Goal: Information Seeking & Learning: Learn about a topic

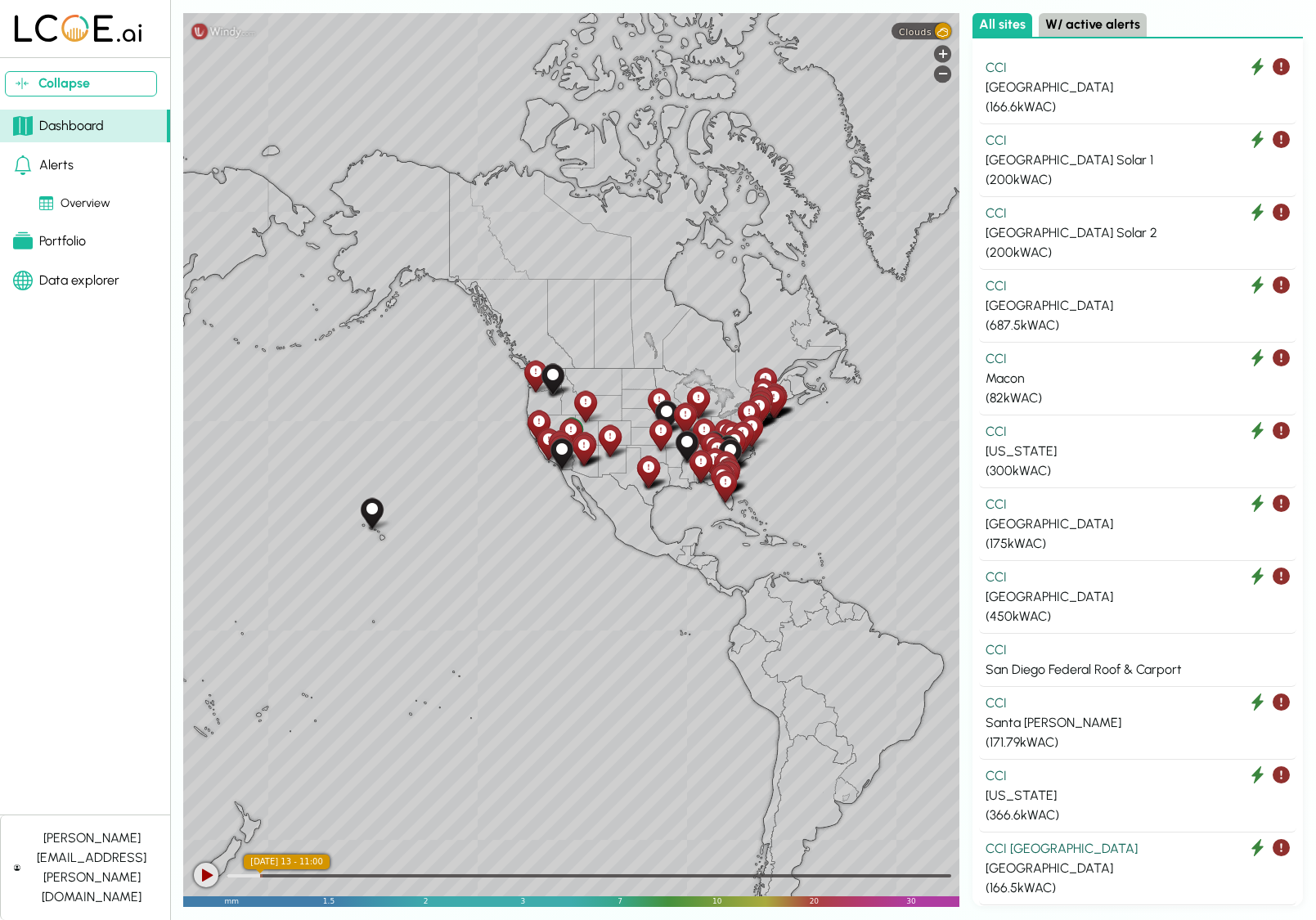
click at [79, 231] on div "Portfolio" at bounding box center [49, 240] width 73 height 19
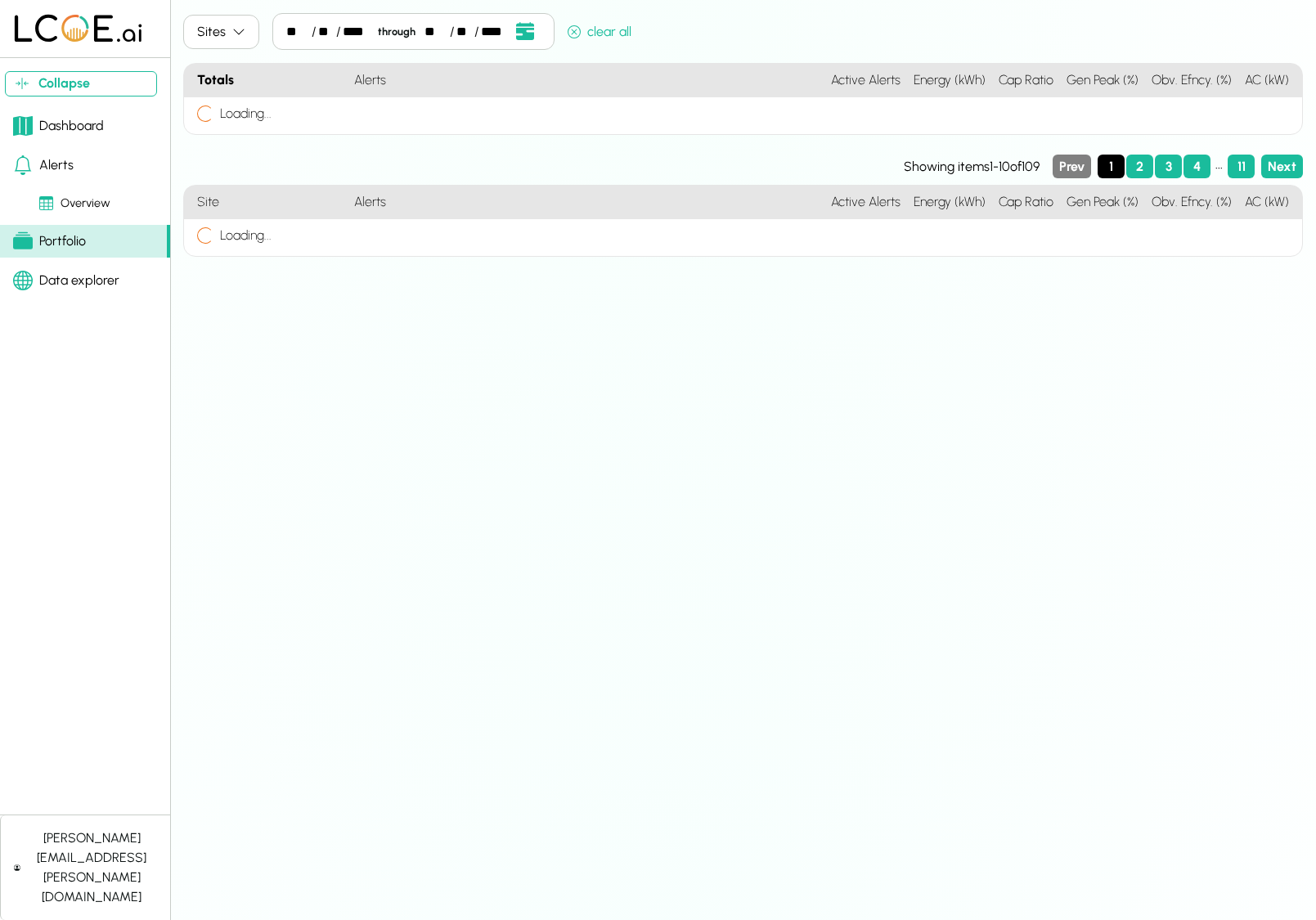
click at [239, 29] on icon "button" at bounding box center [239, 32] width 13 height 13
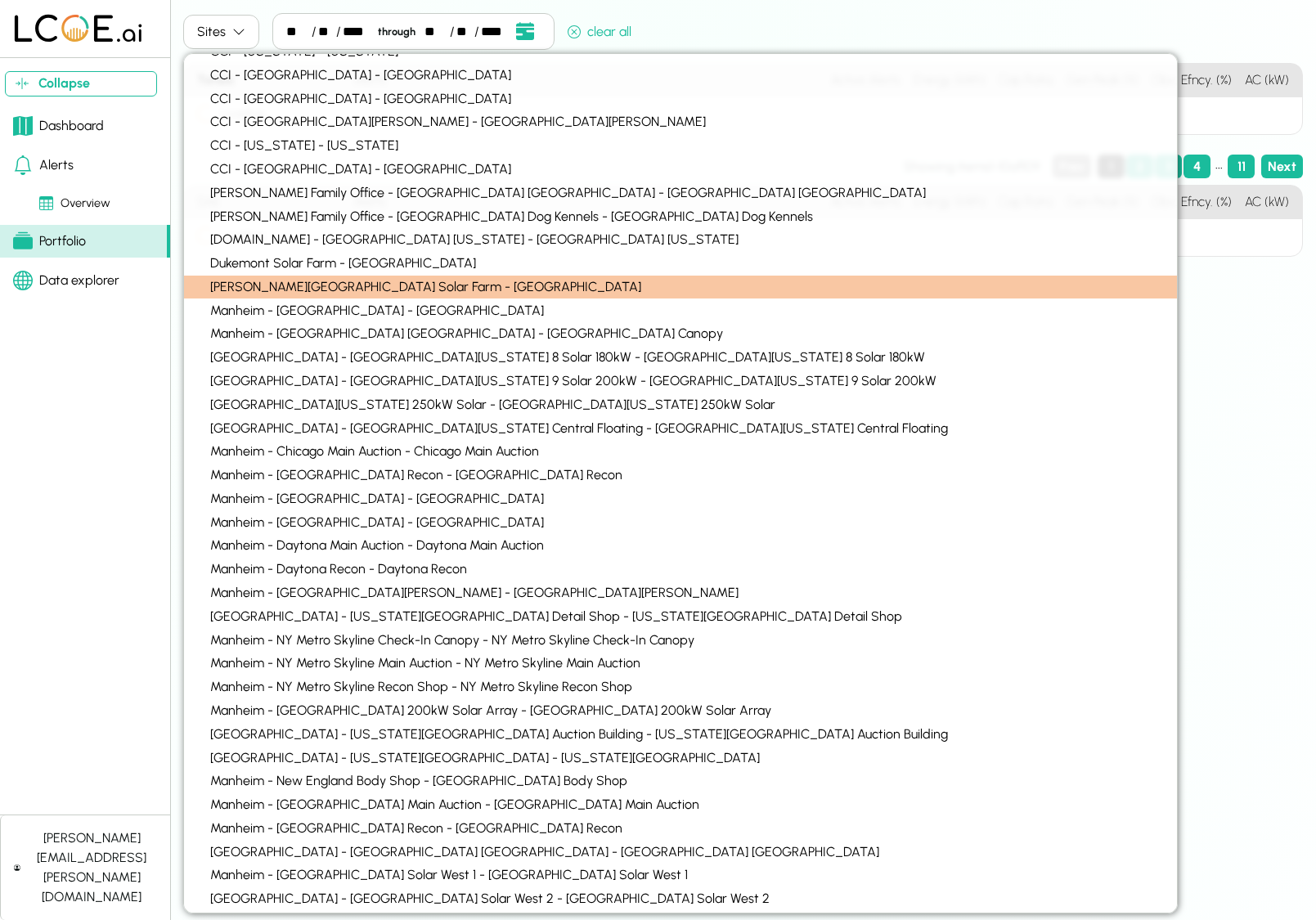
scroll to position [1261, 0]
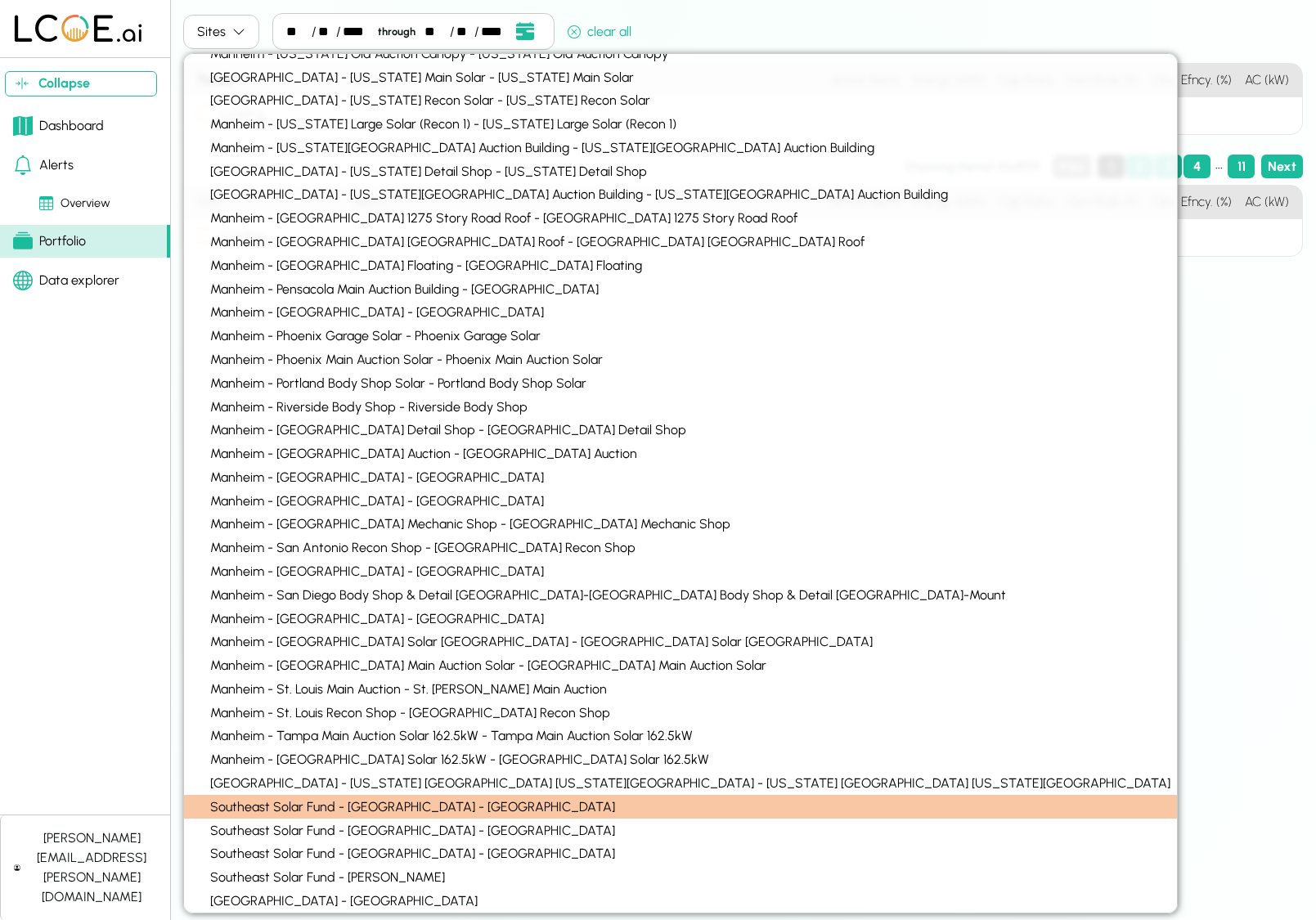
click at [421, 808] on div "Southeast Solar Fund - [GEOGRAPHIC_DATA] - [GEOGRAPHIC_DATA]" at bounding box center [680, 807] width 993 height 23
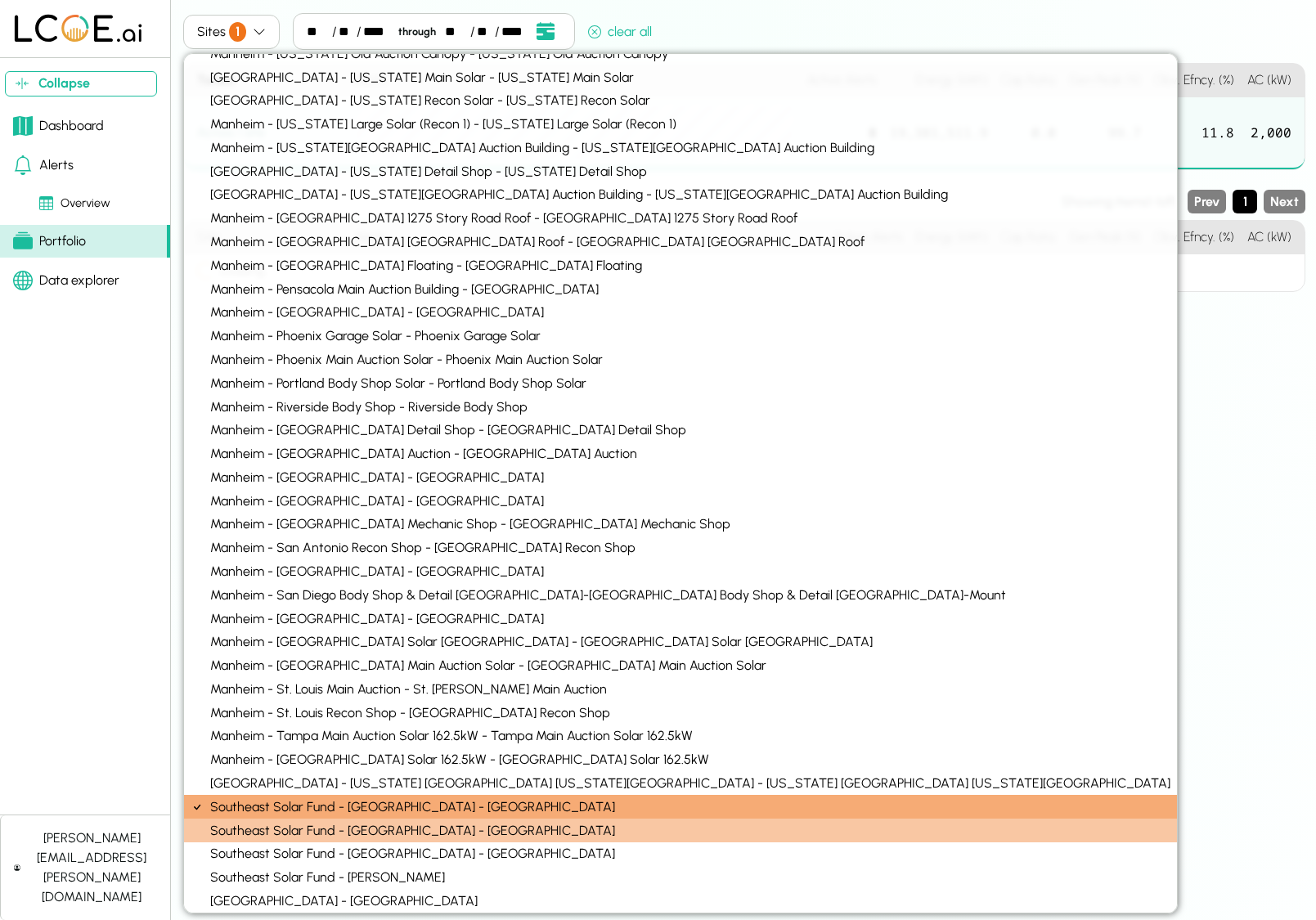
click at [421, 829] on div "Southeast Solar Fund - [GEOGRAPHIC_DATA] - [GEOGRAPHIC_DATA]" at bounding box center [680, 830] width 993 height 23
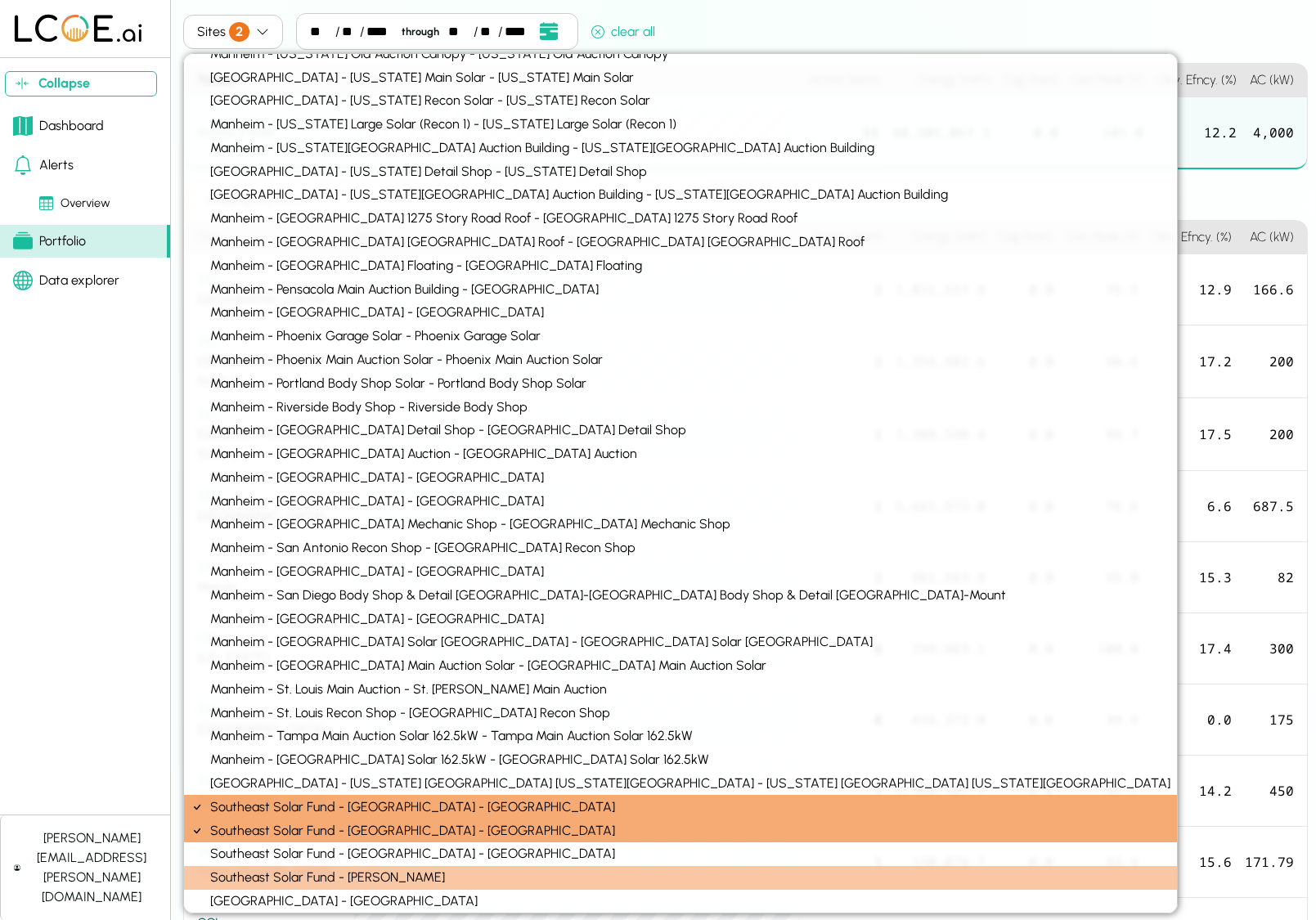
drag, startPoint x: 426, startPoint y: 853, endPoint x: 431, endPoint y: 866, distance: 13.9
click at [426, 853] on div "Southeast Solar Fund - [GEOGRAPHIC_DATA] - [GEOGRAPHIC_DATA]" at bounding box center [680, 855] width 993 height 23
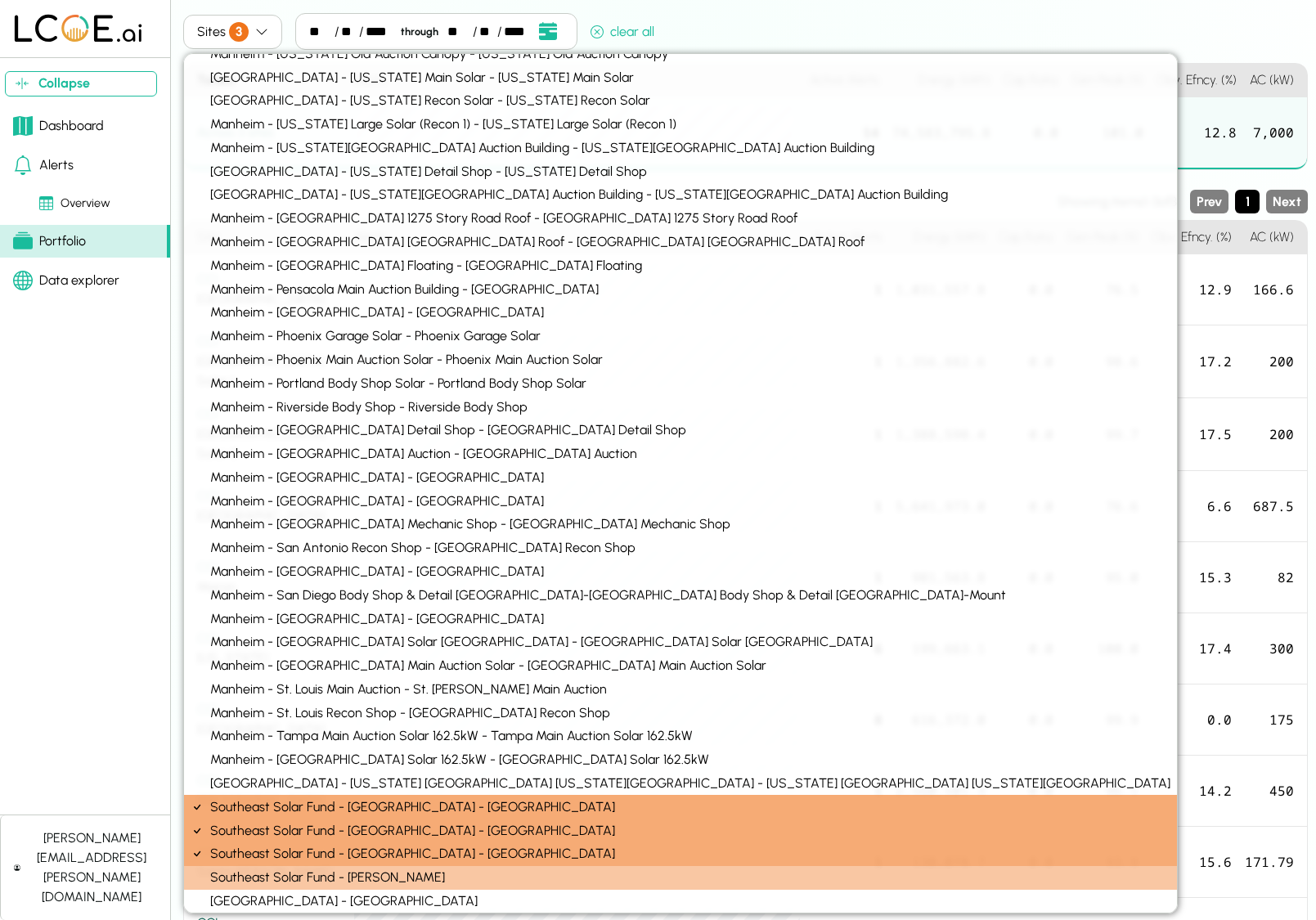
drag, startPoint x: 432, startPoint y: 875, endPoint x: 463, endPoint y: 872, distance: 31.1
click at [432, 875] on div "Southeast Solar Fund - [PERSON_NAME]" at bounding box center [680, 878] width 993 height 23
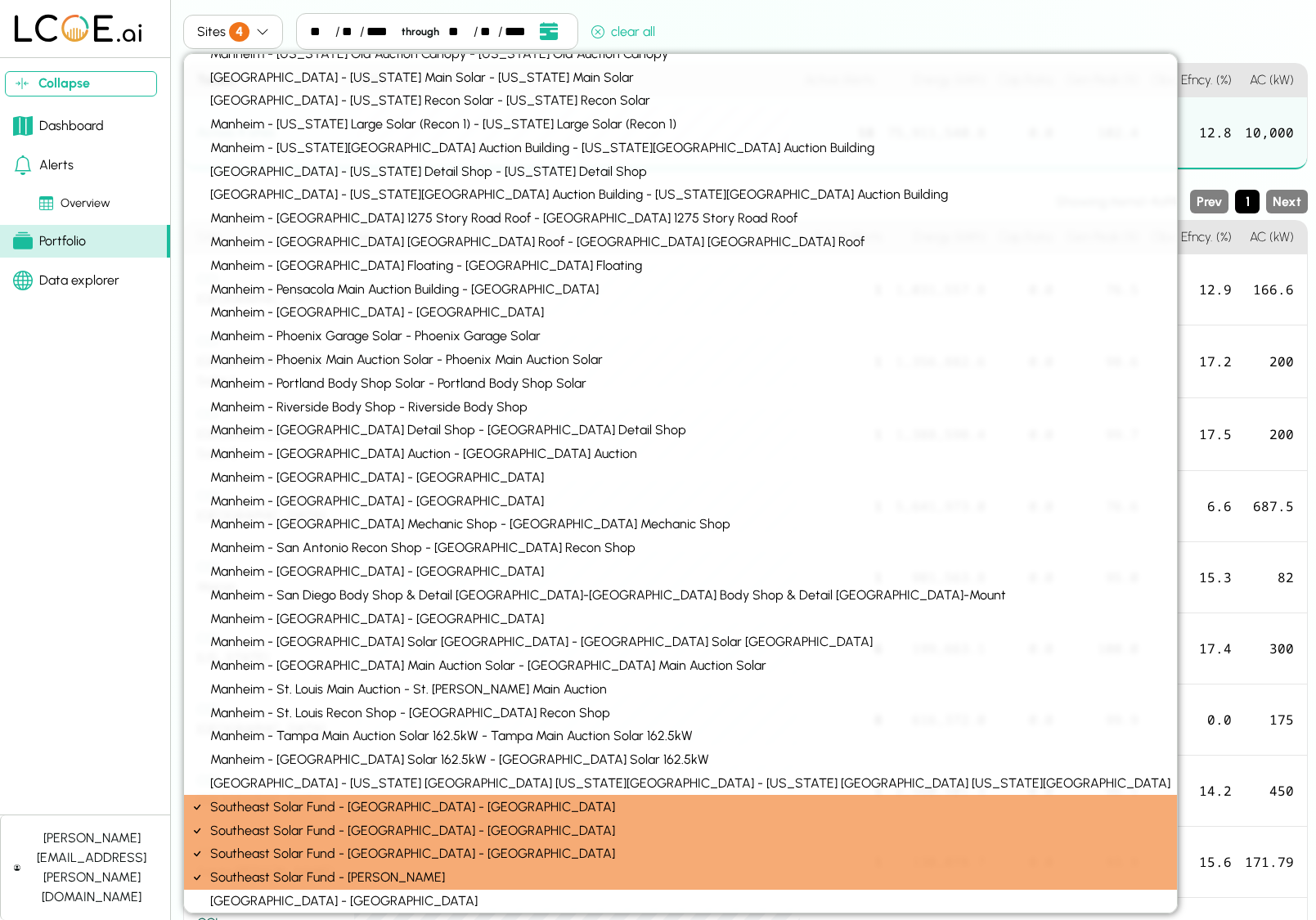
click at [990, 34] on div "Sites 4 ** / ** / **** through ** / ** / **** Event Date, [DATE] [DATE] S M T W…" at bounding box center [746, 35] width 1124 height 44
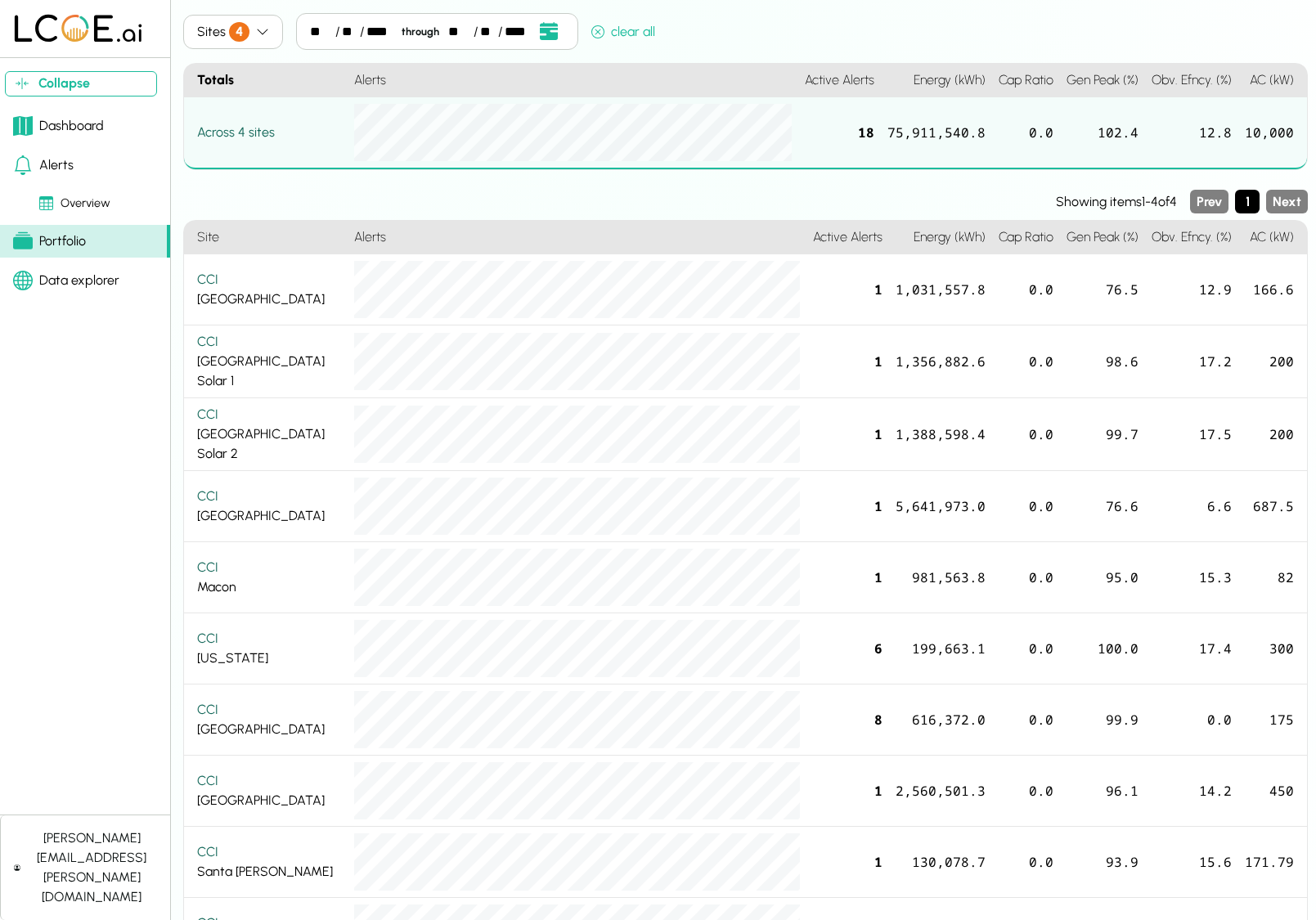
scroll to position [10, 0]
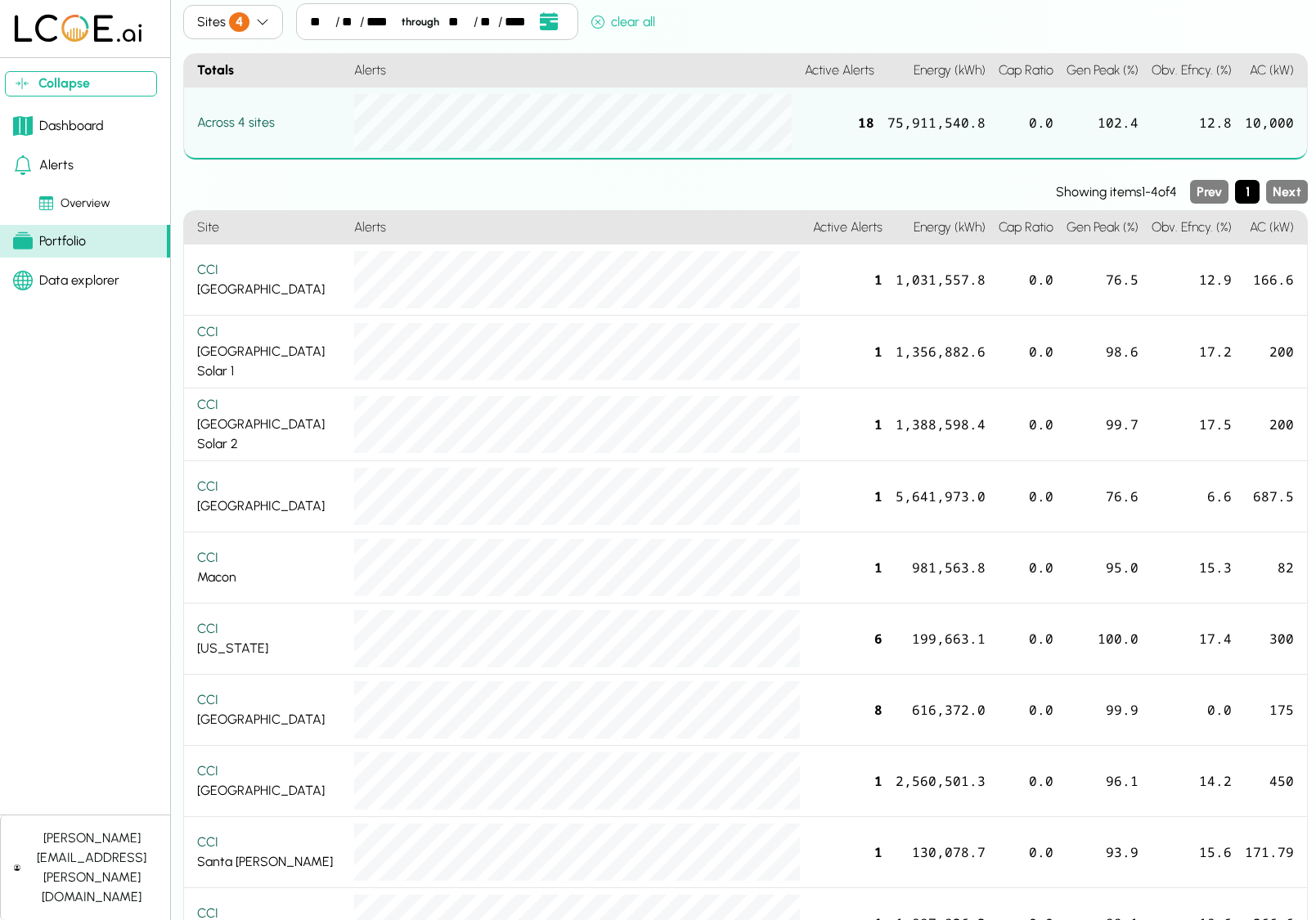
click at [866, 121] on div "18" at bounding box center [839, 123] width 83 height 72
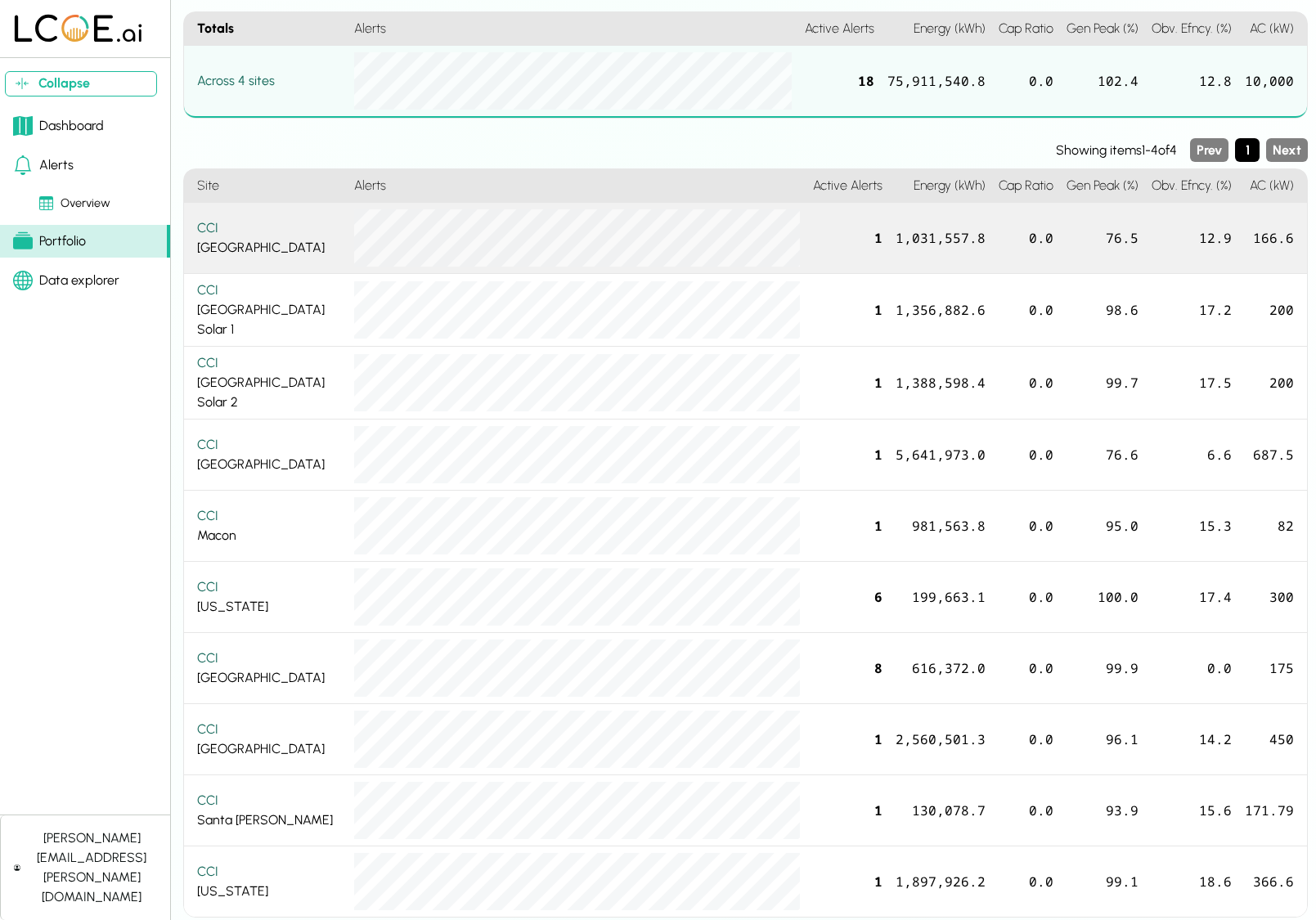
scroll to position [64, 0]
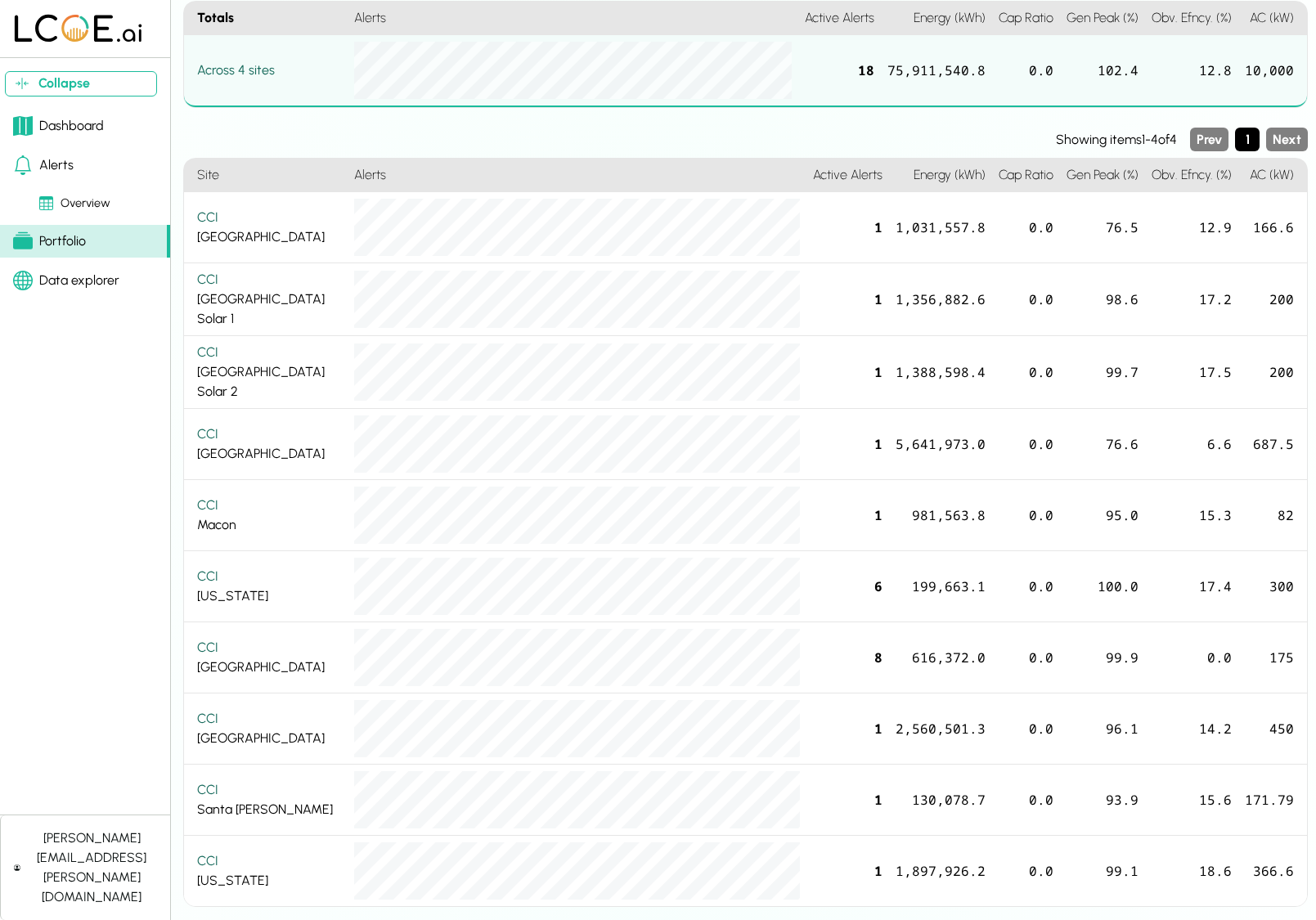
click at [96, 270] on link "Data explorer" at bounding box center [85, 280] width 170 height 33
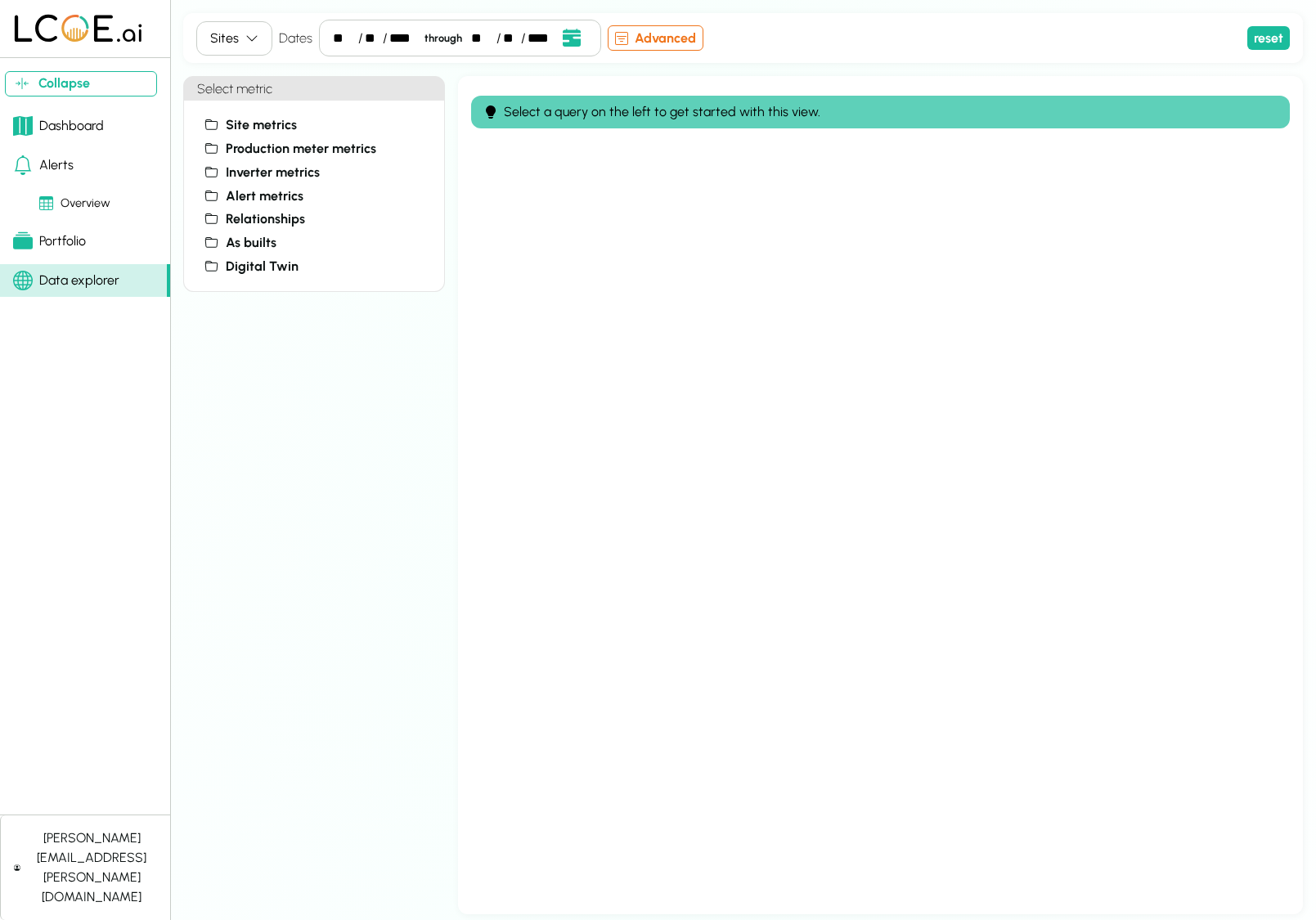
click at [254, 40] on icon "button" at bounding box center [252, 39] width 13 height 13
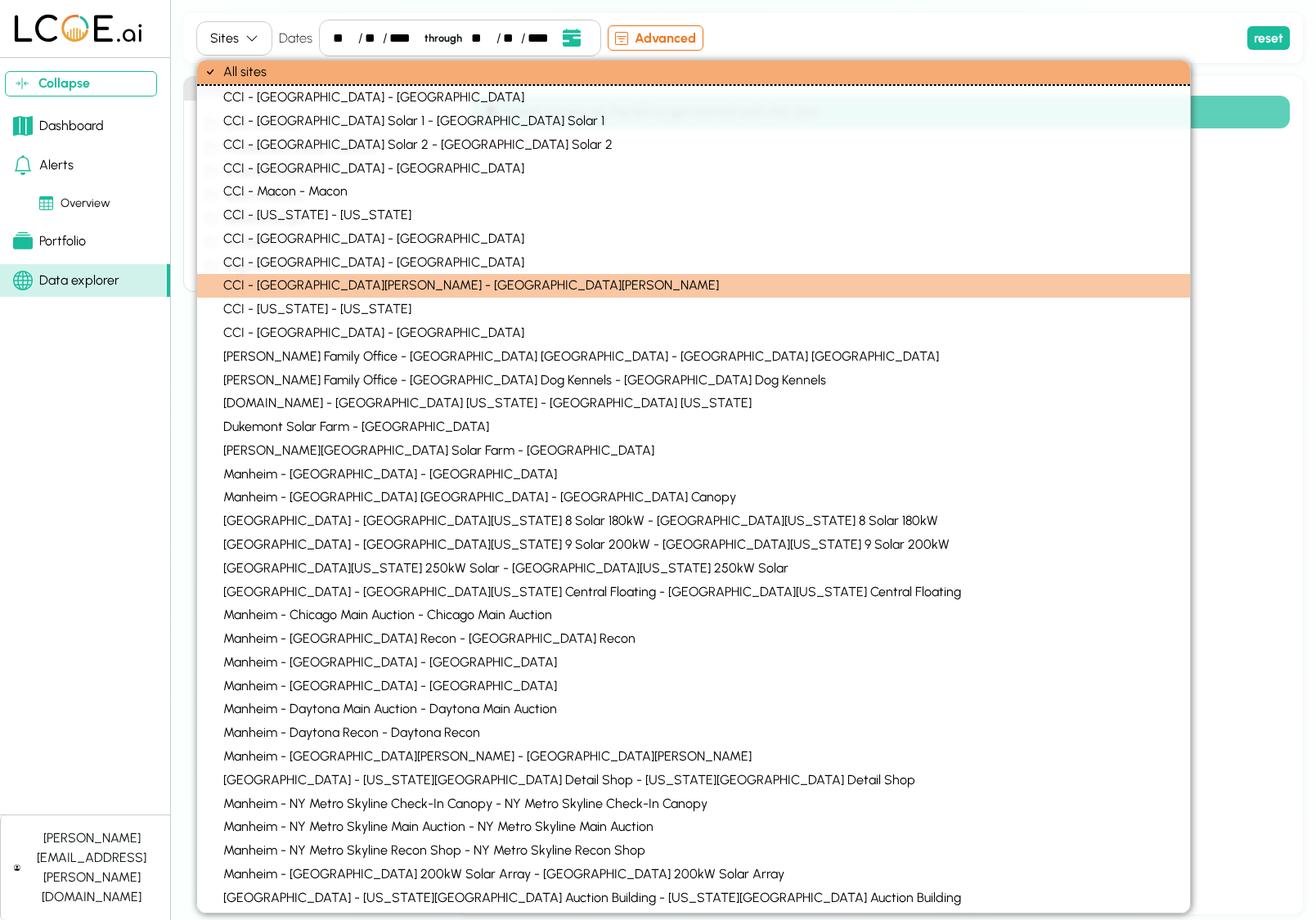
scroll to position [1268, 0]
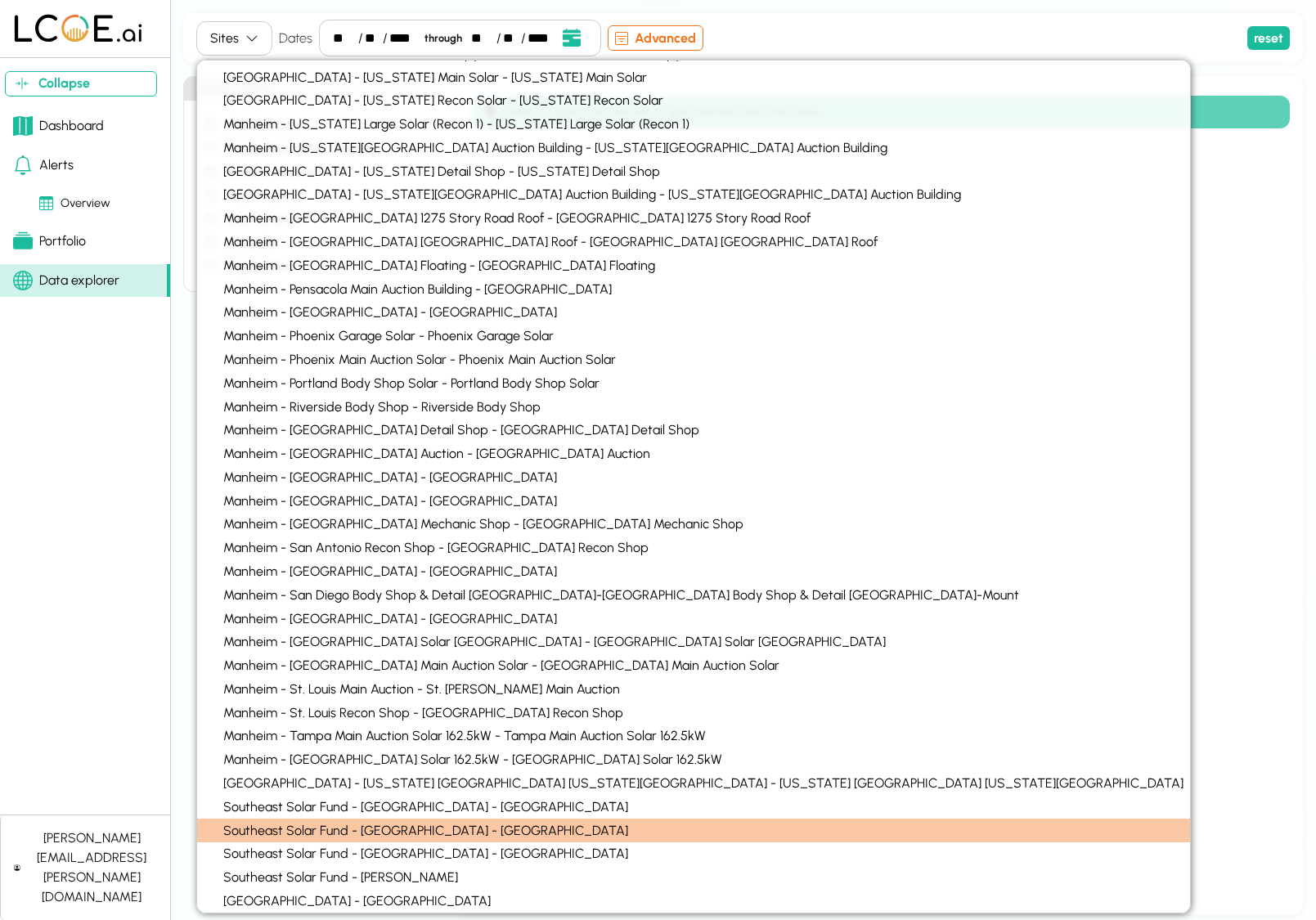
drag, startPoint x: 219, startPoint y: 808, endPoint x: 214, endPoint y: 826, distance: 18.7
click at [219, 808] on div "Southeast Solar Fund - [GEOGRAPHIC_DATA] - [GEOGRAPHIC_DATA]" at bounding box center [693, 807] width 993 height 23
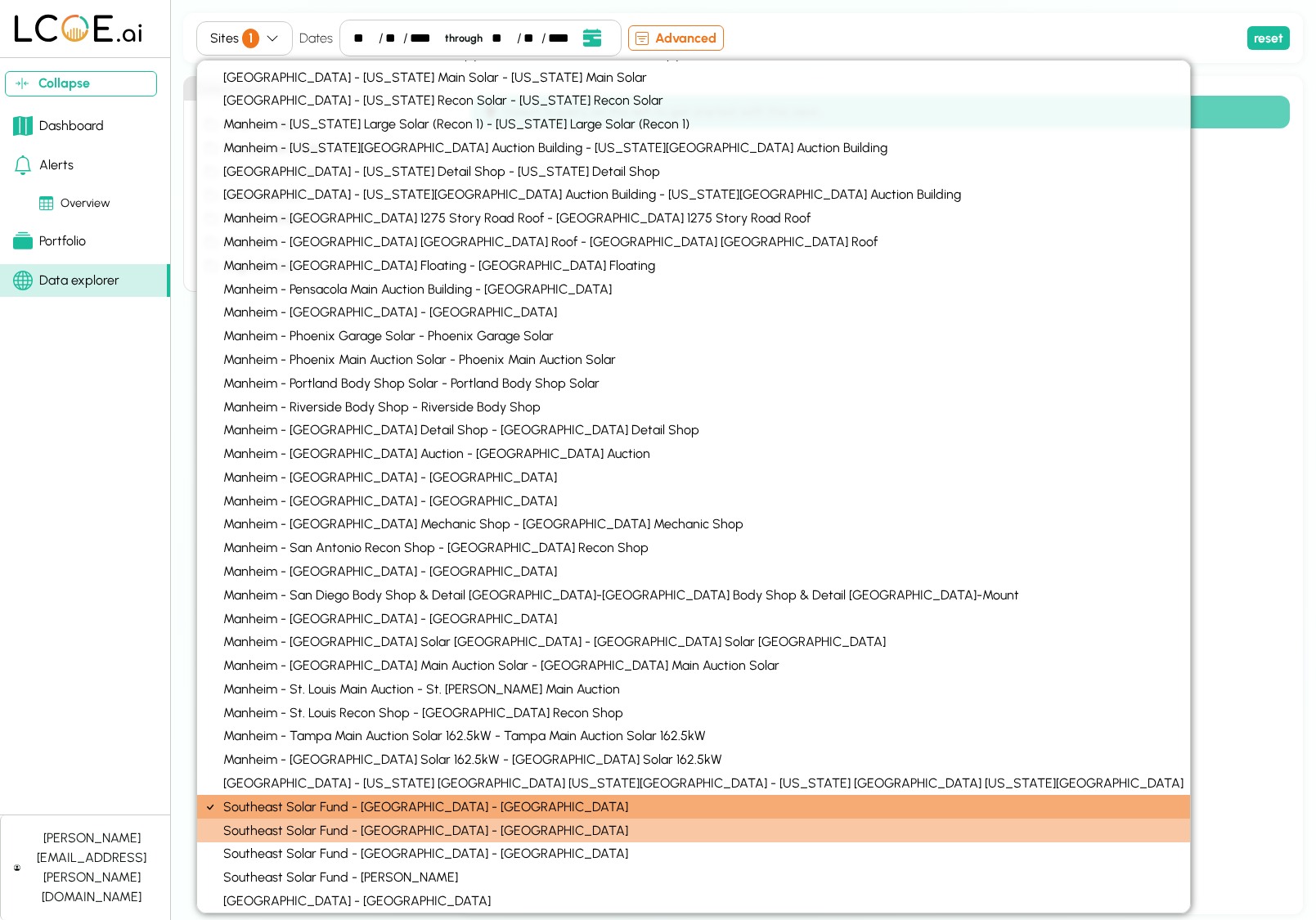
click at [213, 835] on div "Southeast Solar Fund - [GEOGRAPHIC_DATA] - [GEOGRAPHIC_DATA]" at bounding box center [693, 830] width 993 height 23
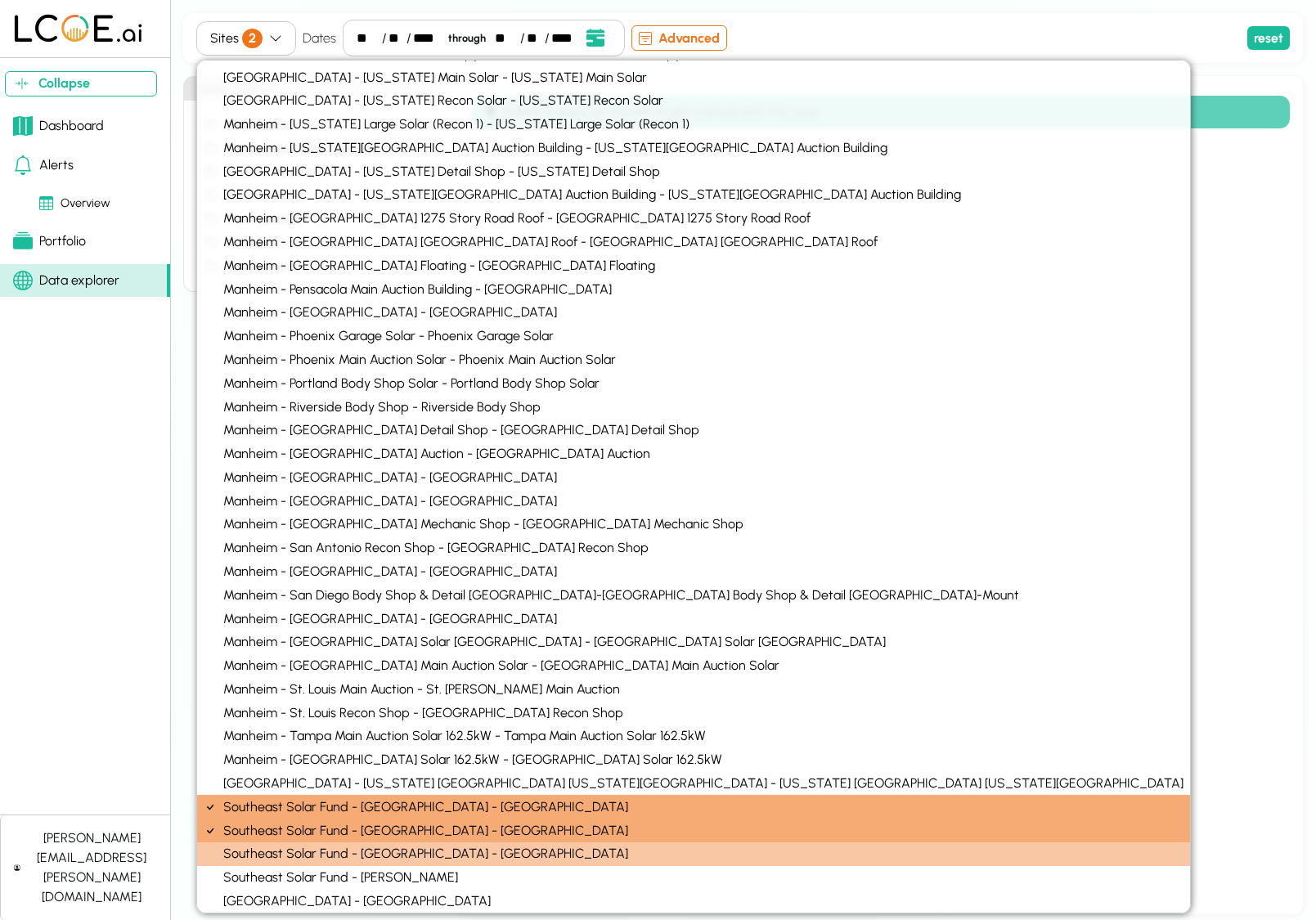
drag, startPoint x: 213, startPoint y: 849, endPoint x: 218, endPoint y: 862, distance: 13.9
click at [213, 849] on div "Southeast Solar Fund - [GEOGRAPHIC_DATA] - [GEOGRAPHIC_DATA]" at bounding box center [693, 855] width 993 height 23
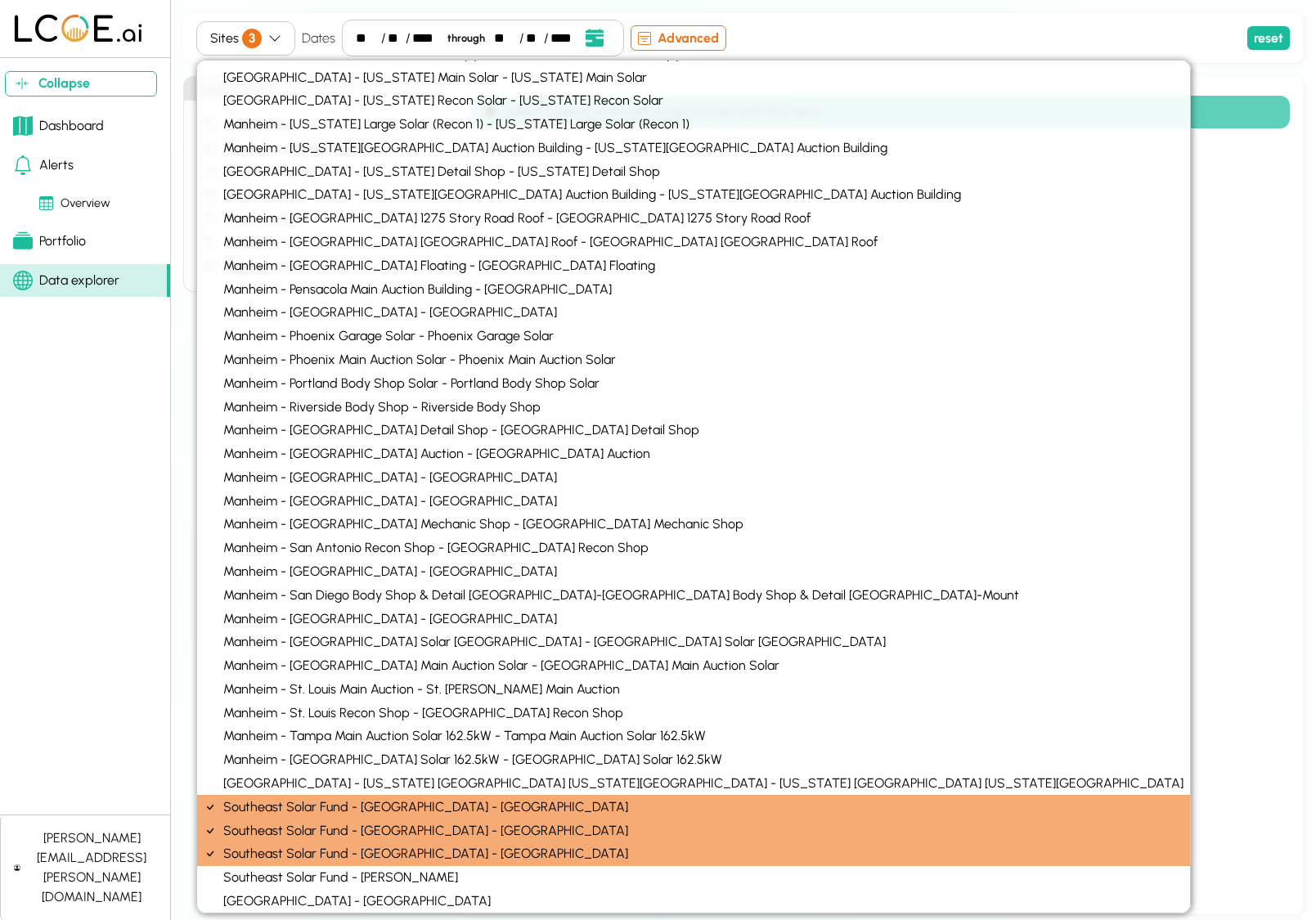
drag, startPoint x: 218, startPoint y: 875, endPoint x: 173, endPoint y: 885, distance: 46.1
click at [218, 875] on div "Southeast Solar Fund - [PERSON_NAME]" at bounding box center [693, 878] width 993 height 23
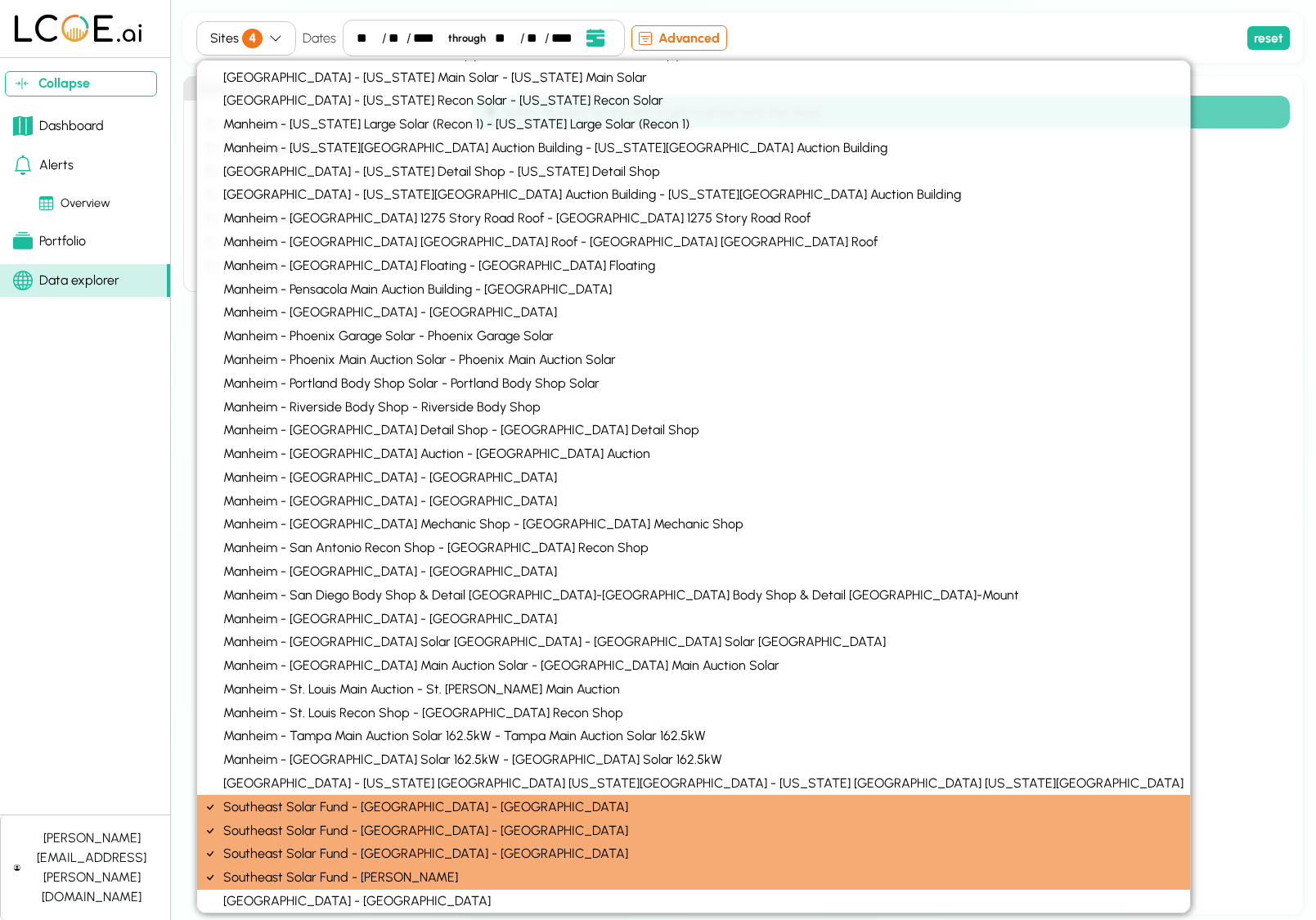
click at [62, 766] on section "Dashboard Alerts Overview Portfolio Data explorer" at bounding box center [85, 459] width 170 height 712
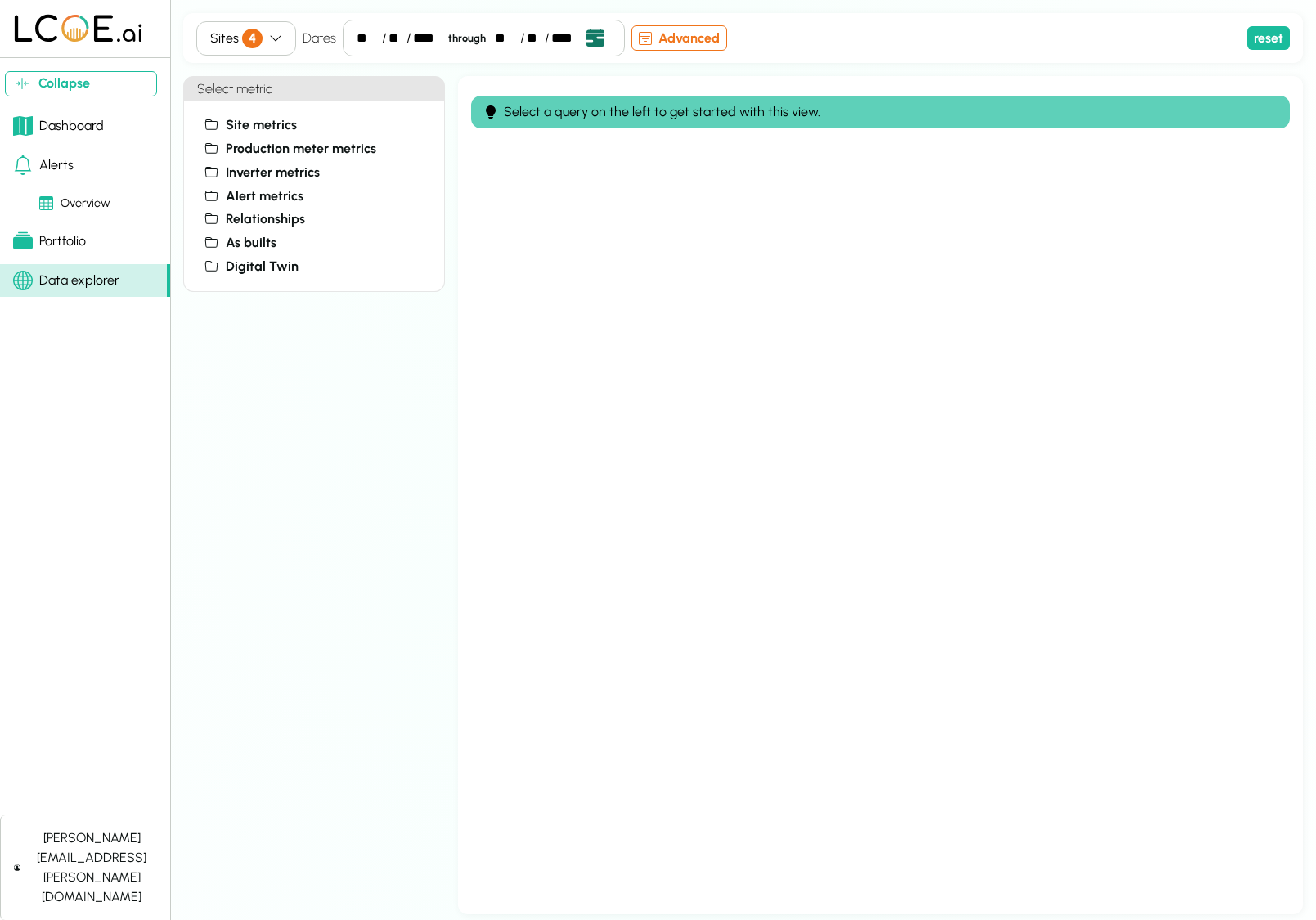
click at [601, 41] on icon "Open date picker" at bounding box center [595, 37] width 18 height 18
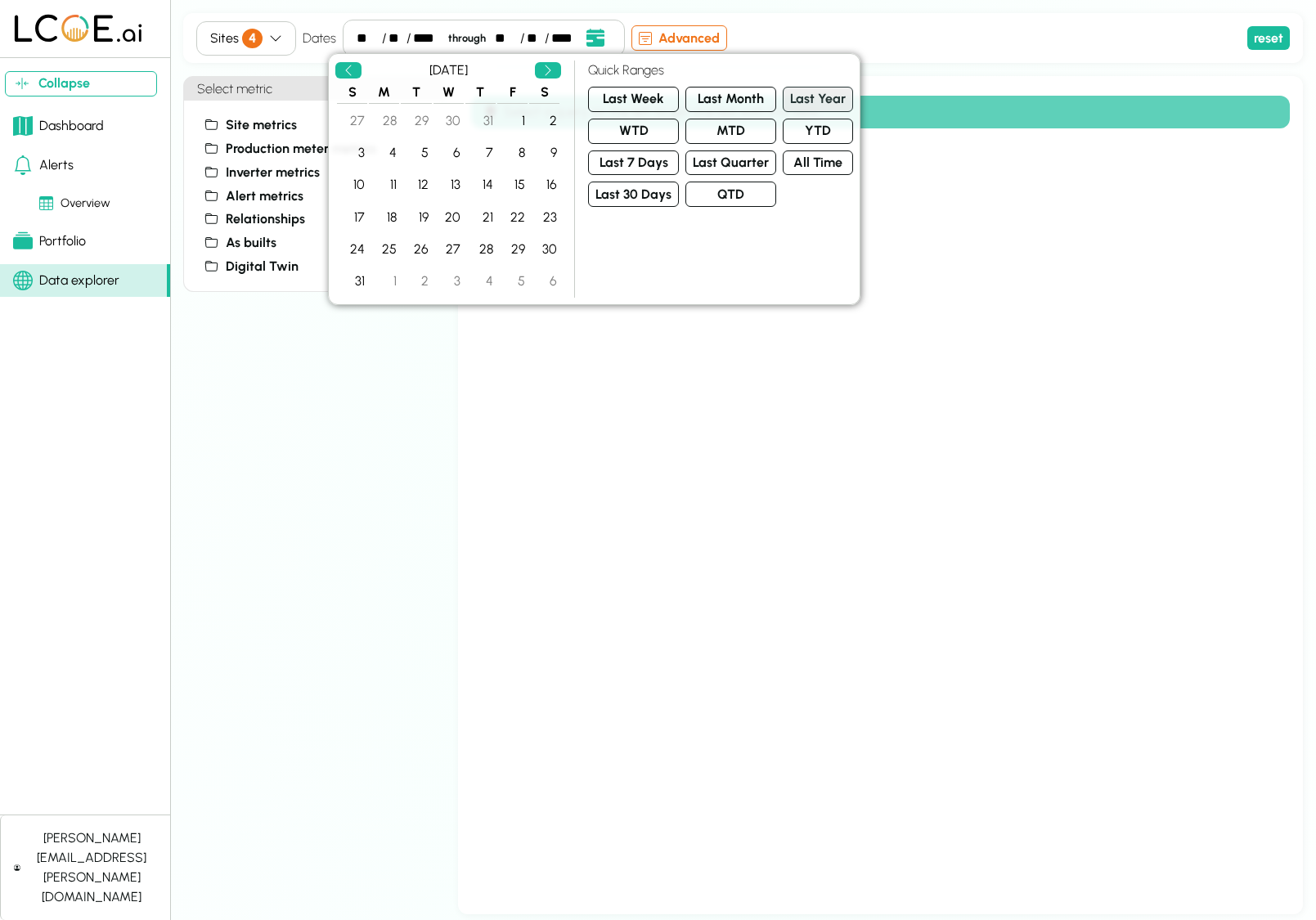
click at [812, 95] on button "Last Year" at bounding box center [818, 99] width 70 height 25
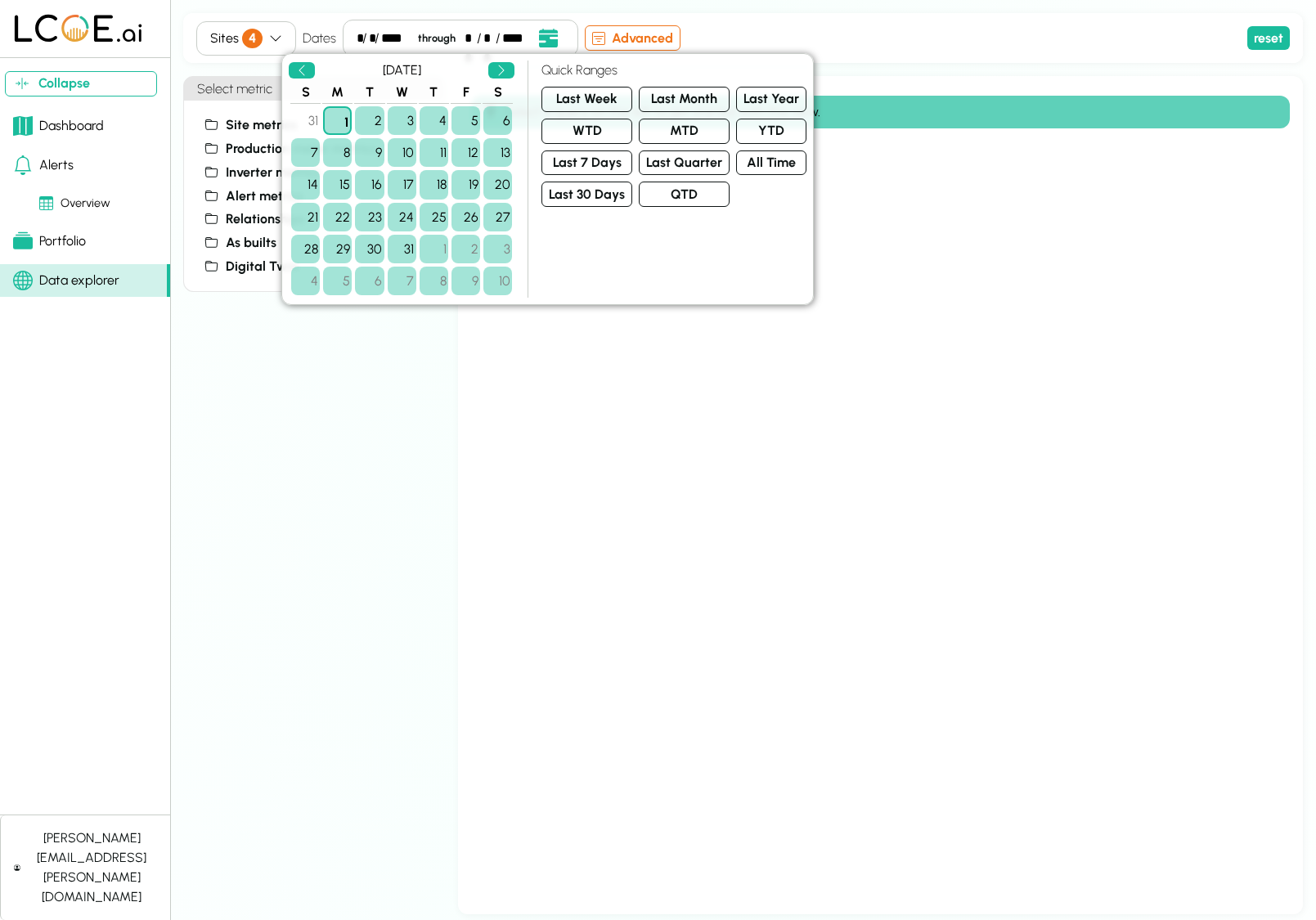
click at [912, 56] on div "Sites 4 Dates * / * / **** through ** / ** / **** Advanced reset" at bounding box center [743, 39] width 1120 height 50
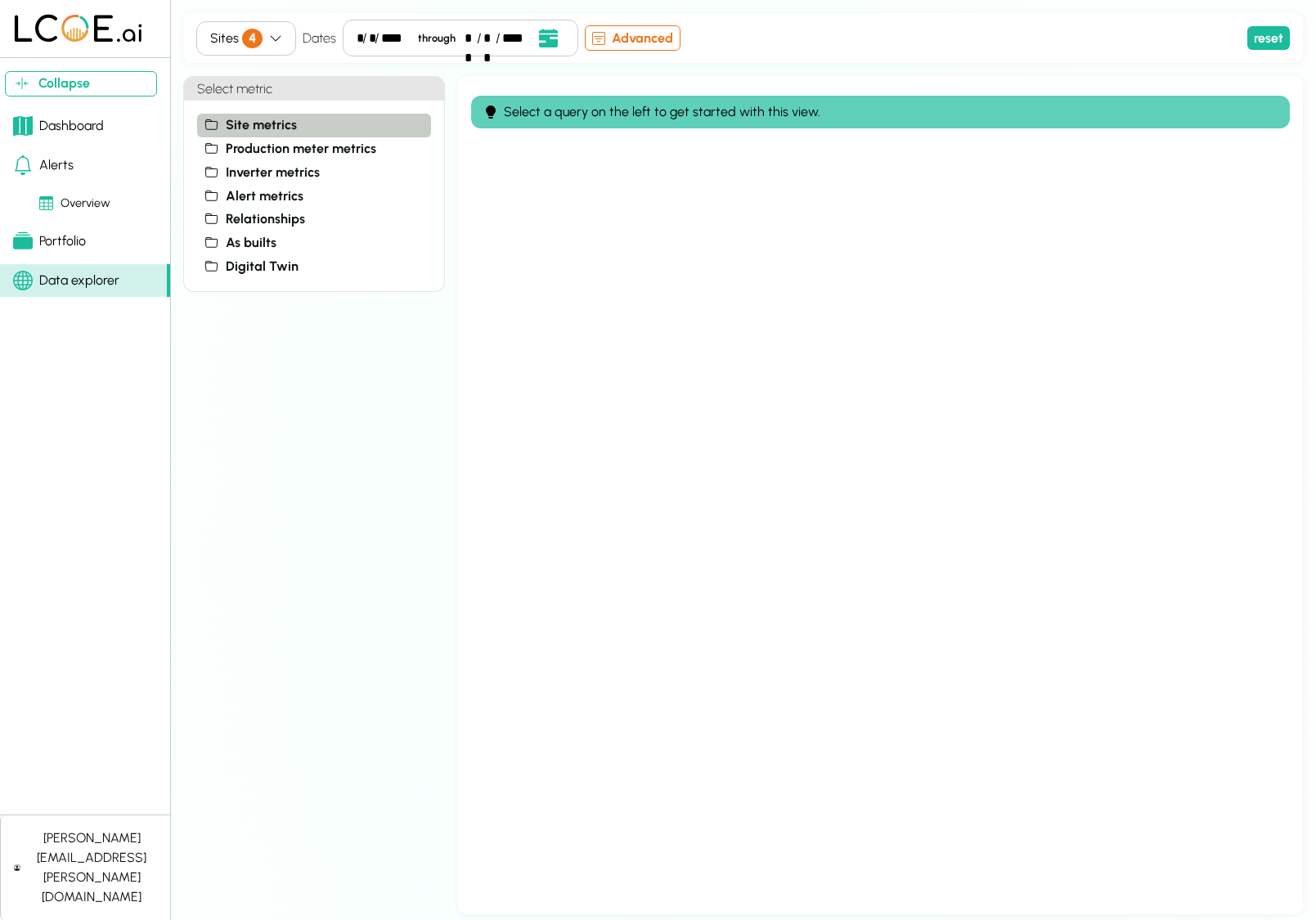
click at [210, 124] on icon at bounding box center [211, 126] width 16 height 13
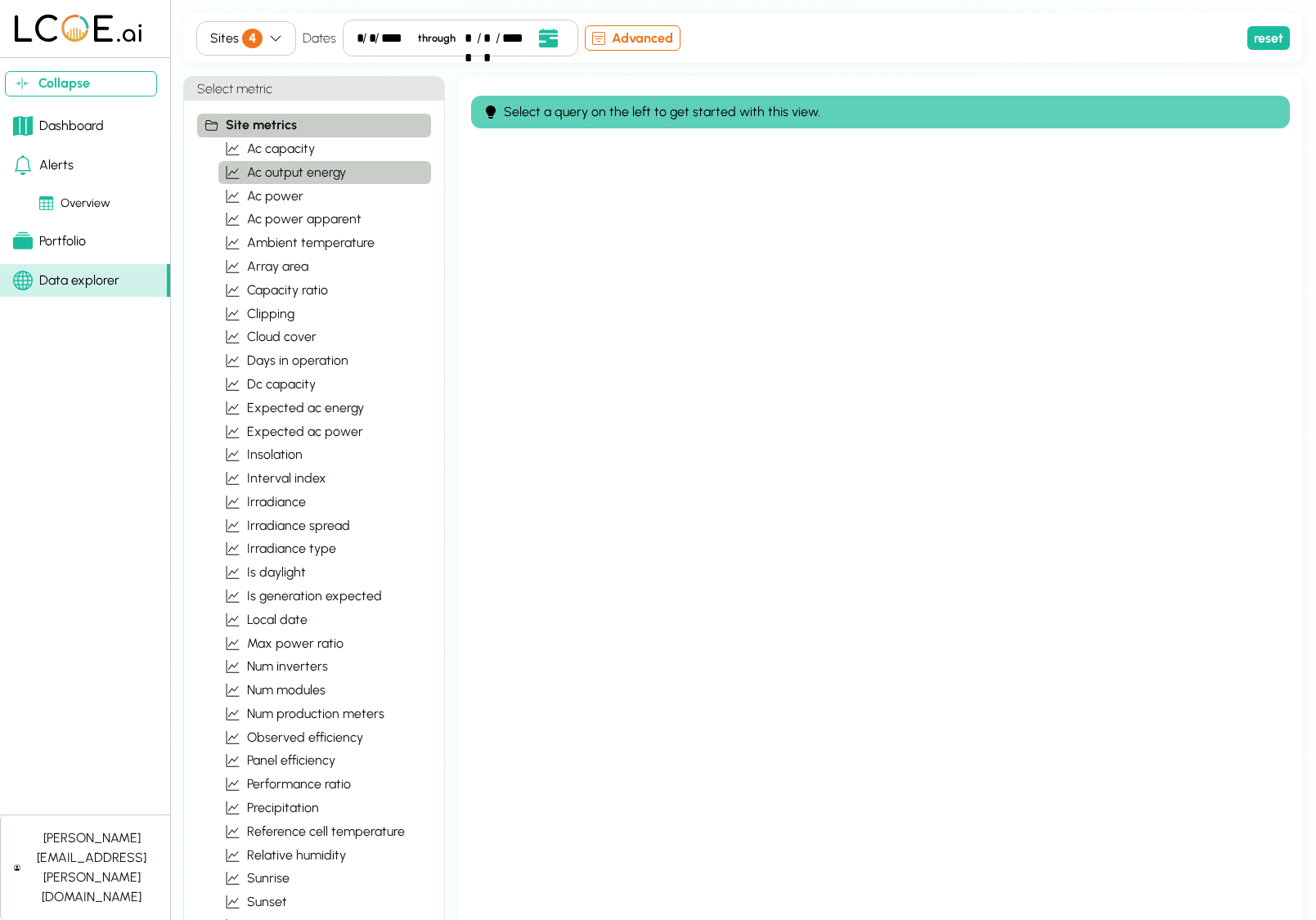
click at [271, 170] on span "ac output energy" at bounding box center [297, 172] width 99 height 19
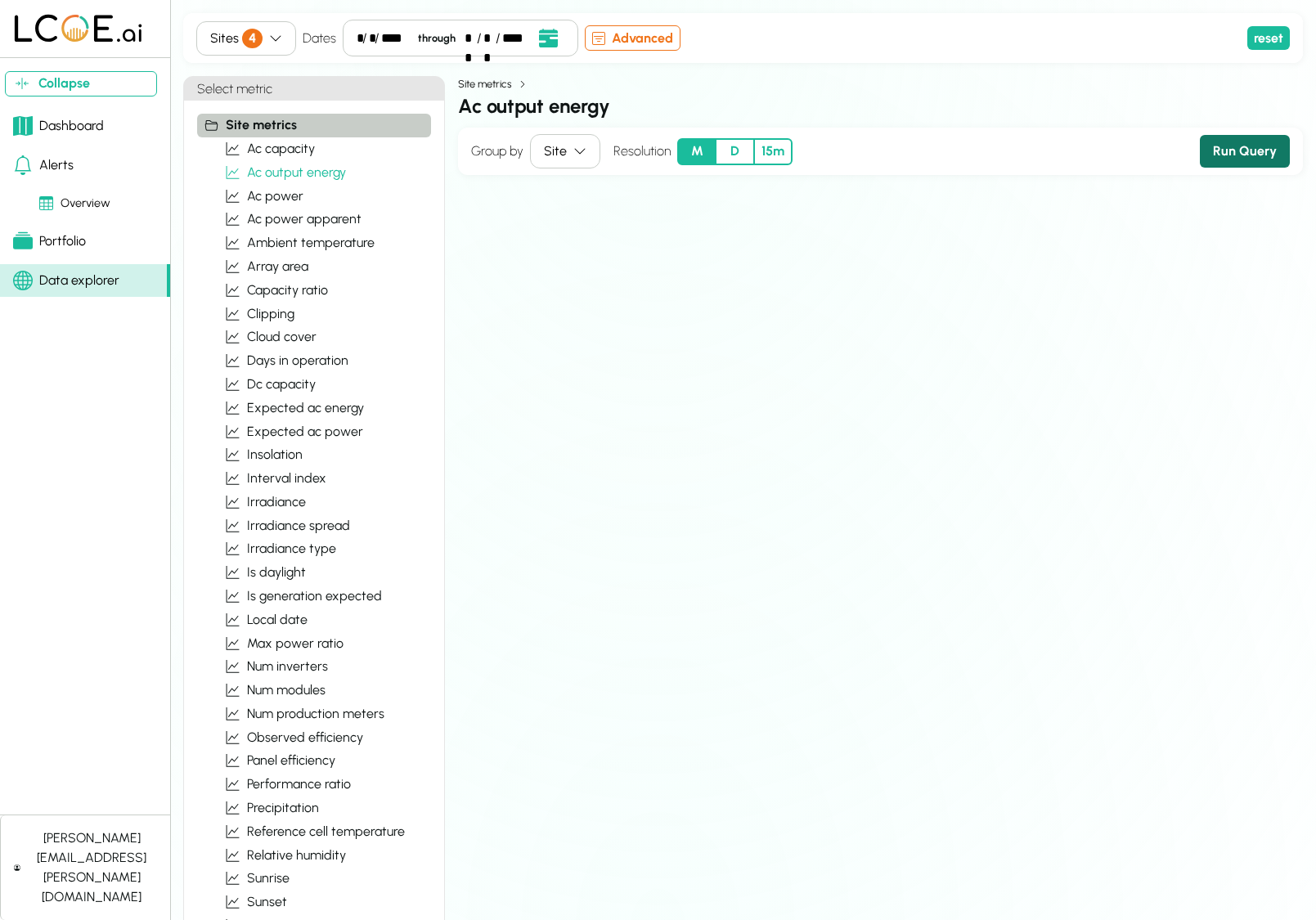
click at [1272, 149] on button "Run Query" at bounding box center [1244, 151] width 90 height 33
click at [741, 152] on button "D" at bounding box center [735, 150] width 39 height 27
click at [1252, 157] on button "Run Query" at bounding box center [1244, 150] width 90 height 33
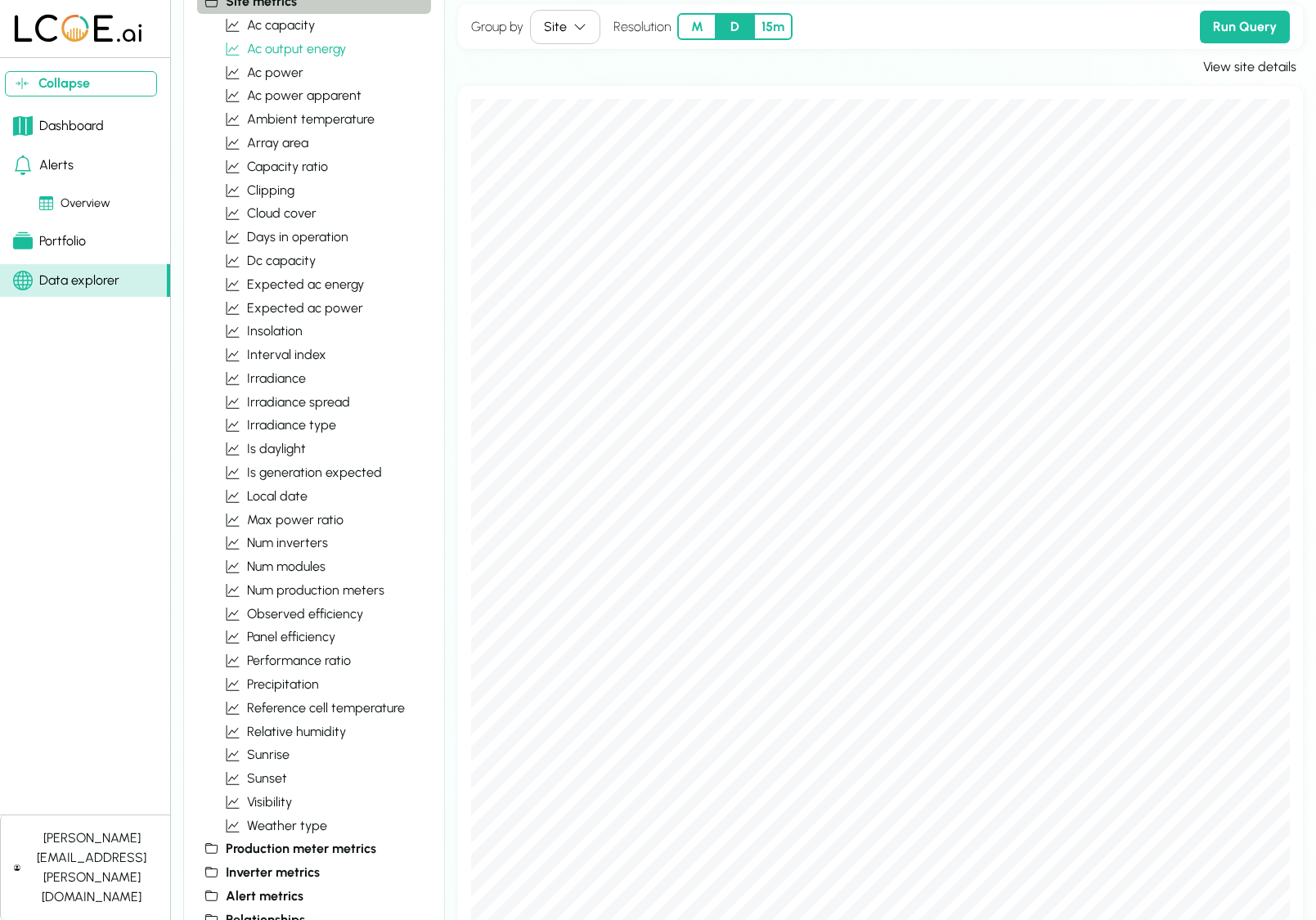
scroll to position [124, 0]
click at [290, 69] on span "ac power" at bounding box center [275, 71] width 56 height 19
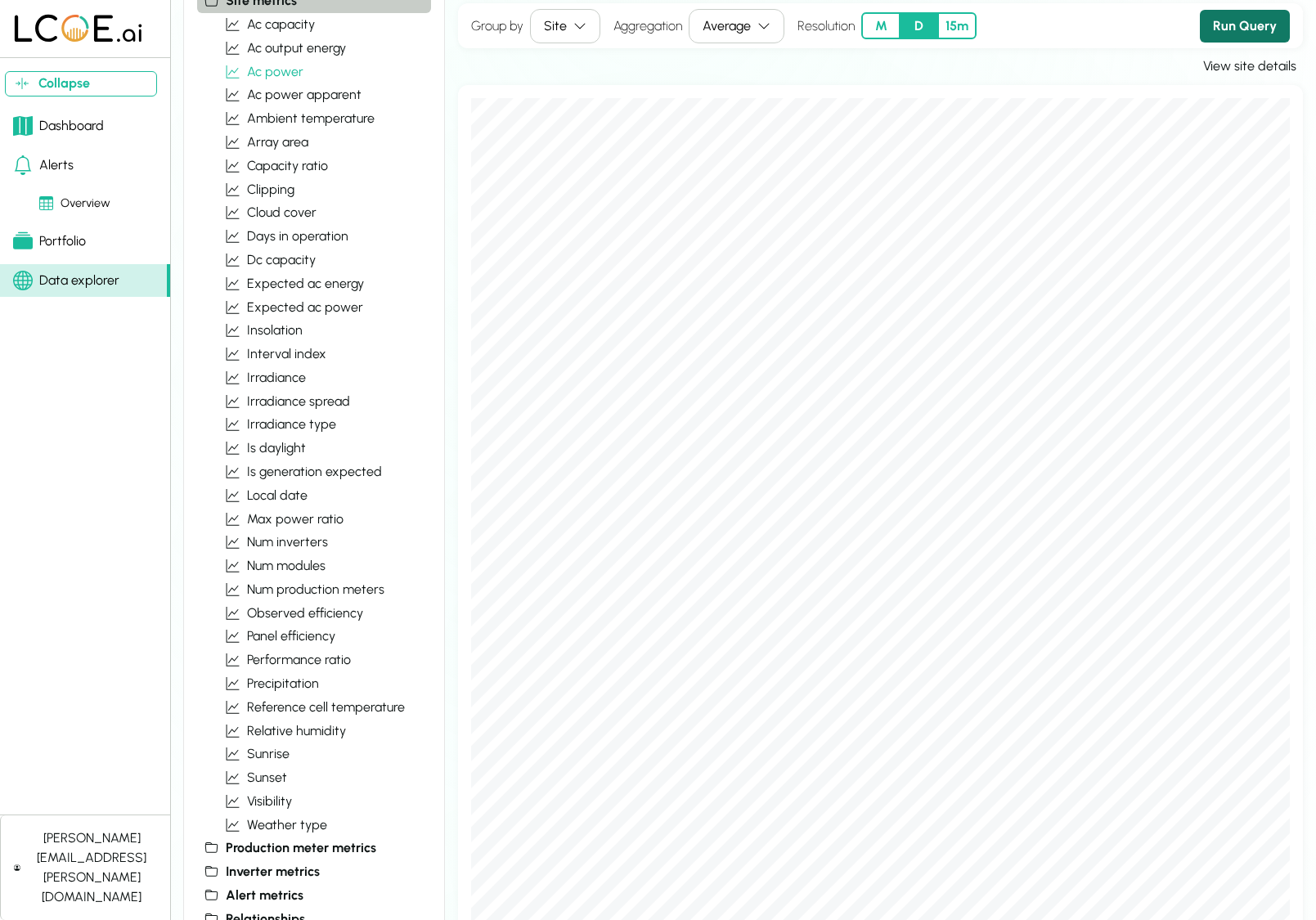
click at [1232, 34] on button "Run Query" at bounding box center [1244, 26] width 90 height 33
click at [893, 26] on button "M" at bounding box center [880, 26] width 39 height 27
click at [1246, 19] on button "Run Query" at bounding box center [1244, 26] width 90 height 33
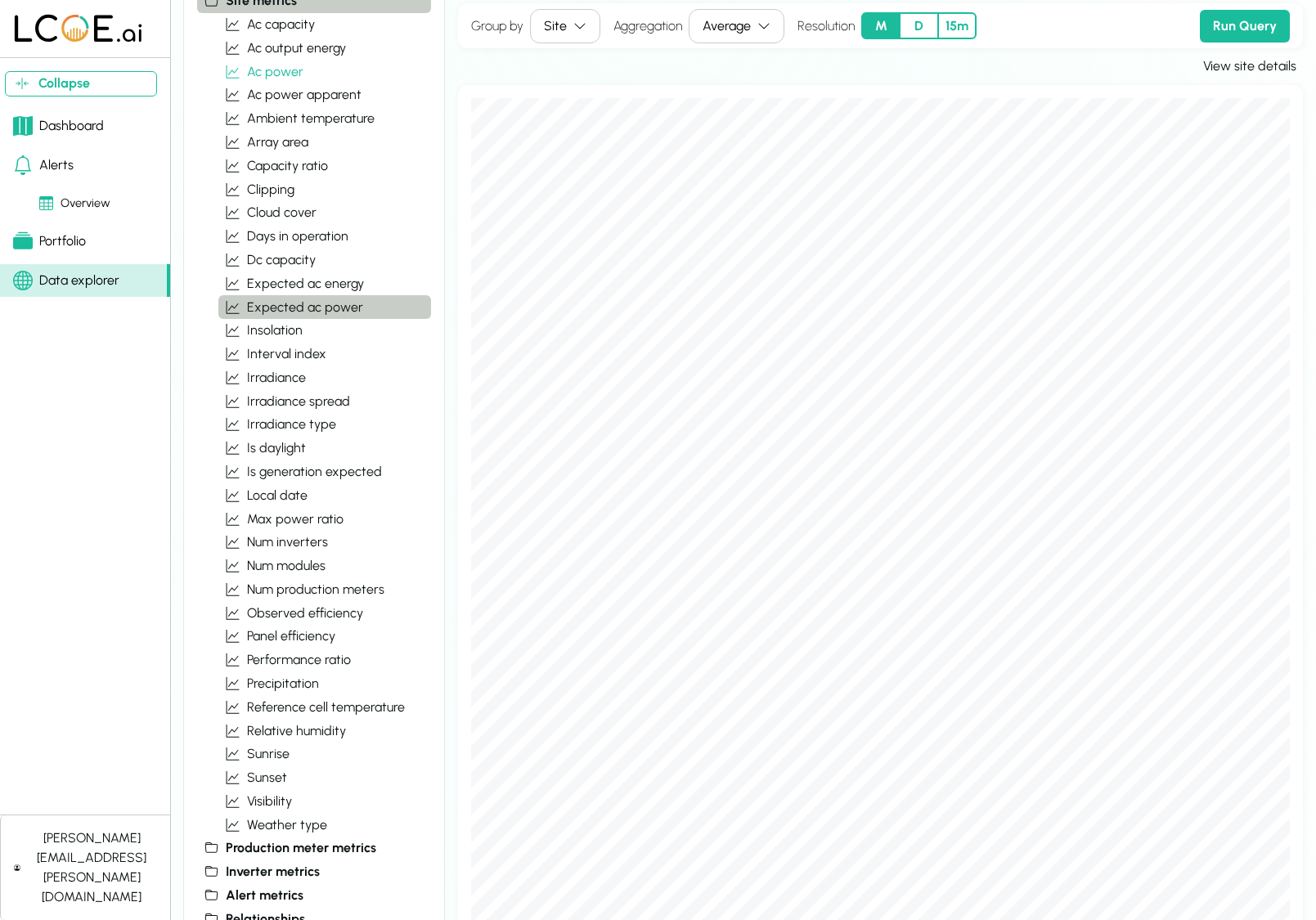
click at [349, 305] on span "expected ac power" at bounding box center [305, 307] width 116 height 19
click at [1251, 25] on button "Run Query" at bounding box center [1244, 26] width 90 height 33
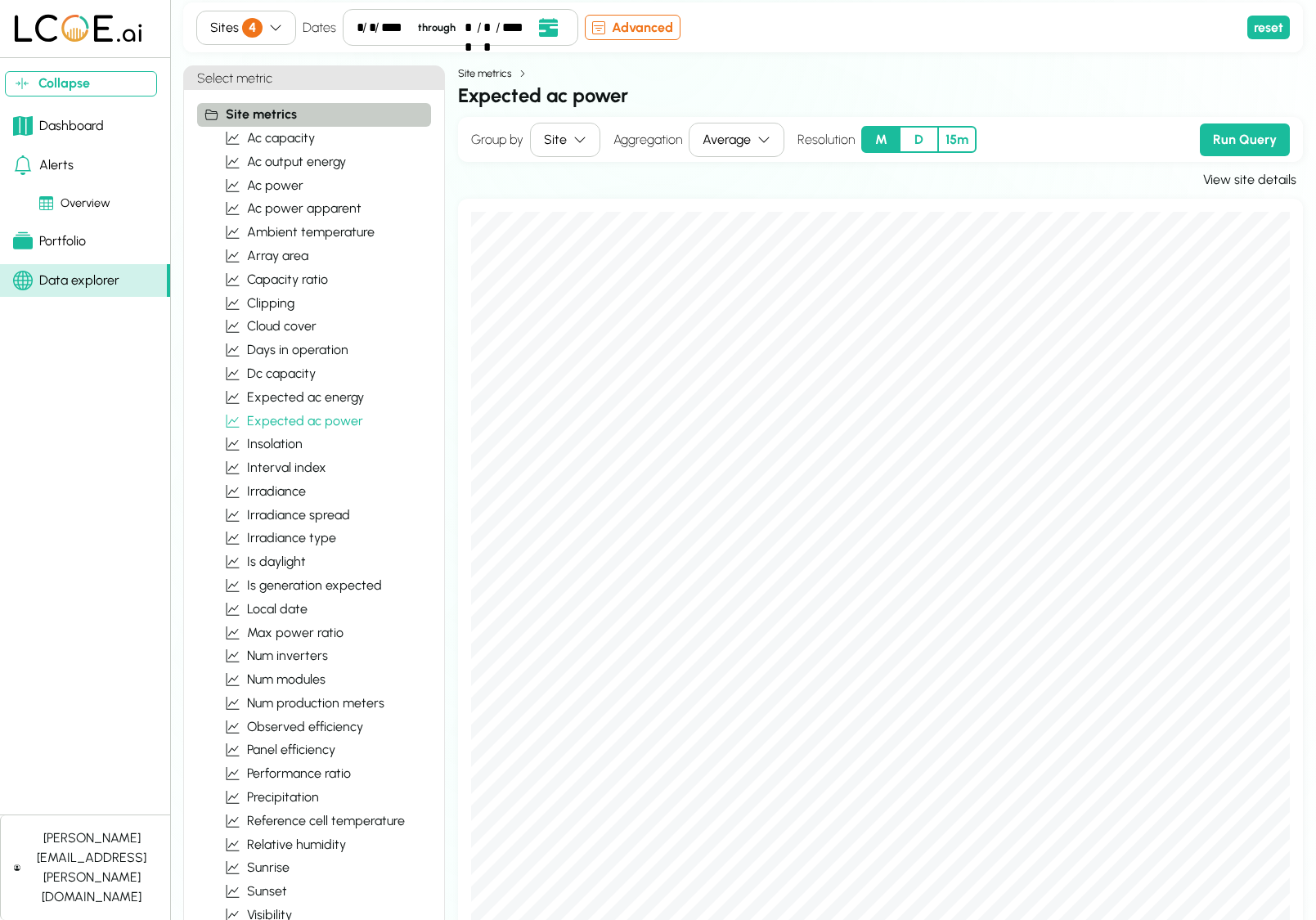
scroll to position [0, 0]
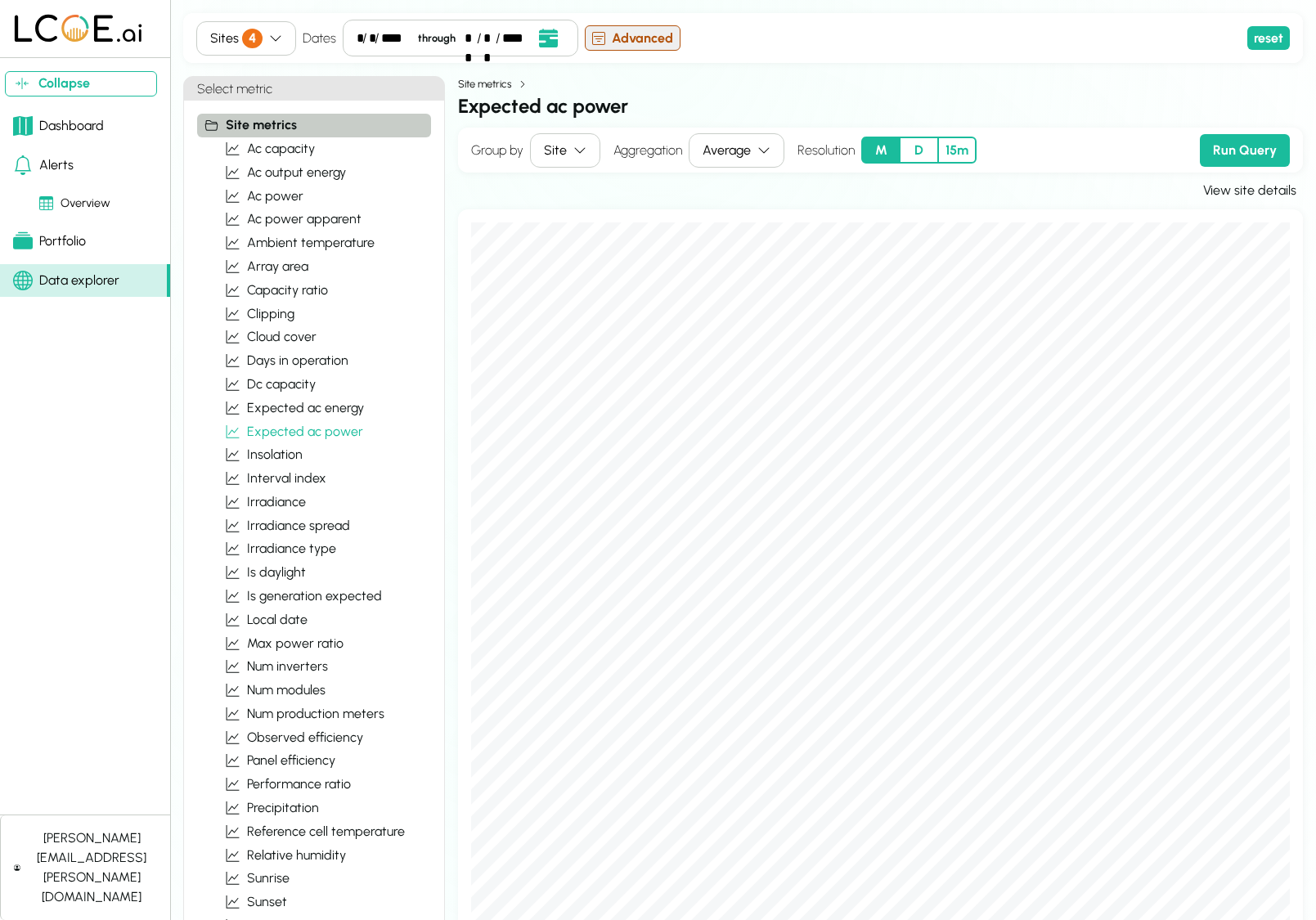
click at [625, 36] on button "Advanced" at bounding box center [632, 38] width 95 height 25
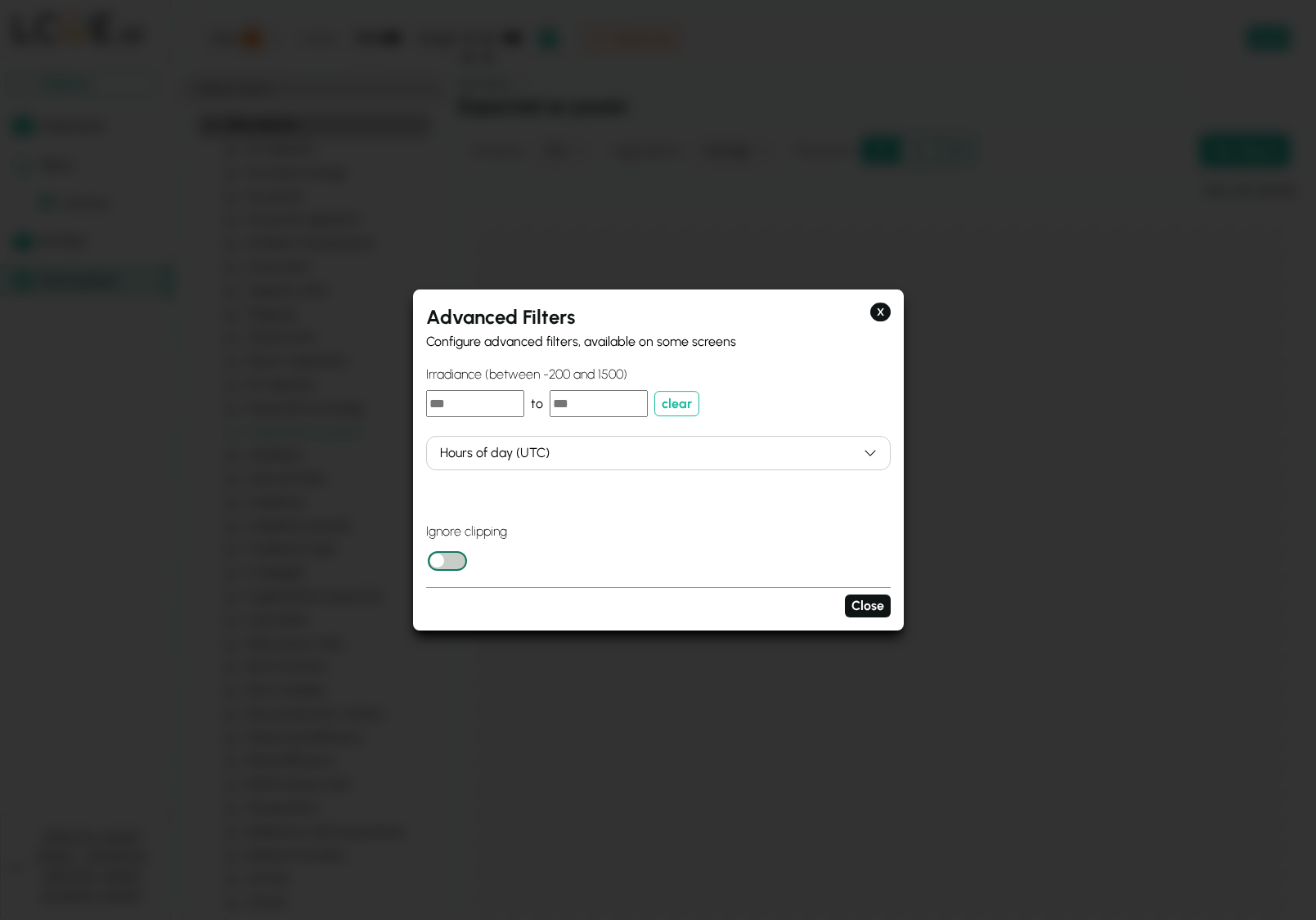
click at [640, 206] on div at bounding box center [658, 460] width 1316 height 920
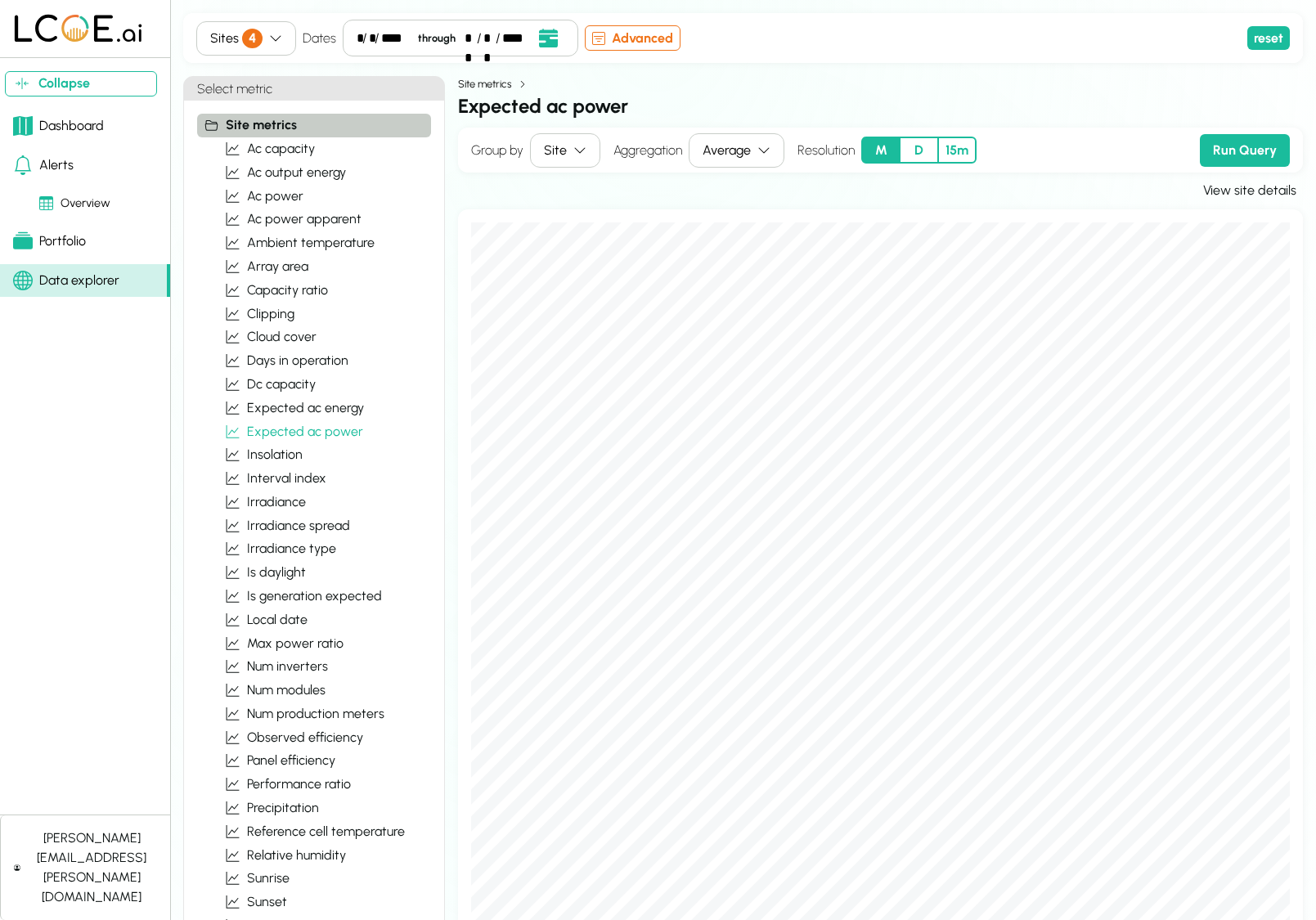
click at [569, 34] on div "* / * / **** through ** / ** / ****" at bounding box center [460, 38] width 235 height 37
drag, startPoint x: 552, startPoint y: 34, endPoint x: 568, endPoint y: 42, distance: 17.9
click at [552, 34] on icon "Open date picker" at bounding box center [547, 37] width 18 height 18
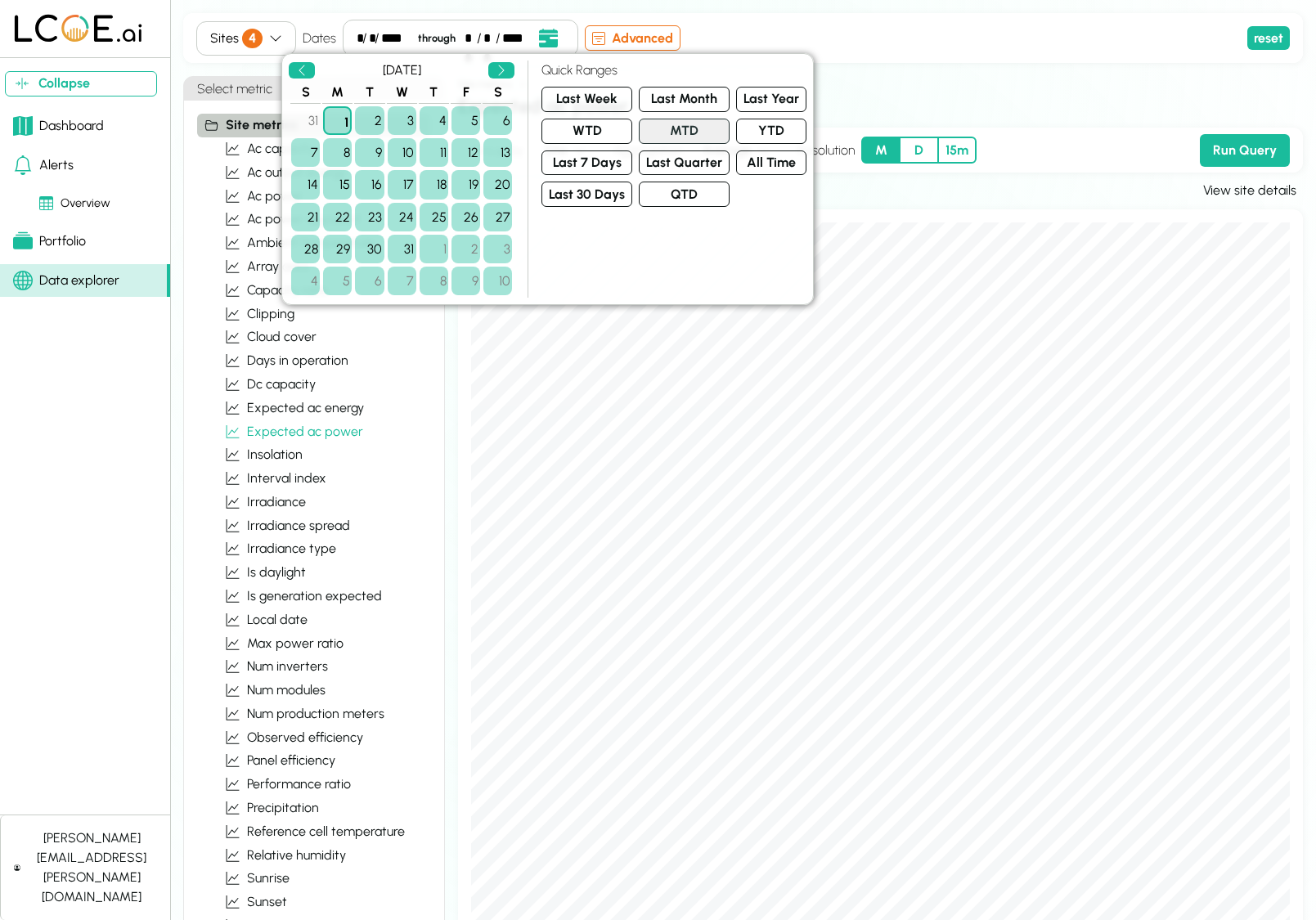
drag, startPoint x: 748, startPoint y: 132, endPoint x: 720, endPoint y: 126, distance: 28.6
click at [748, 132] on button "YTD" at bounding box center [772, 132] width 70 height 25
drag, startPoint x: 1082, startPoint y: 58, endPoint x: 1148, endPoint y: 103, distance: 79.9
click at [1082, 58] on div "Sites 4 Dates * / * / **** through * / ** / **** Advanced reset" at bounding box center [743, 39] width 1120 height 50
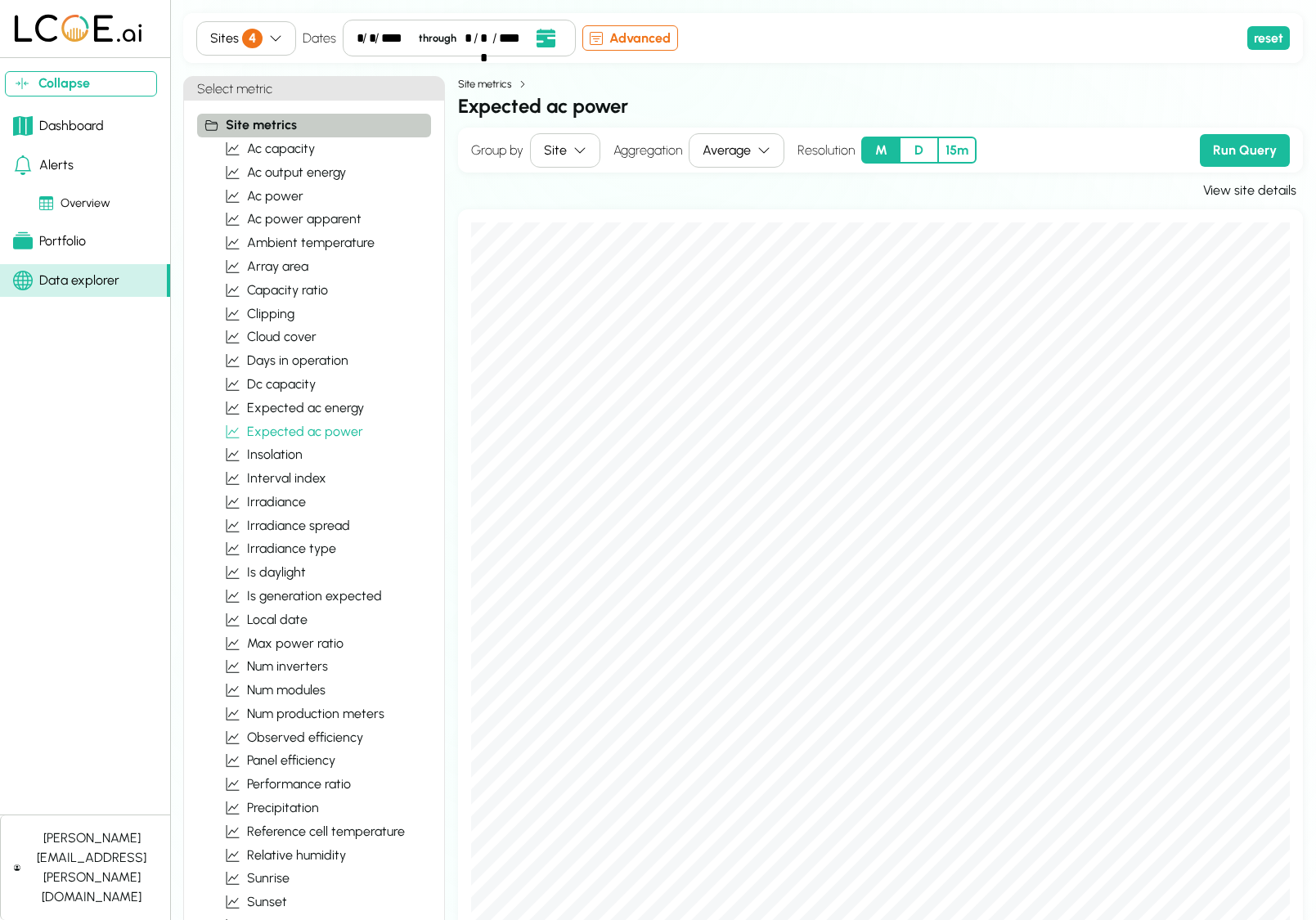
drag, startPoint x: 1228, startPoint y: 151, endPoint x: 1291, endPoint y: 152, distance: 63.0
click at [1228, 150] on button "Run Query" at bounding box center [1244, 150] width 90 height 33
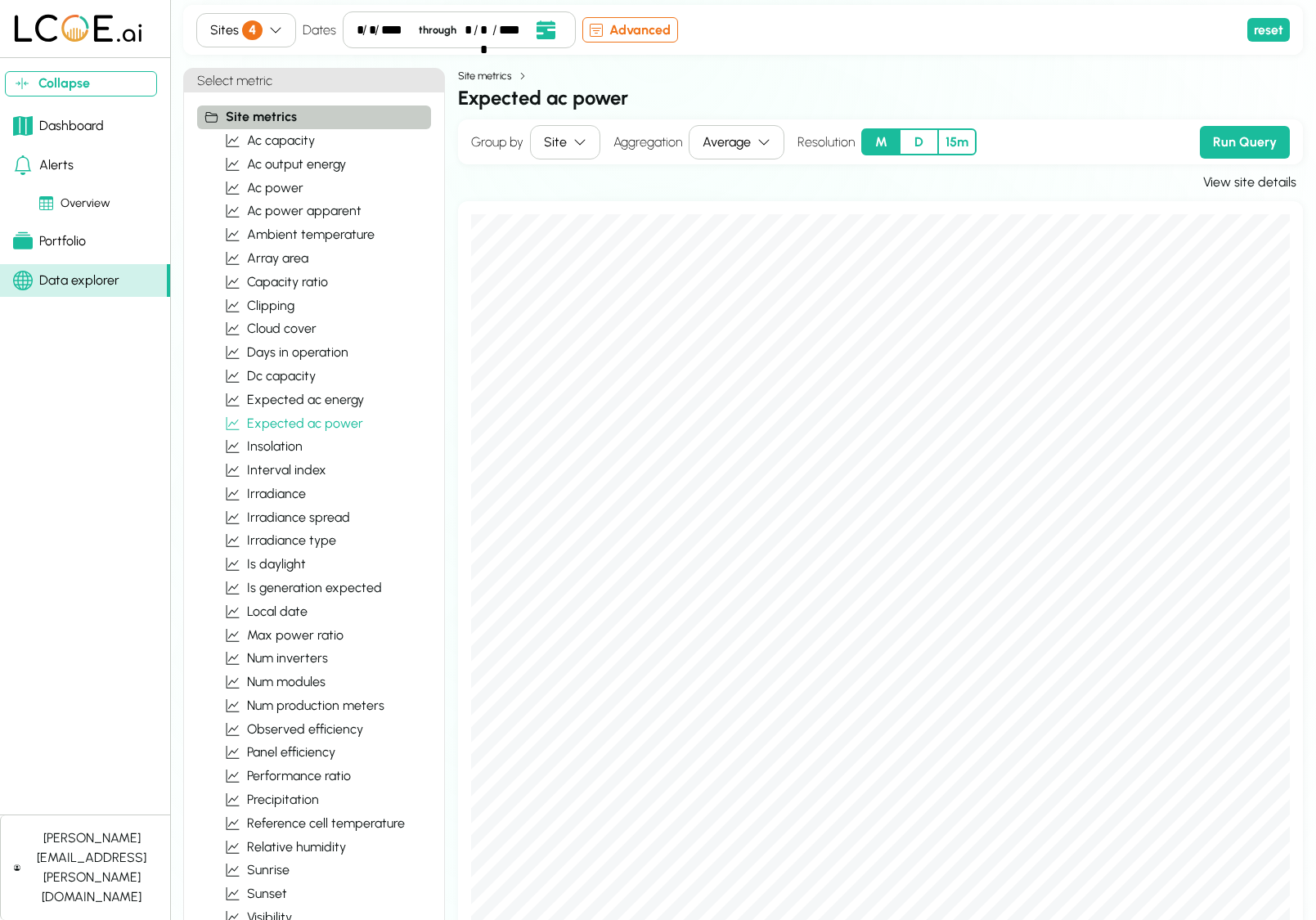
scroll to position [9, 0]
click at [926, 139] on button "D" at bounding box center [919, 141] width 39 height 27
click at [1233, 147] on button "Run Query" at bounding box center [1244, 141] width 90 height 33
click at [539, 29] on icon "Open date picker" at bounding box center [544, 28] width 18 height 18
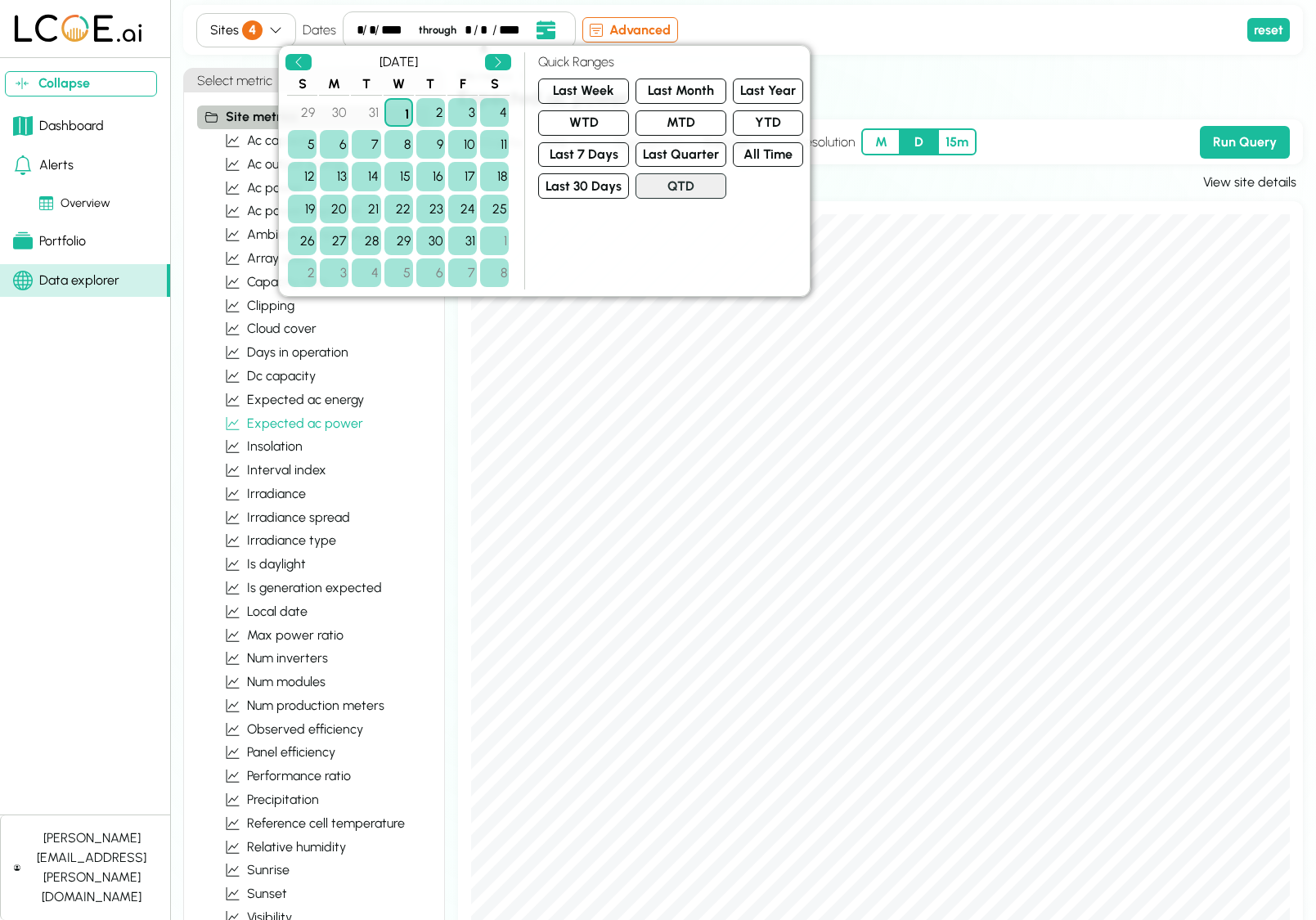
click at [689, 180] on button "QTD" at bounding box center [681, 186] width 90 height 25
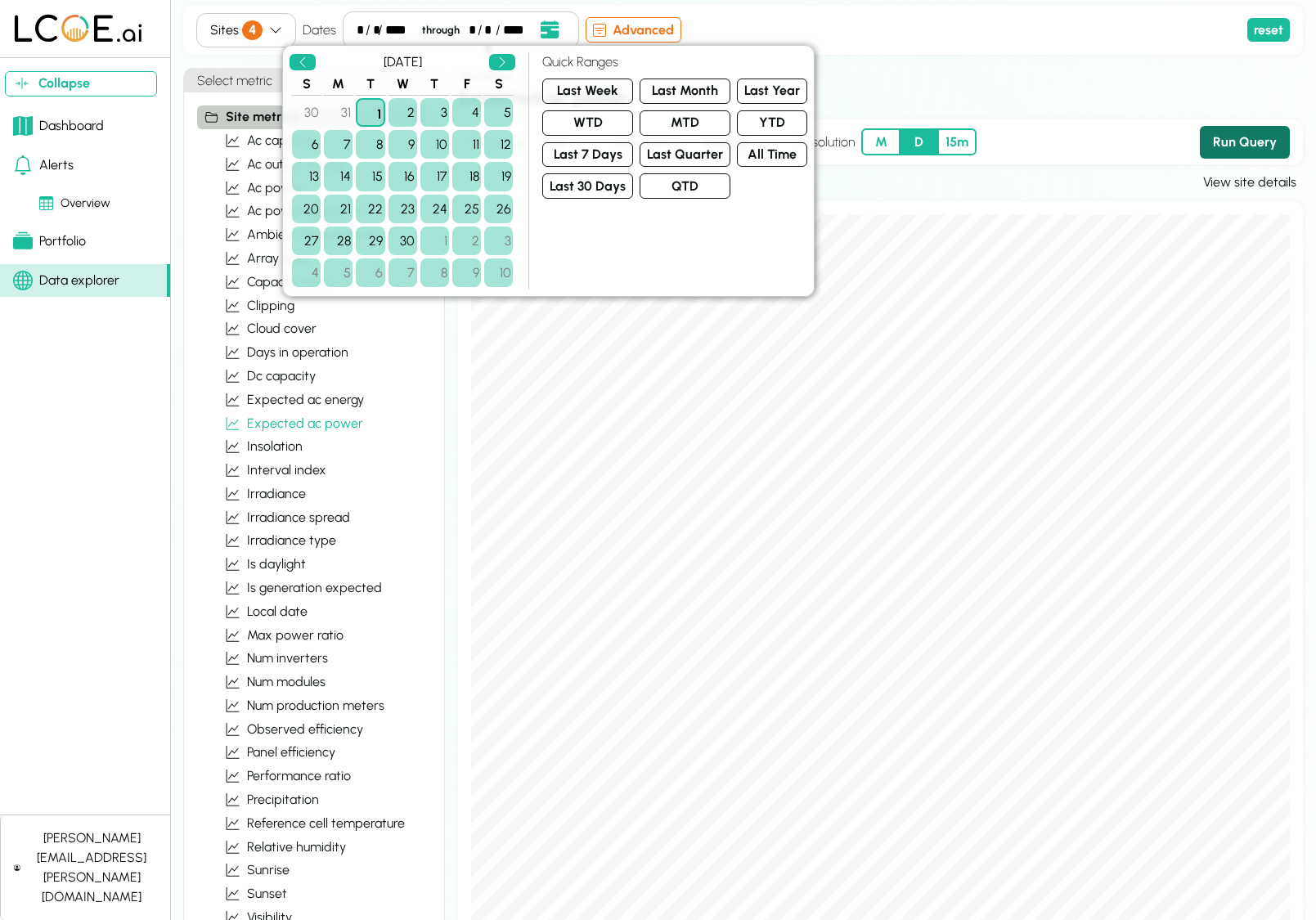
click at [1213, 136] on button "Run Query" at bounding box center [1244, 142] width 90 height 33
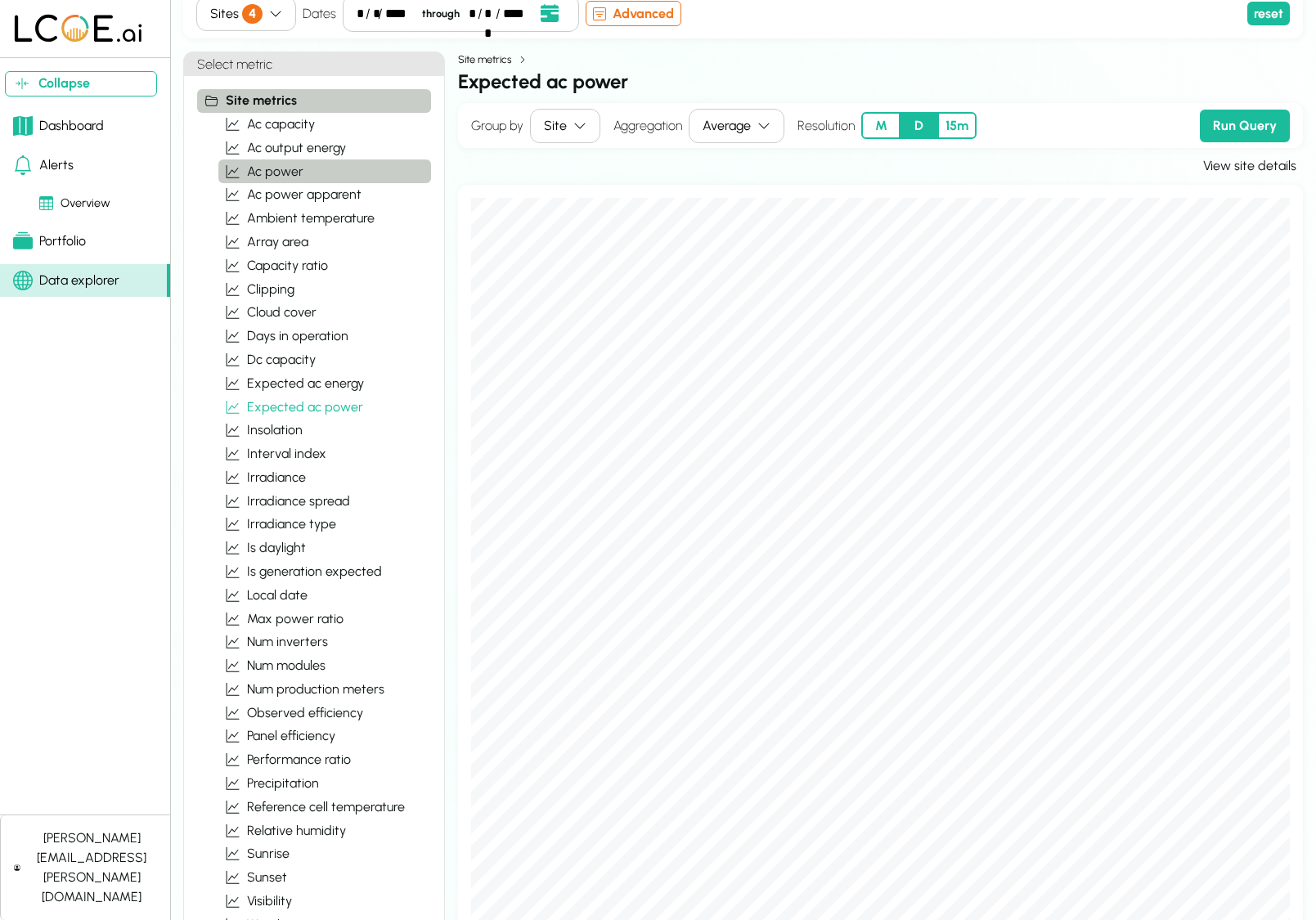
scroll to position [23, 0]
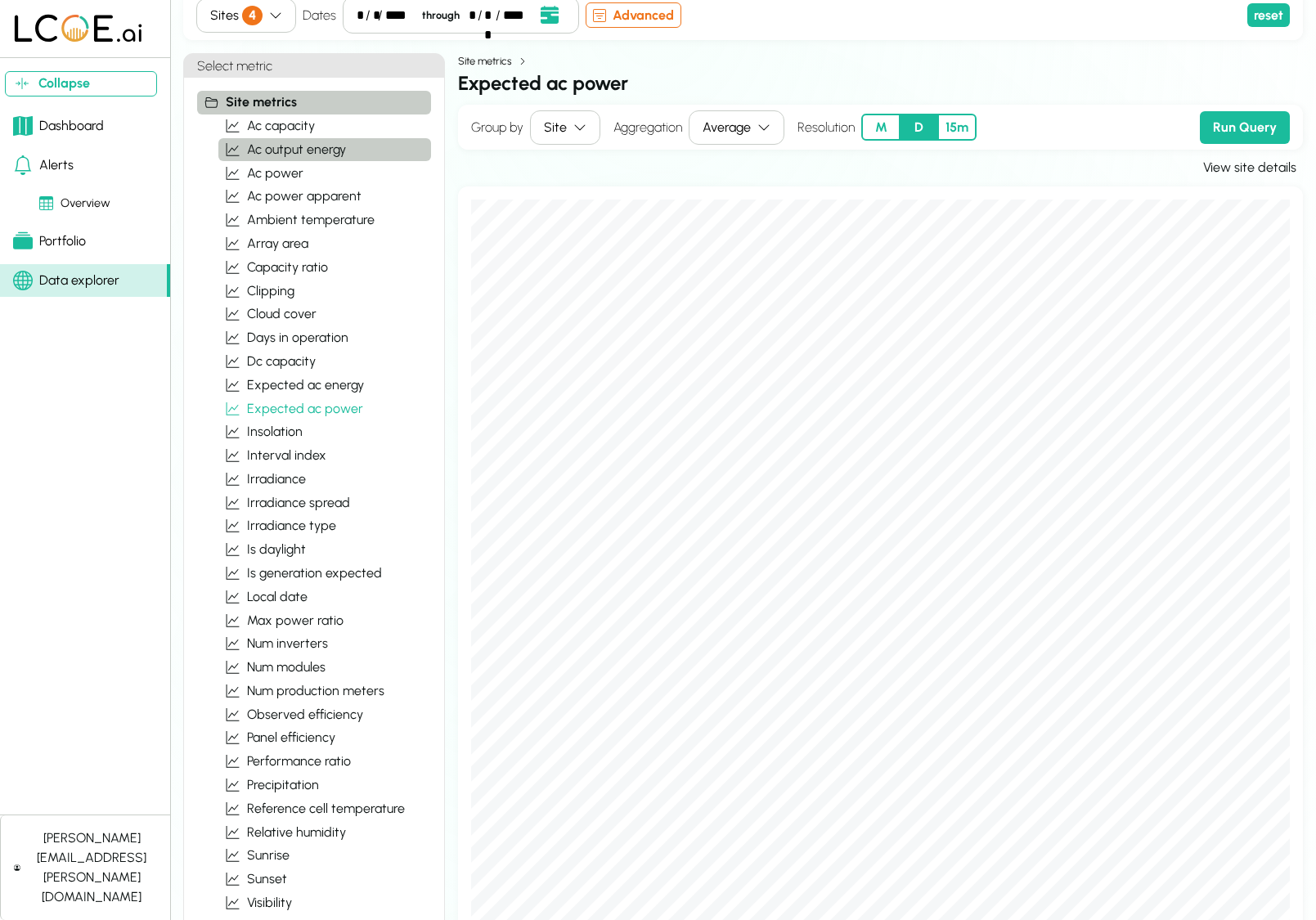
click at [284, 152] on span "ac output energy" at bounding box center [297, 149] width 99 height 19
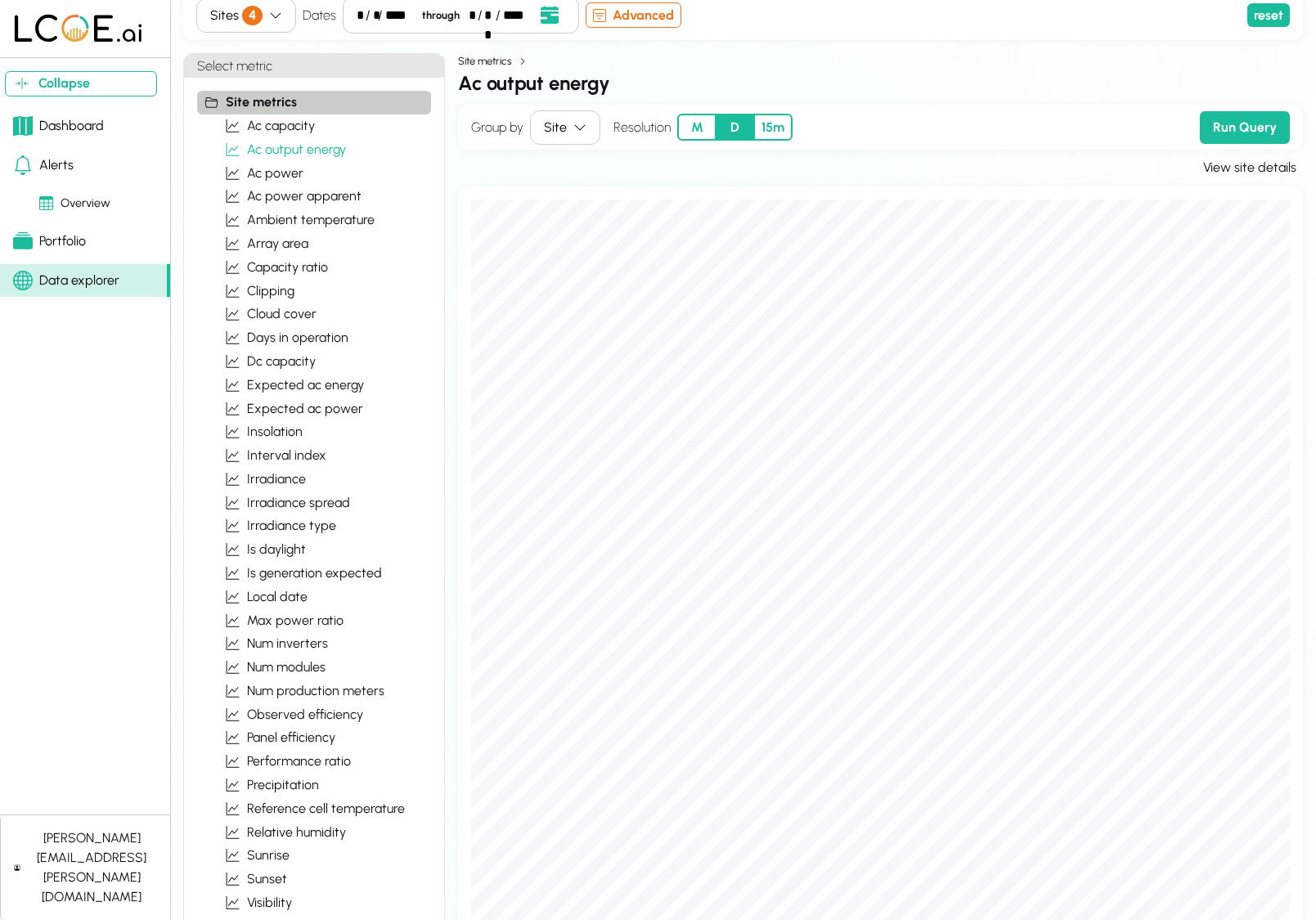
click at [694, 129] on button "M" at bounding box center [696, 127] width 39 height 27
click at [1271, 133] on button "Run Query" at bounding box center [1244, 127] width 90 height 33
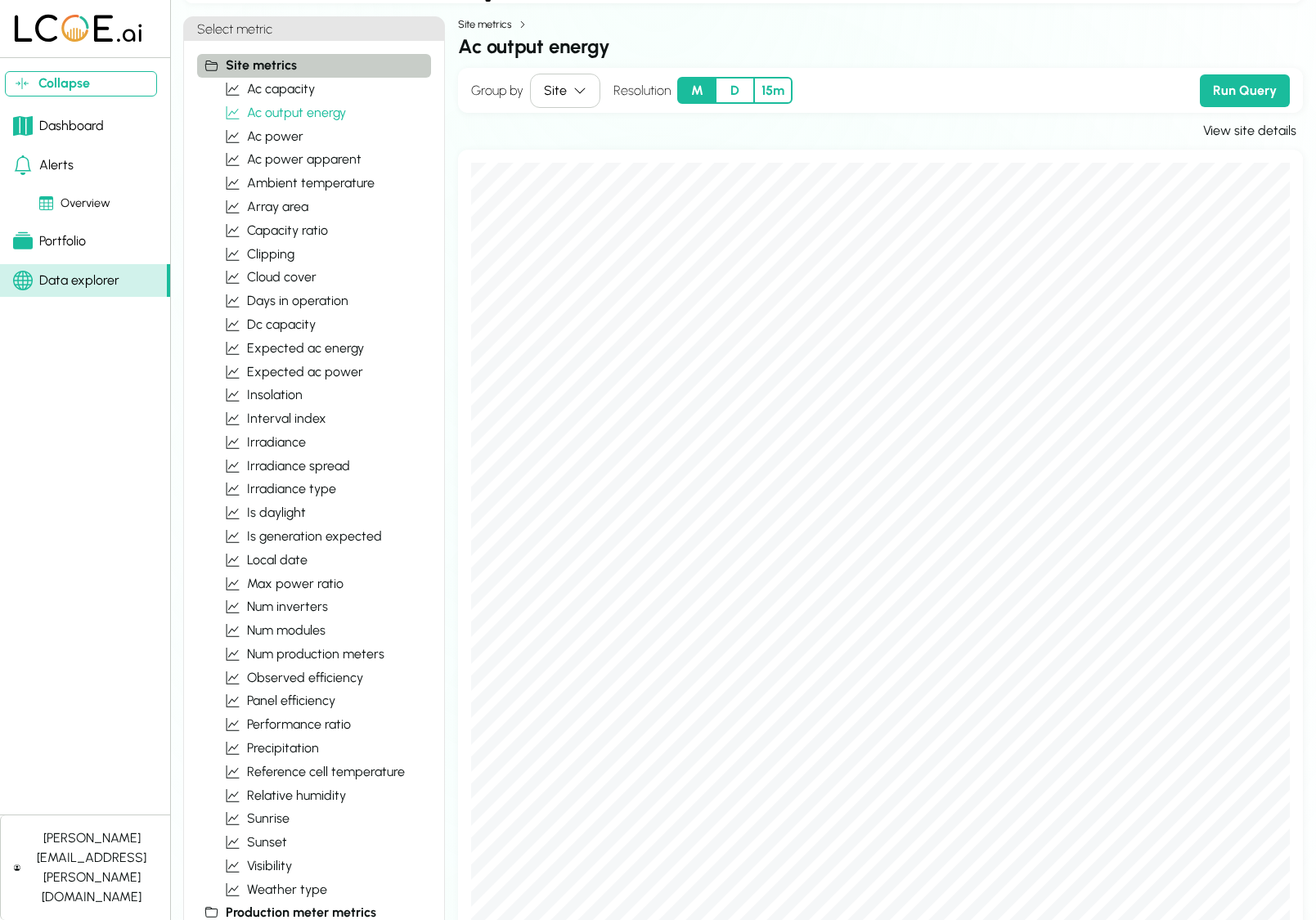
scroll to position [0, 0]
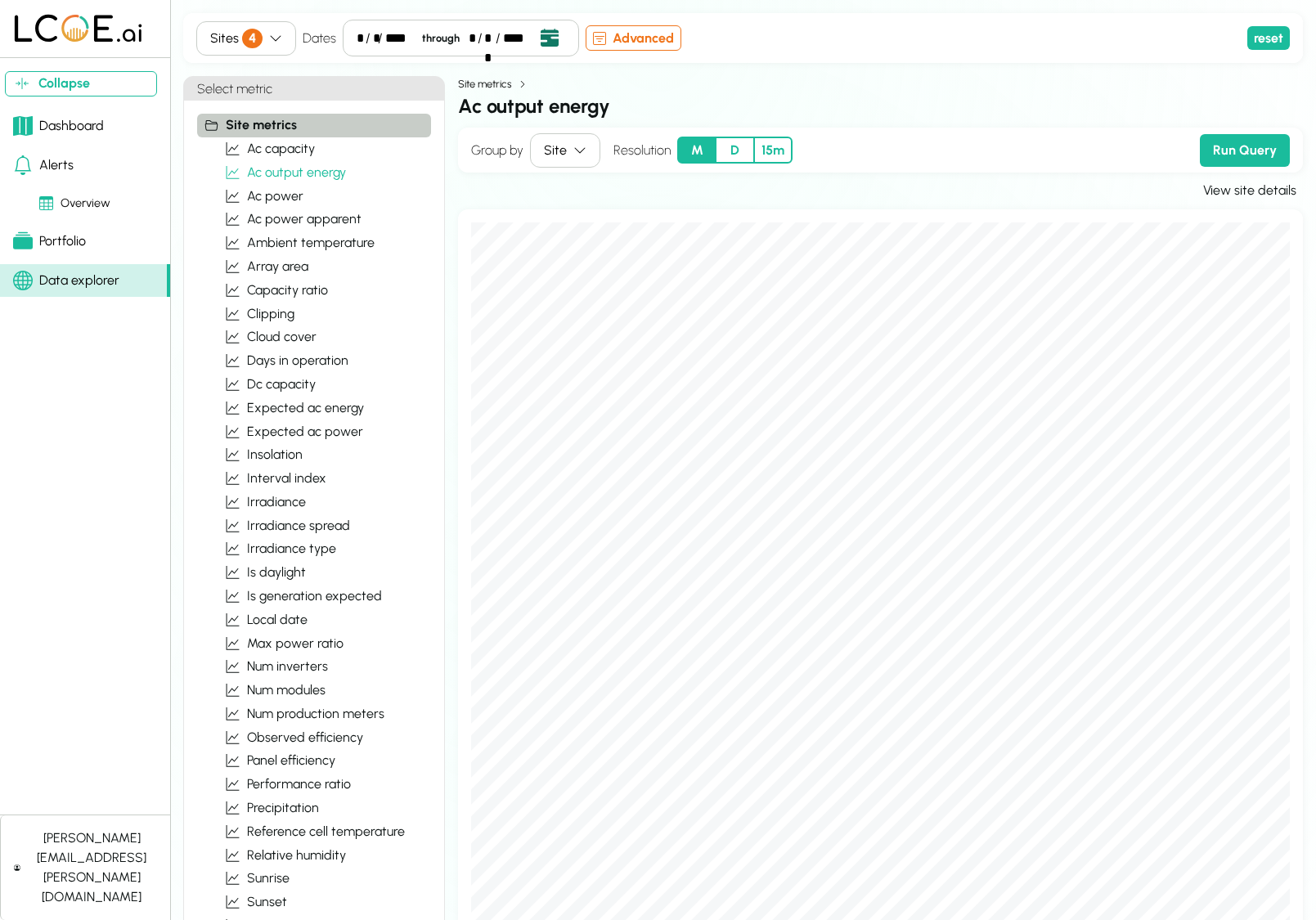
click at [552, 49] on button "Open date picker" at bounding box center [550, 38] width 31 height 22
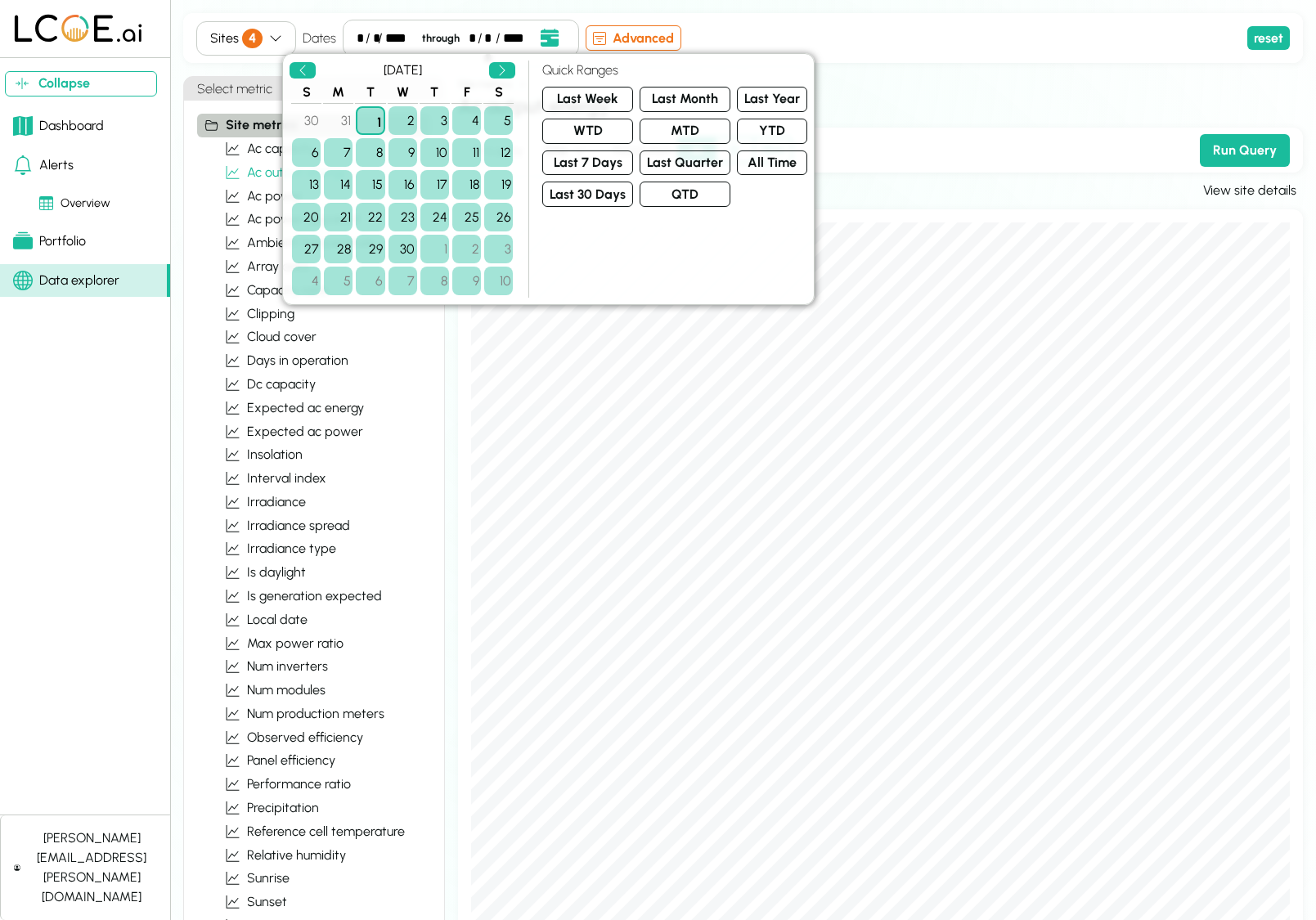
drag, startPoint x: 689, startPoint y: 97, endPoint x: 816, endPoint y: 99, distance: 127.0
click at [689, 97] on button "Last Month" at bounding box center [684, 99] width 90 height 25
click at [1272, 158] on button "Run Query" at bounding box center [1244, 150] width 90 height 33
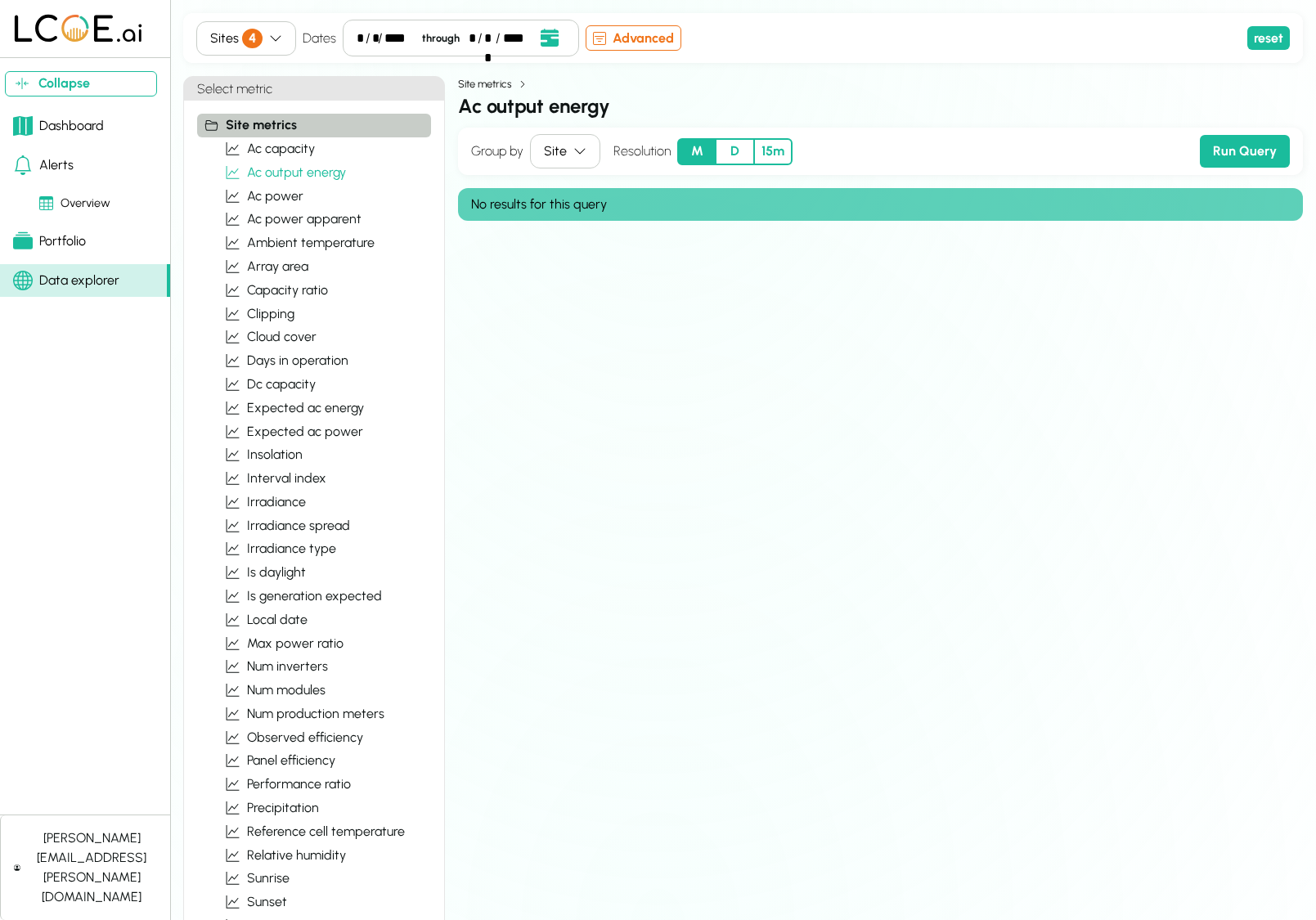
drag, startPoint x: 729, startPoint y: 147, endPoint x: 881, endPoint y: 145, distance: 152.0
click at [730, 147] on button "D" at bounding box center [735, 152] width 39 height 27
click at [1241, 142] on button "Run Query" at bounding box center [1244, 151] width 90 height 33
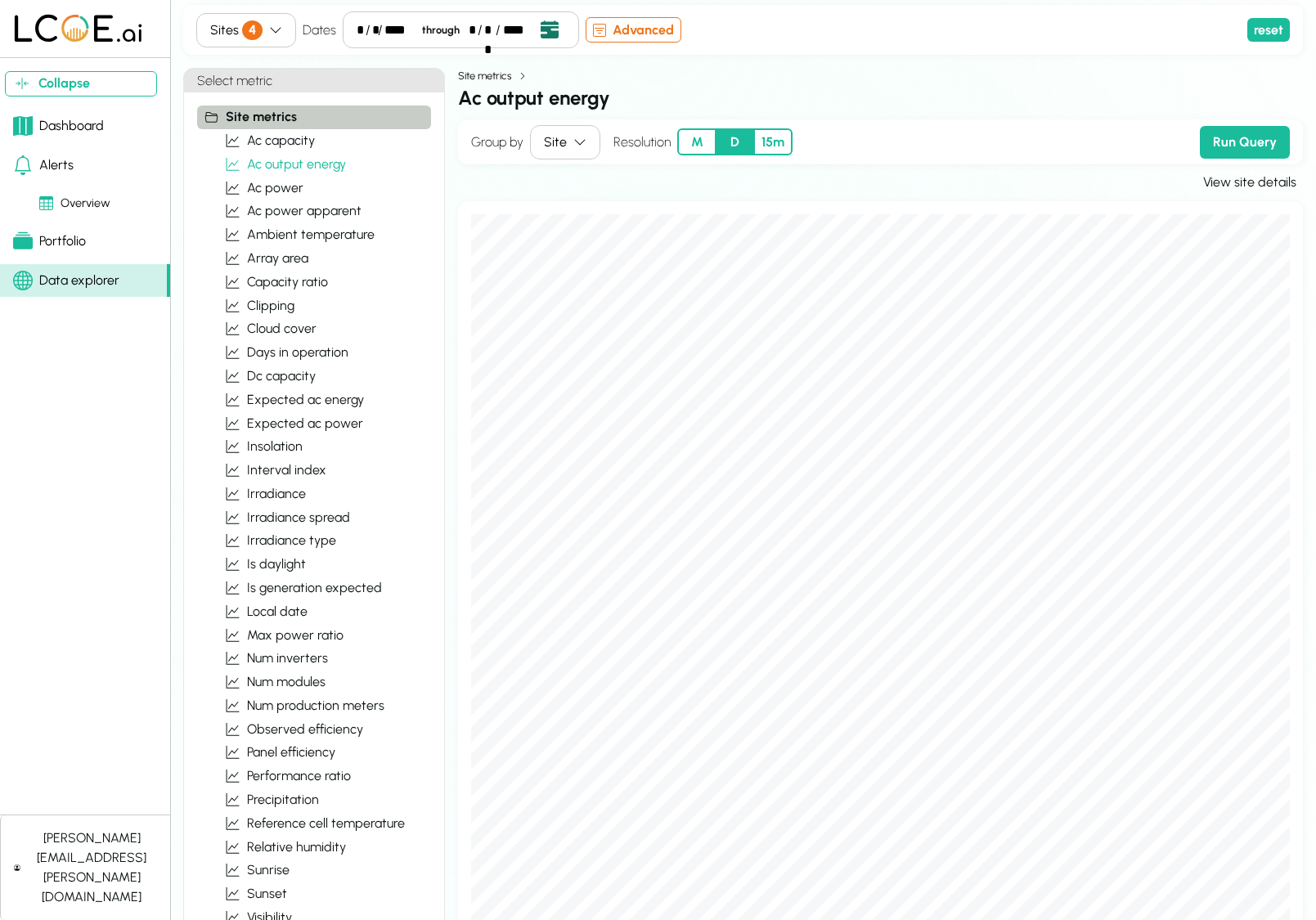
scroll to position [3, 0]
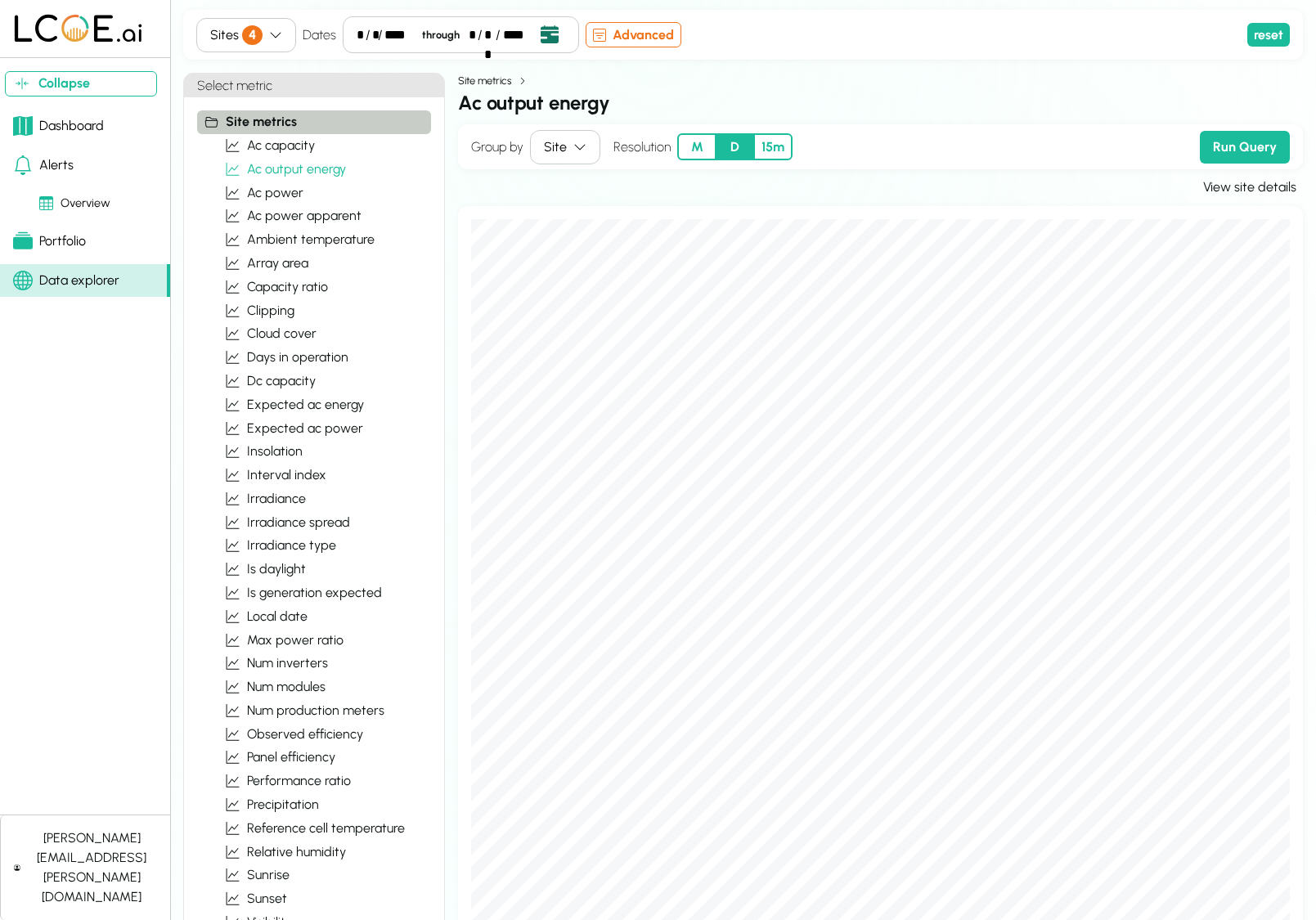
click at [550, 42] on icon "Open date picker" at bounding box center [549, 34] width 18 height 18
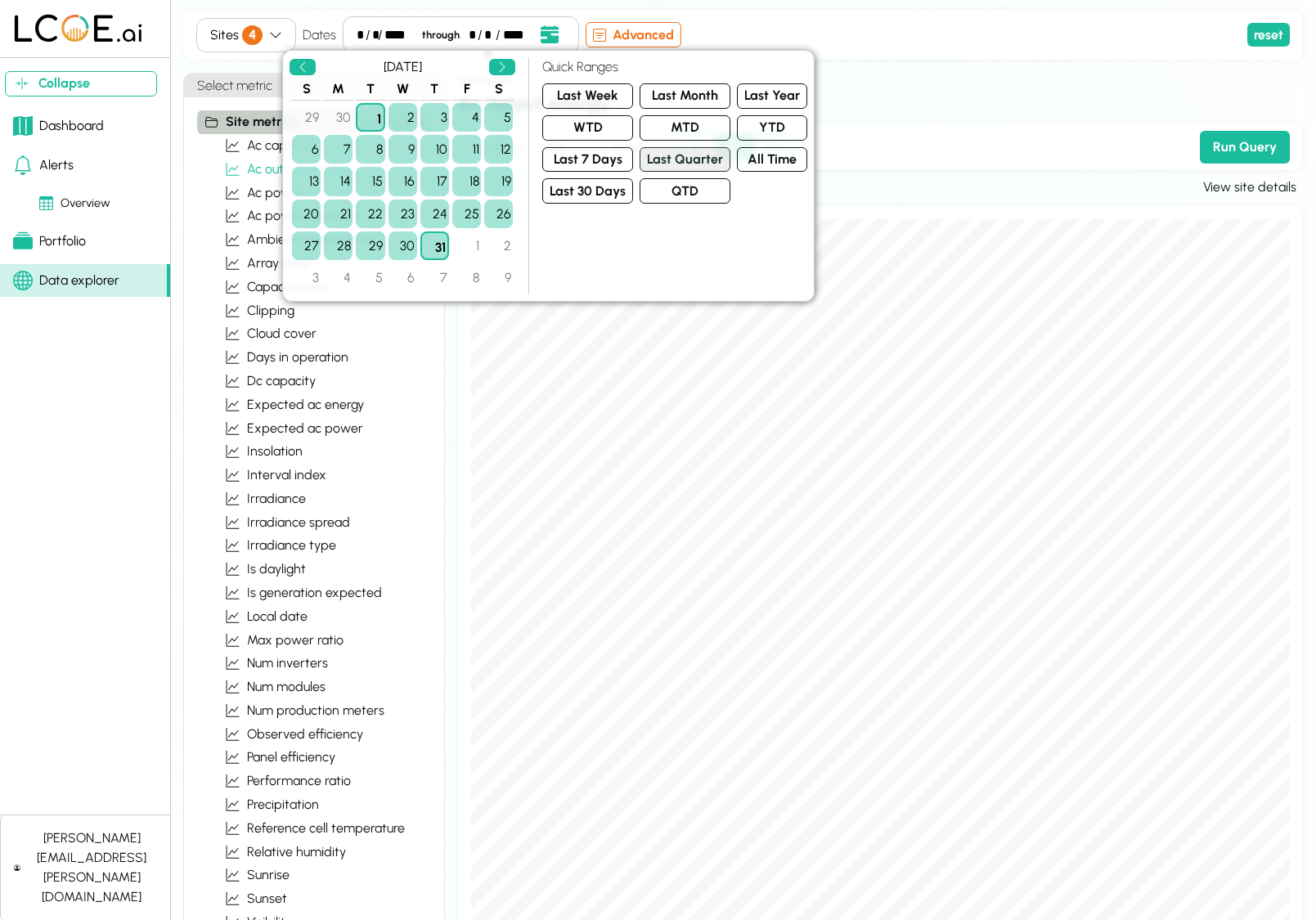
click at [685, 155] on button "Last Quarter" at bounding box center [684, 160] width 90 height 25
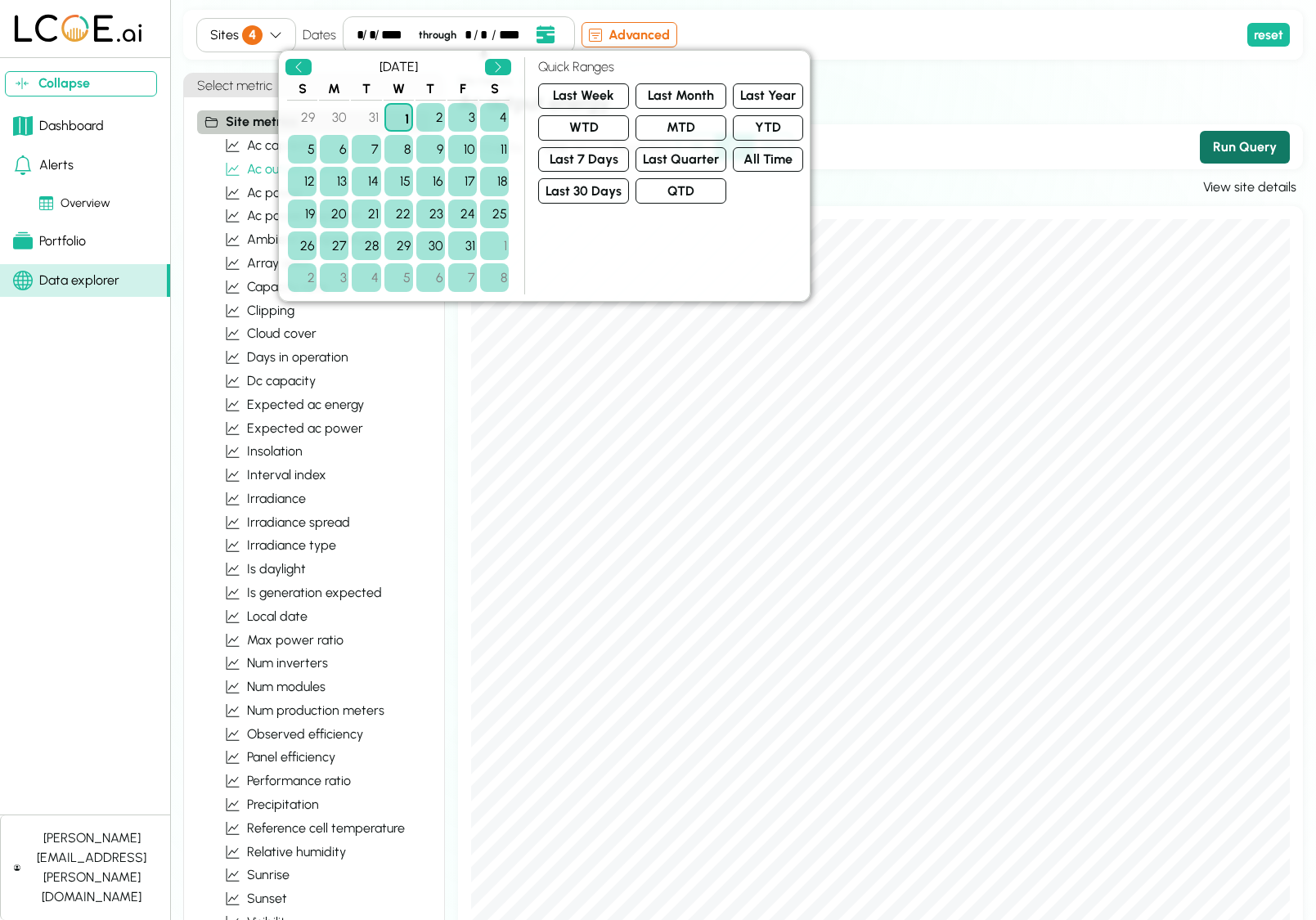
click at [1270, 149] on button "Run Query" at bounding box center [1244, 147] width 90 height 33
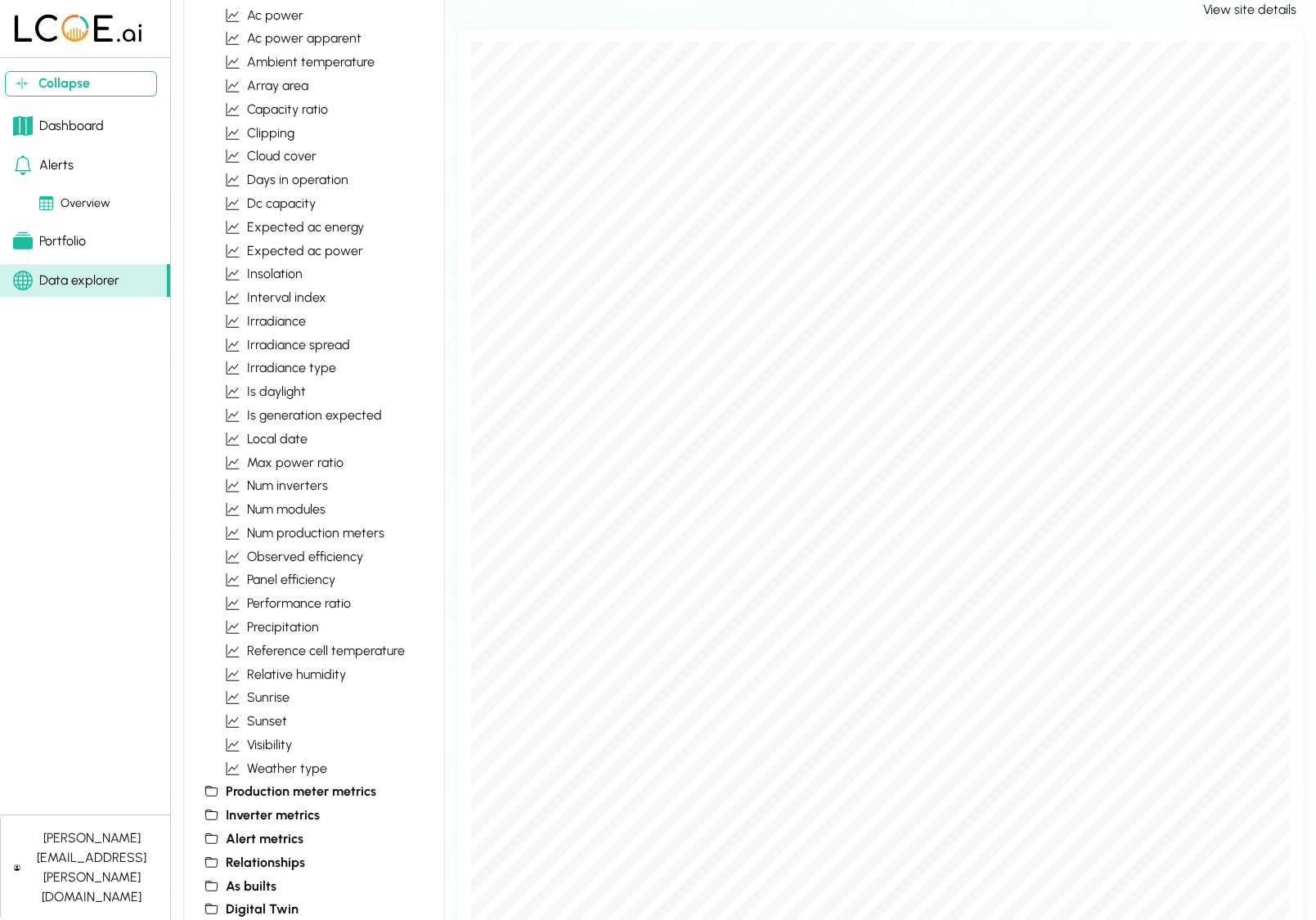
scroll to position [0, 0]
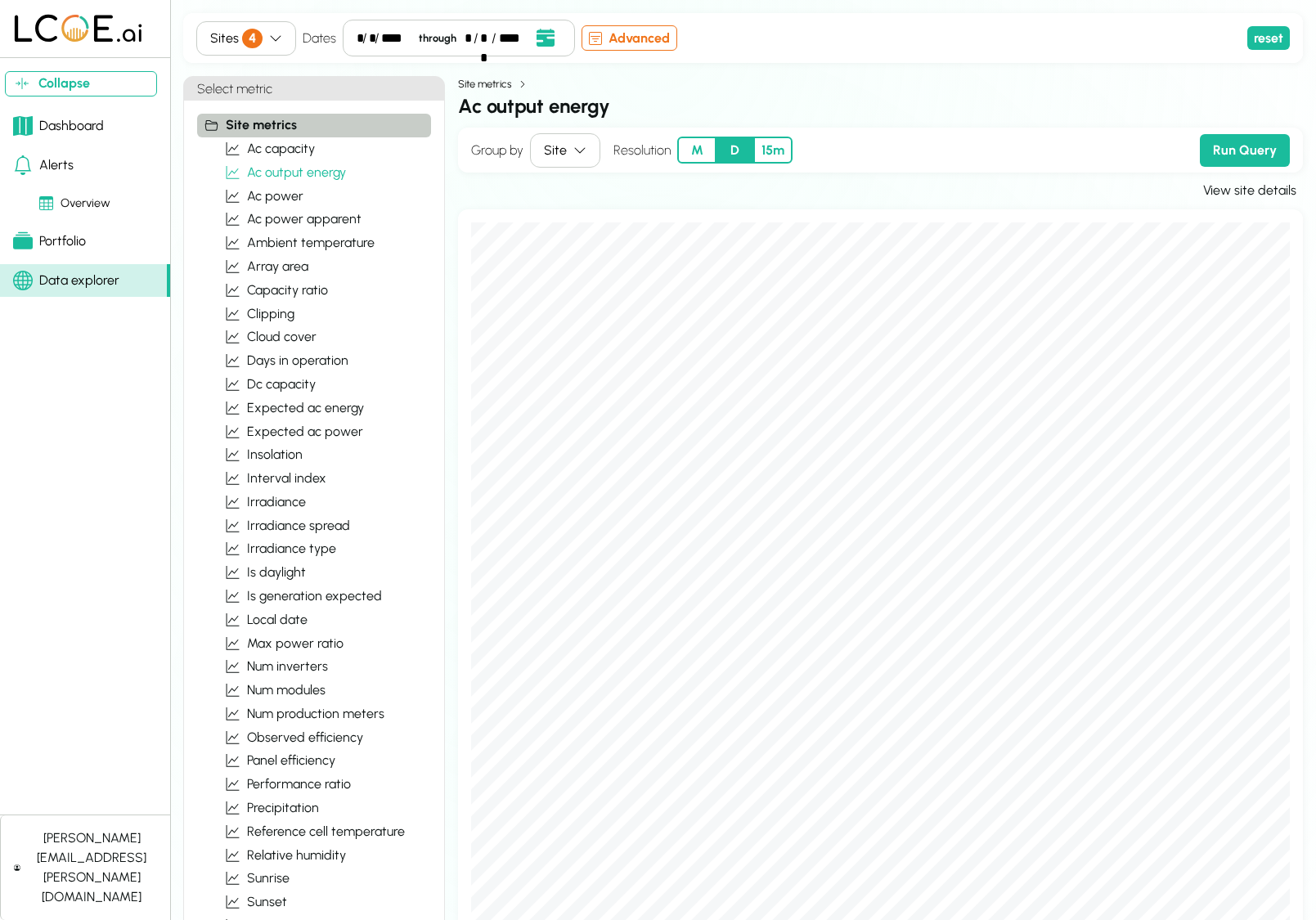
click at [292, 38] on button "Sites 4" at bounding box center [245, 38] width 100 height 34
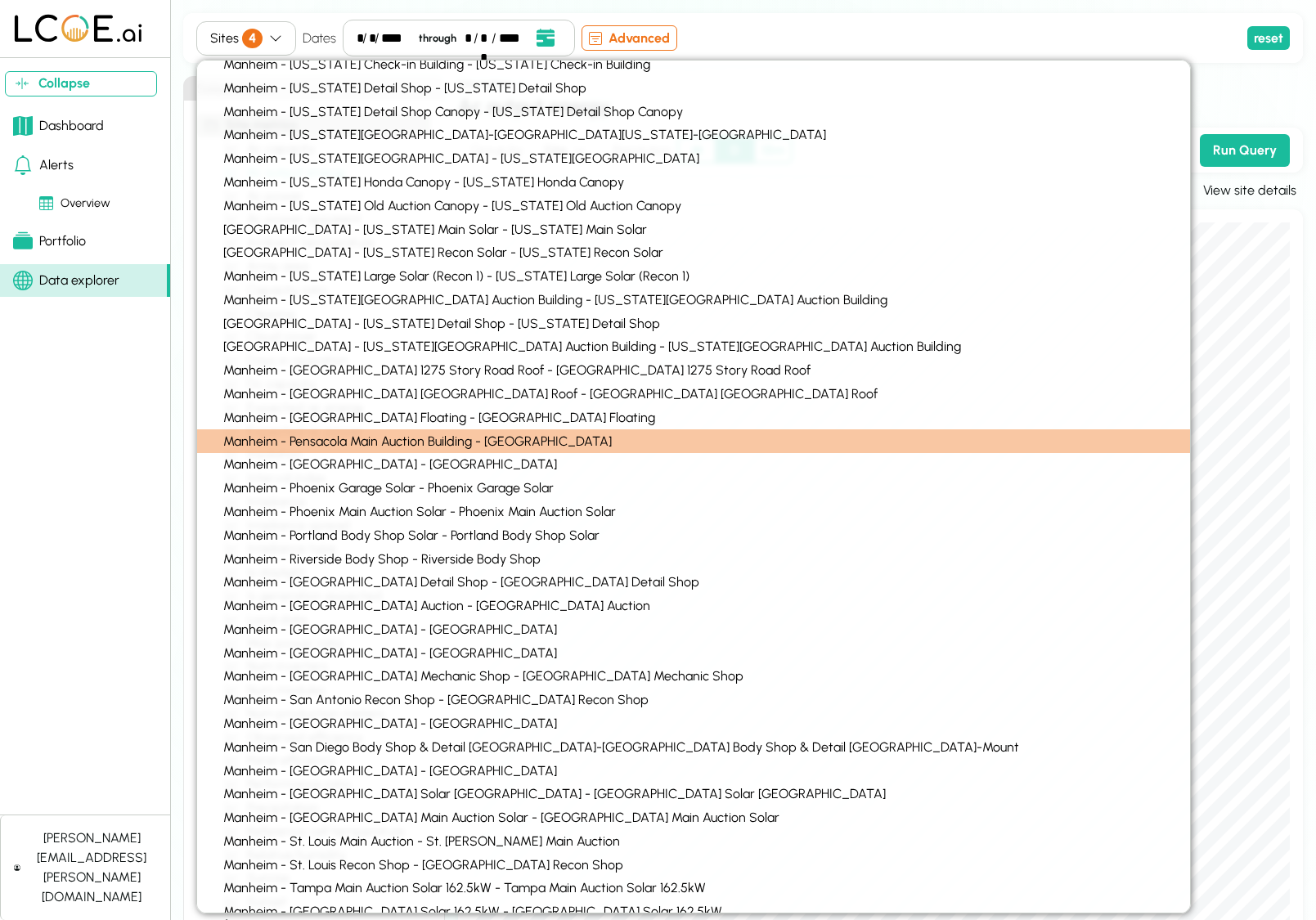
scroll to position [1268, 0]
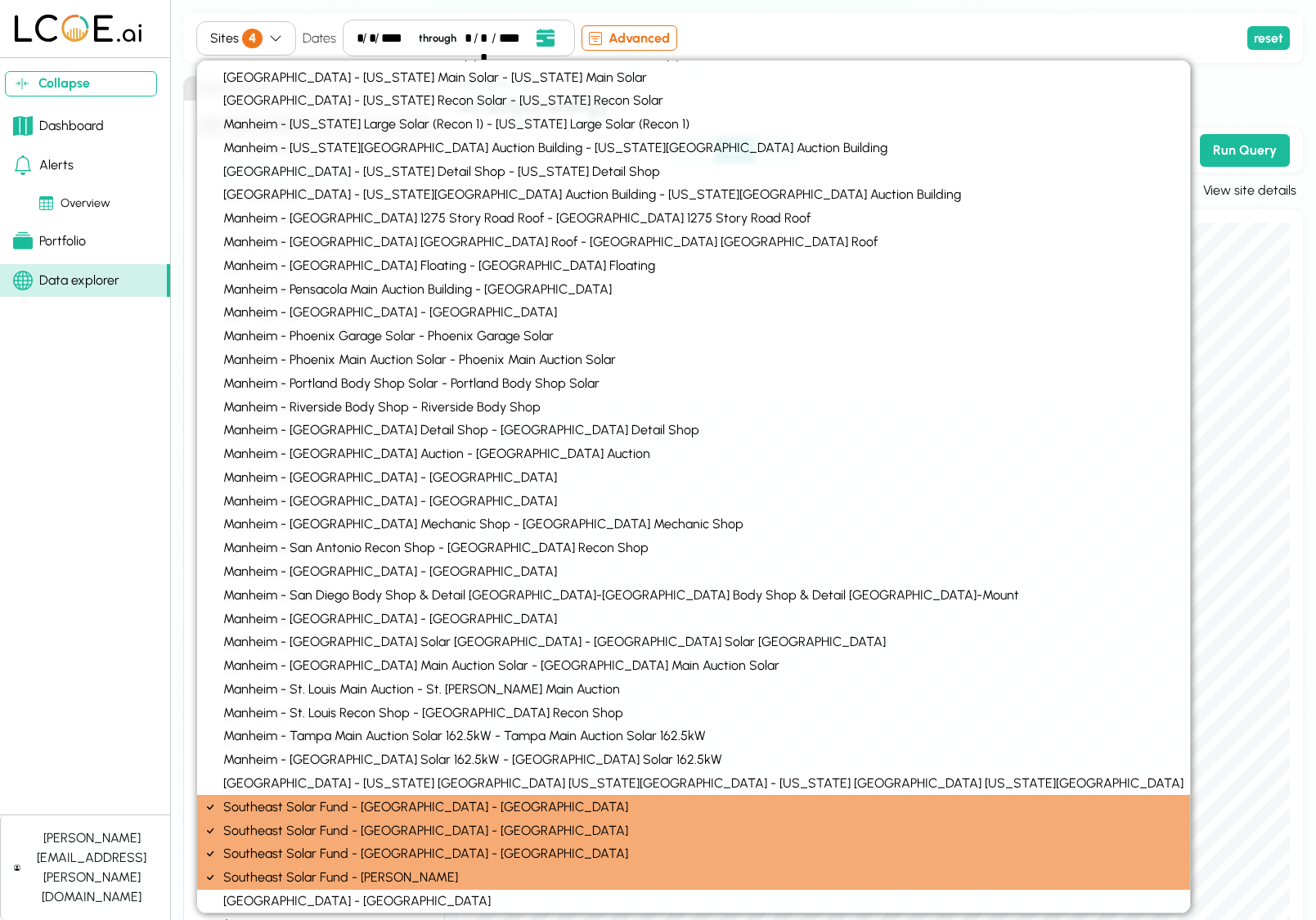
click at [496, 811] on div "Southeast Solar Fund - [GEOGRAPHIC_DATA] - [GEOGRAPHIC_DATA]" at bounding box center [693, 807] width 993 height 23
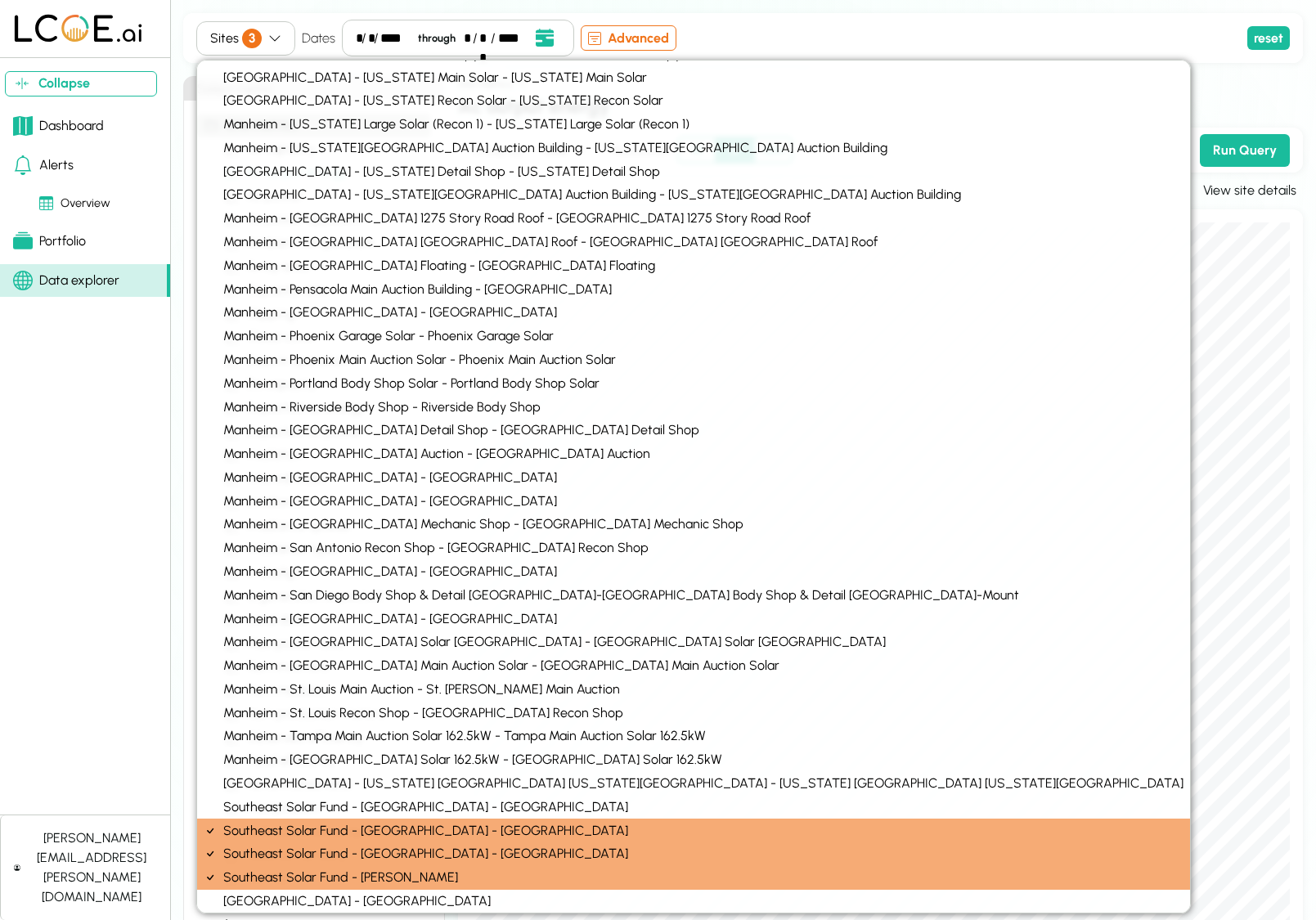
click at [401, 843] on div "Southeast Solar Fund - [GEOGRAPHIC_DATA] - [GEOGRAPHIC_DATA]" at bounding box center [693, 855] width 993 height 23
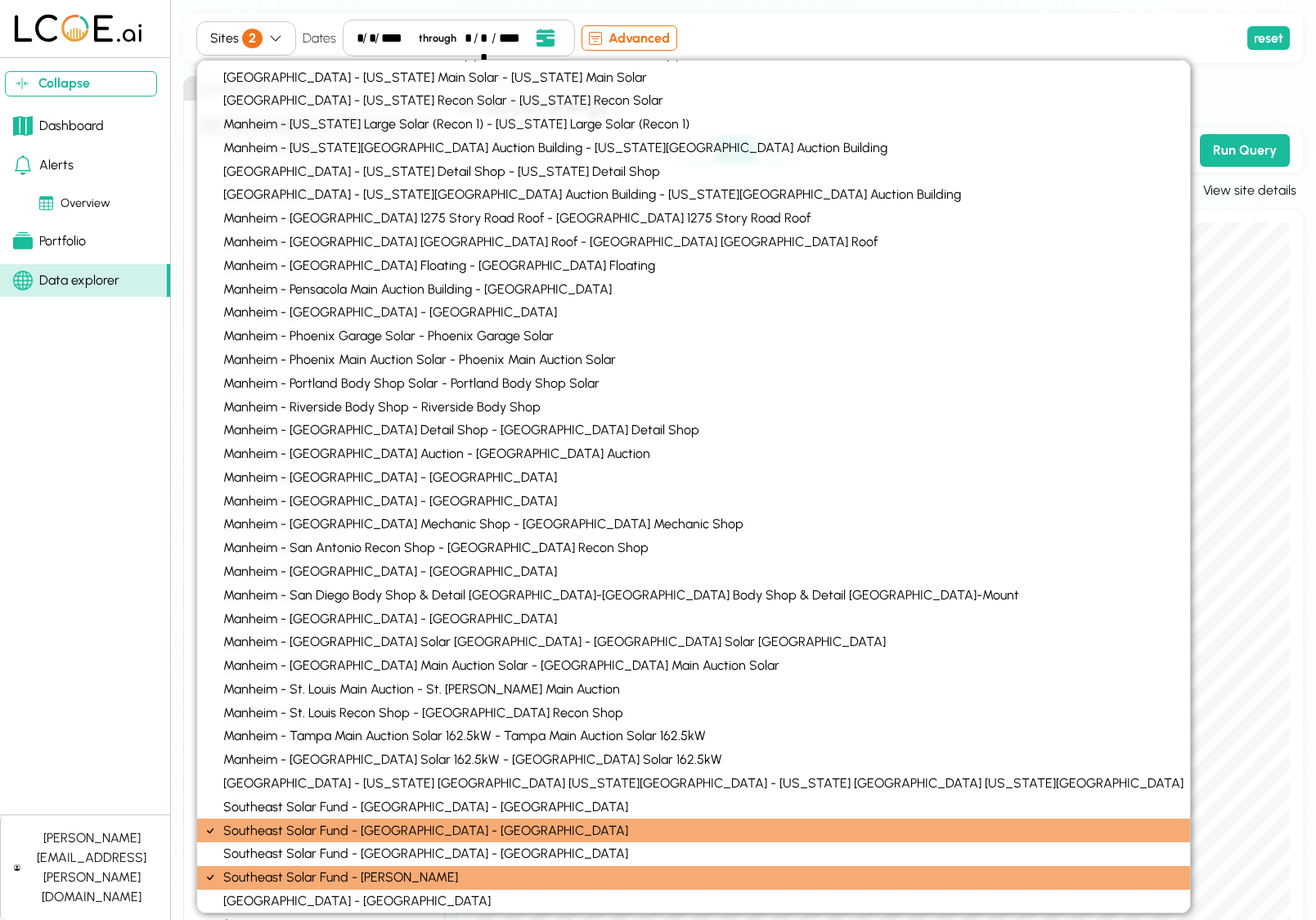
click at [416, 874] on div "Southeast Solar Fund - [PERSON_NAME]" at bounding box center [693, 878] width 993 height 23
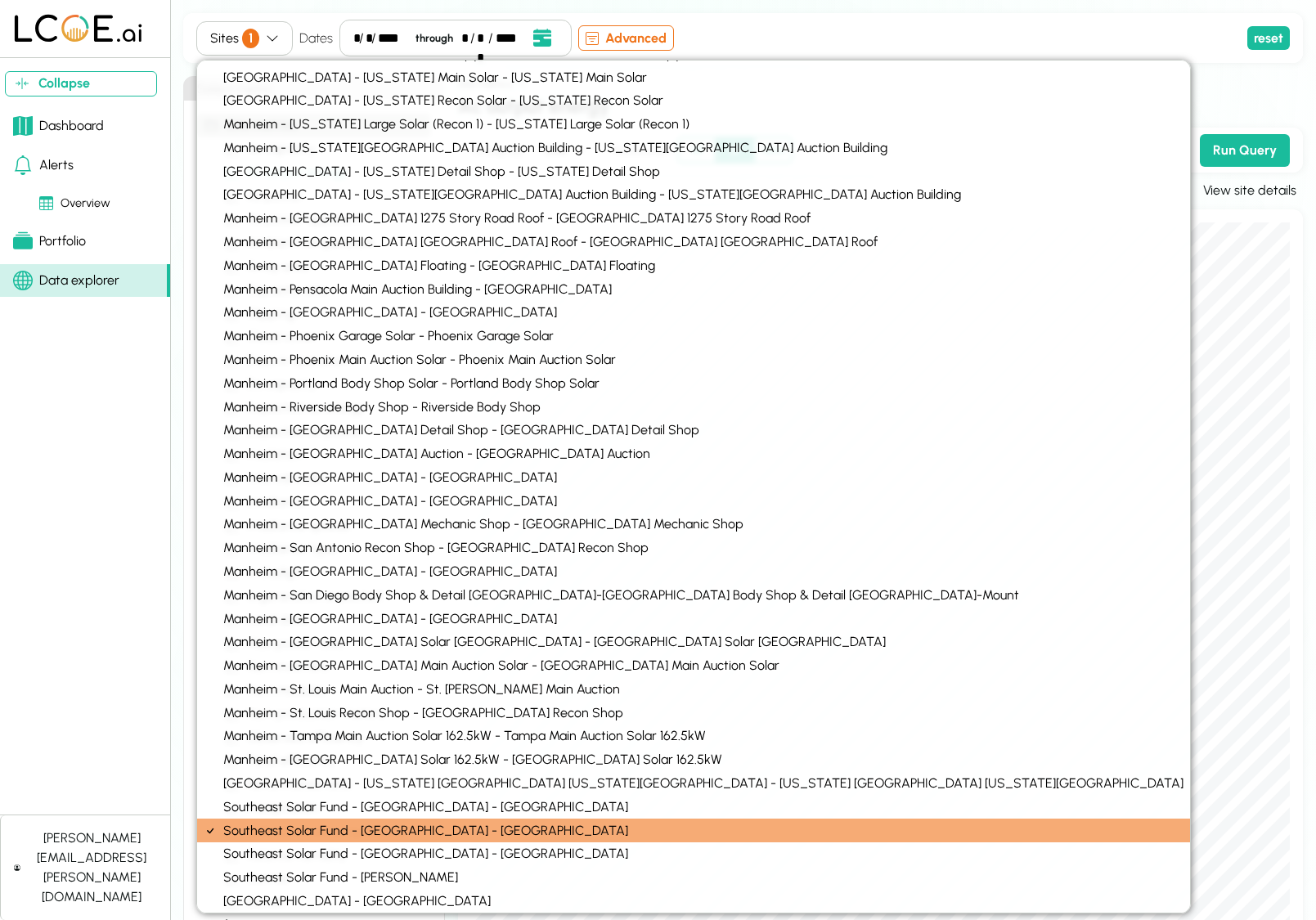
click at [1044, 93] on h2 "ac output energy" at bounding box center [880, 106] width 845 height 29
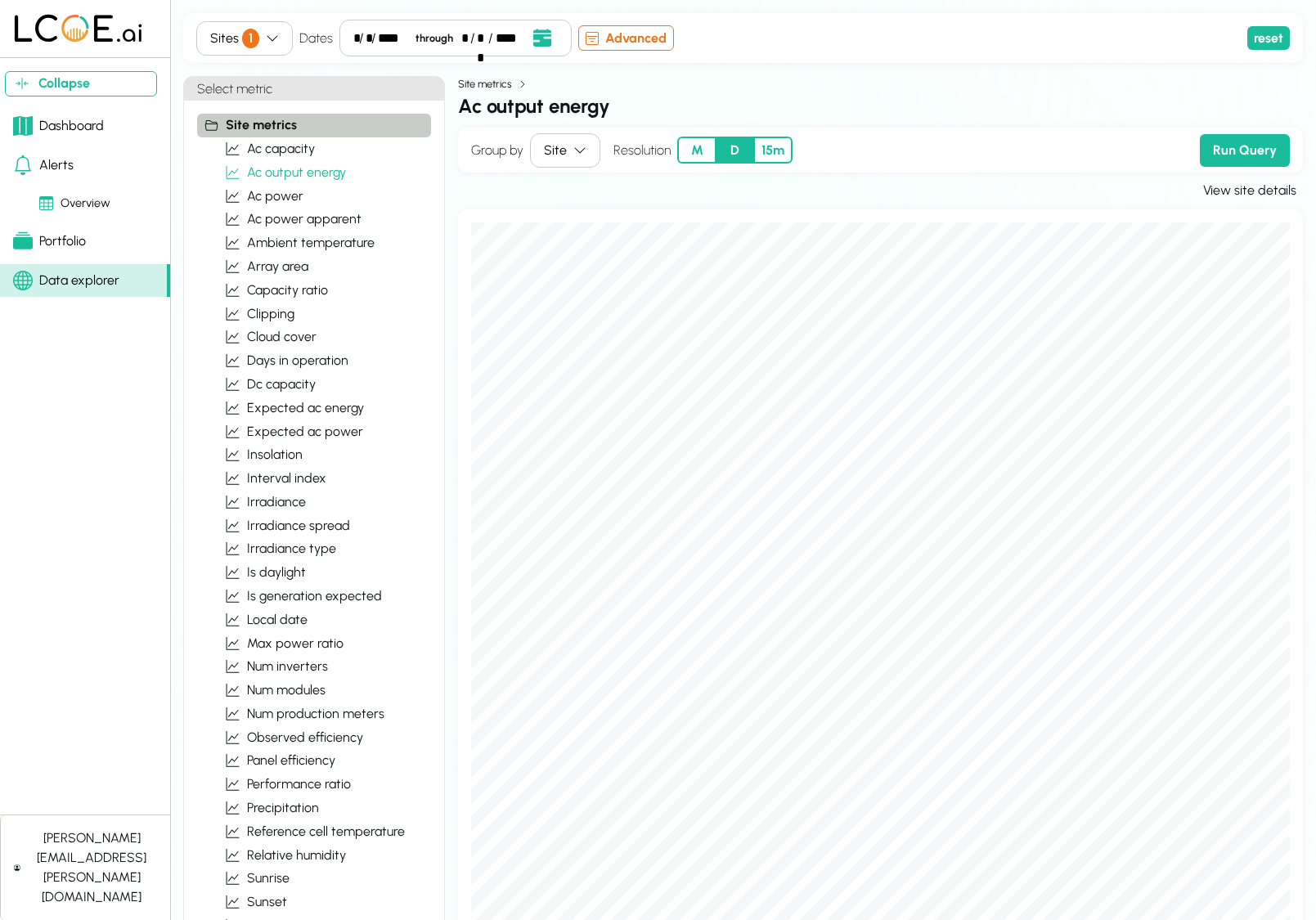
click at [354, 34] on div "*" at bounding box center [355, 38] width 3 height 19
click at [467, 34] on div "*" at bounding box center [469, 38] width 7 height 19
click at [394, 36] on div "****" at bounding box center [395, 38] width 28 height 19
click at [408, 37] on div "****" at bounding box center [395, 38] width 28 height 19
drag, startPoint x: 859, startPoint y: 50, endPoint x: 763, endPoint y: 118, distance: 117.6
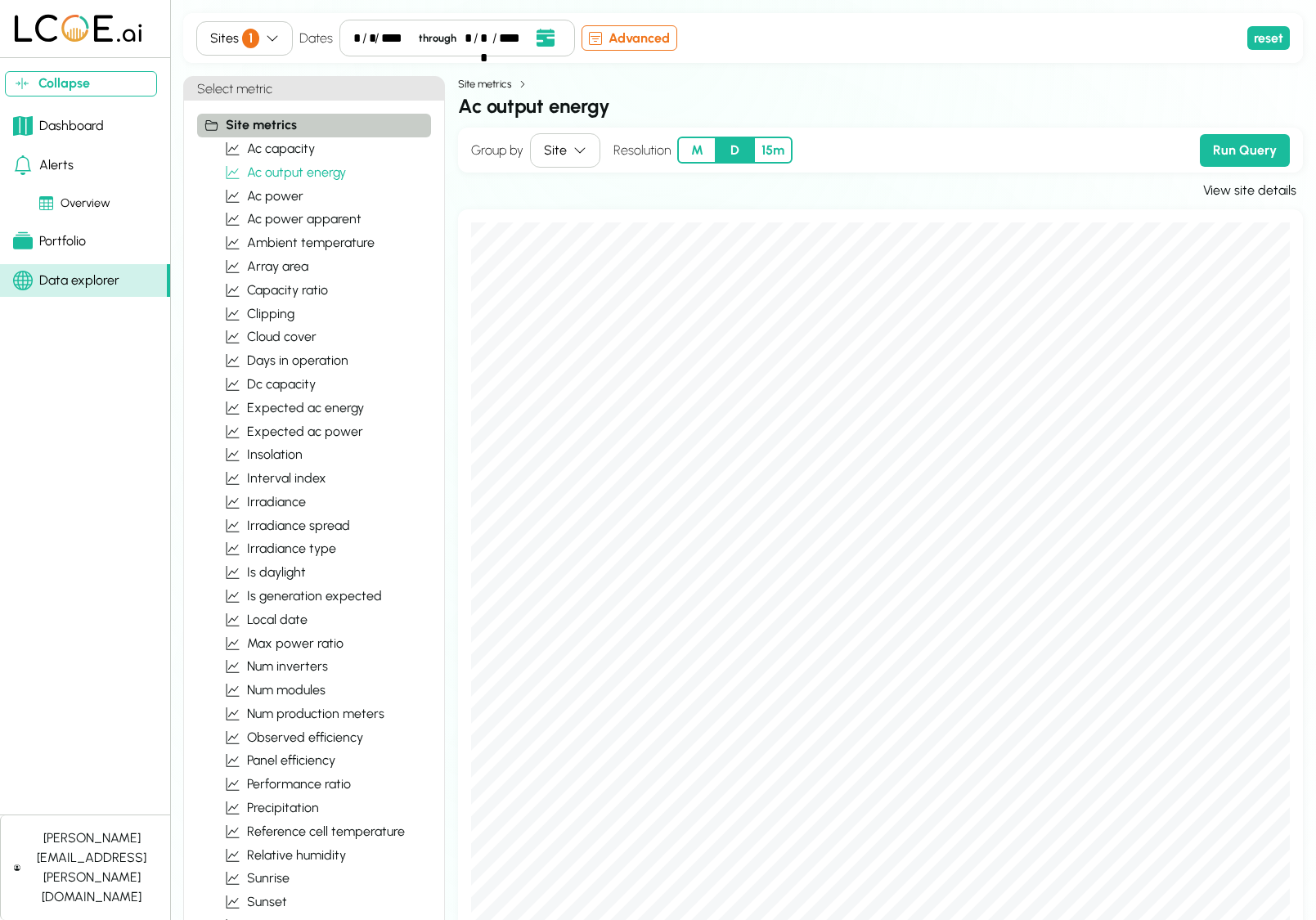
click at [858, 50] on div "Sites 1 Dates * / * / **** through * / ** / **** Advanced" at bounding box center [718, 38] width 1045 height 37
drag, startPoint x: 703, startPoint y: 147, endPoint x: 675, endPoint y: 144, distance: 28.2
click at [703, 146] on button "M" at bounding box center [696, 150] width 39 height 27
click at [1233, 156] on button "Run Query" at bounding box center [1244, 150] width 90 height 33
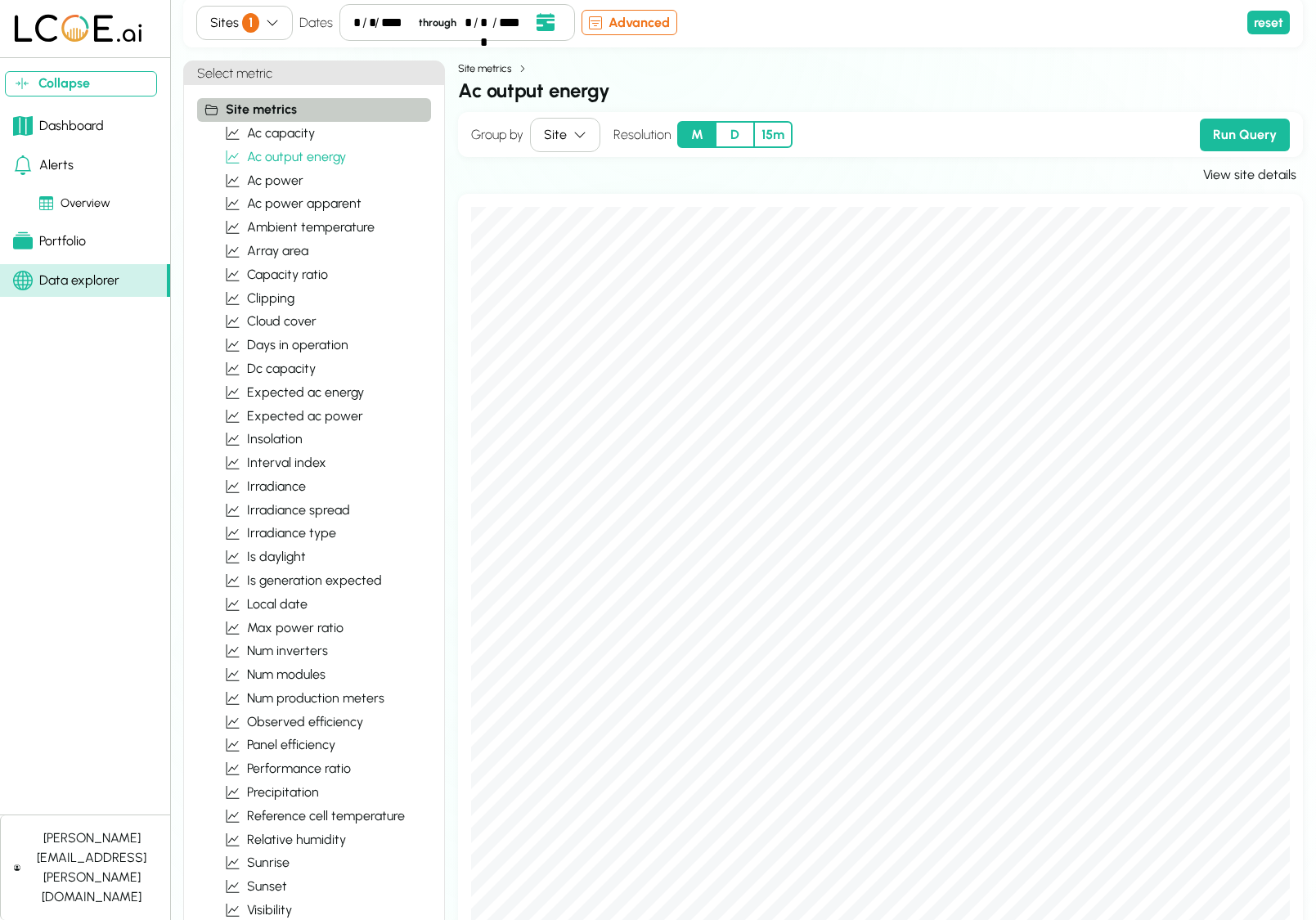
scroll to position [13, 0]
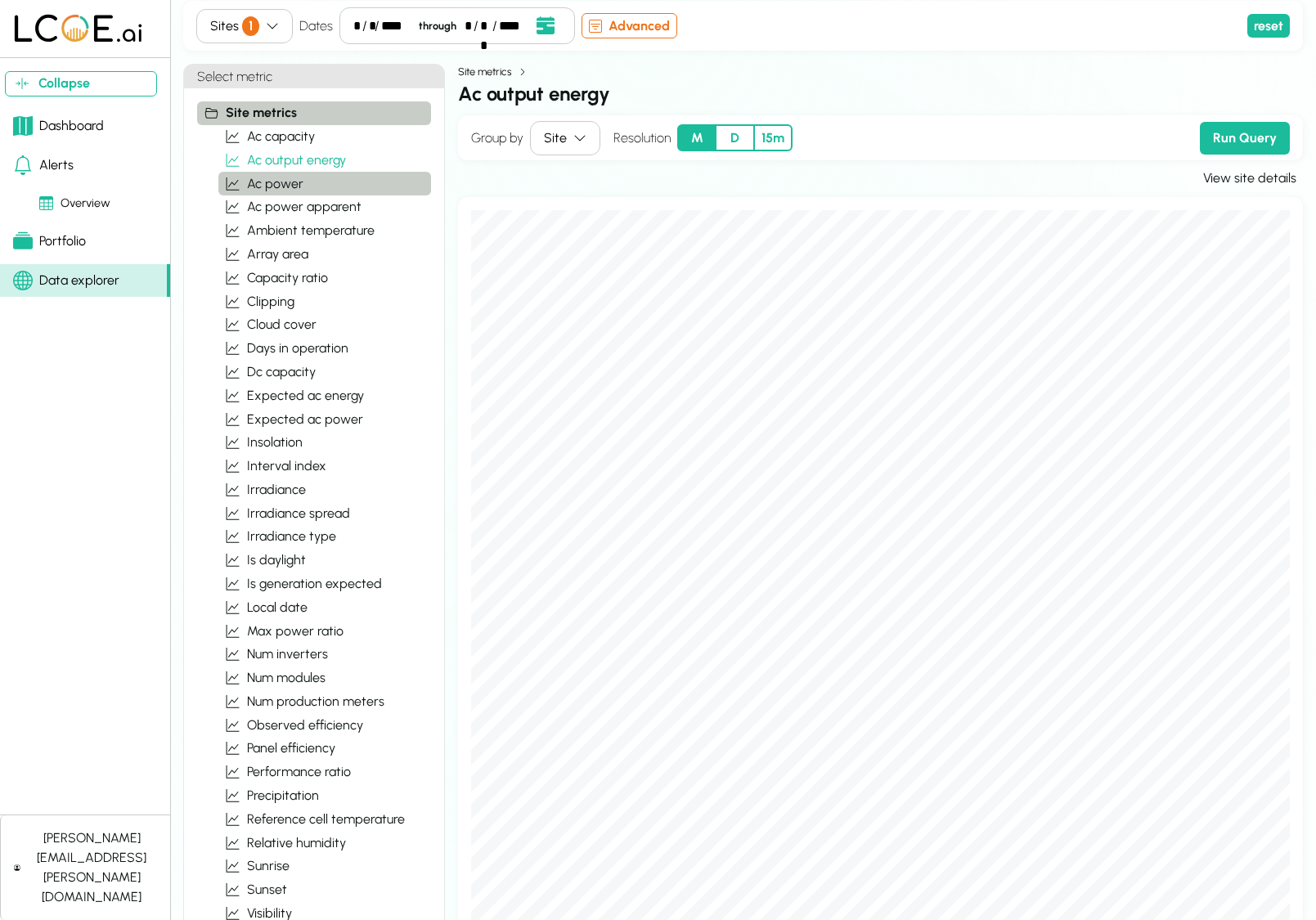
click at [278, 183] on span "ac power" at bounding box center [275, 183] width 56 height 19
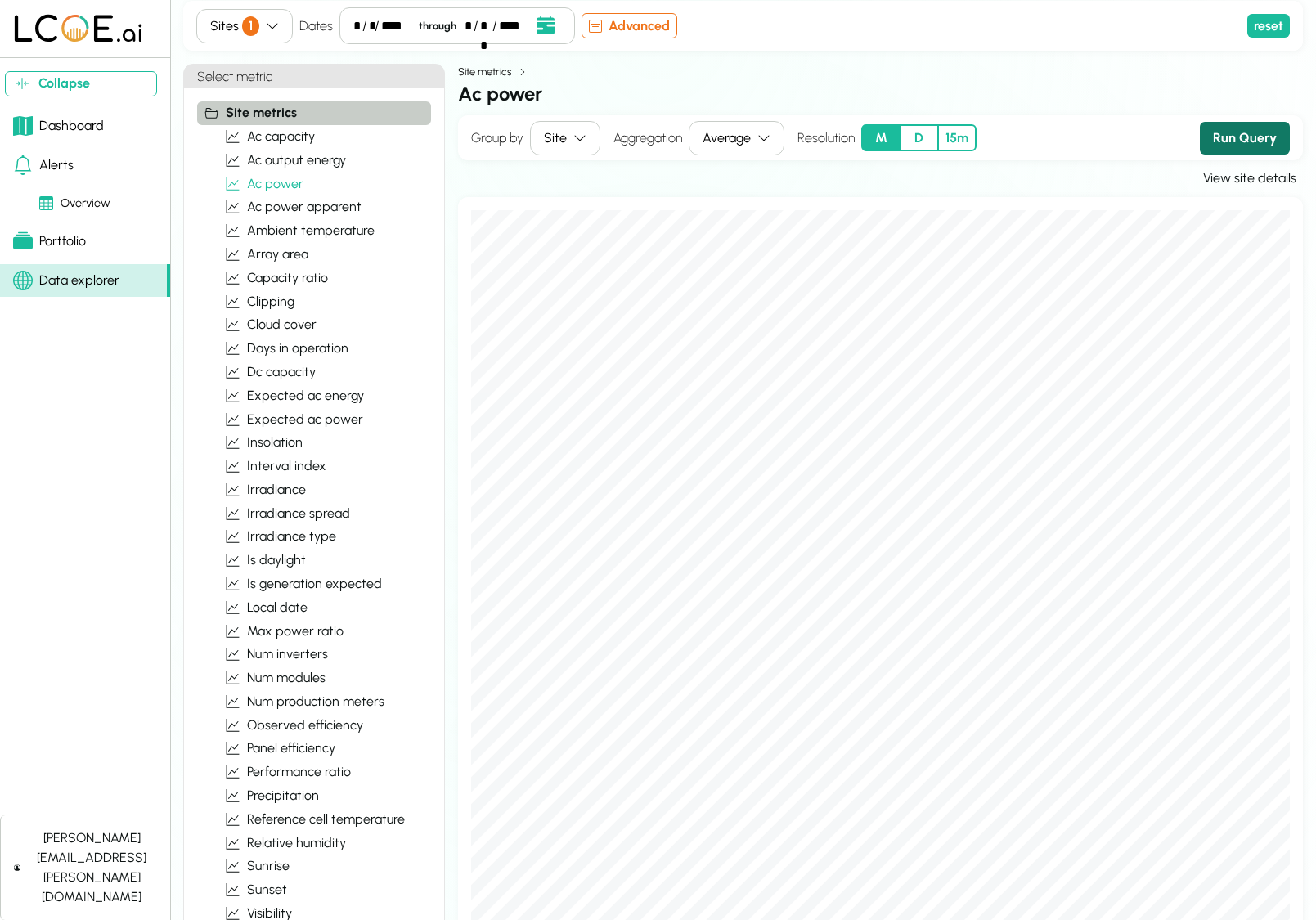
click at [1215, 132] on button "Run Query" at bounding box center [1244, 137] width 90 height 33
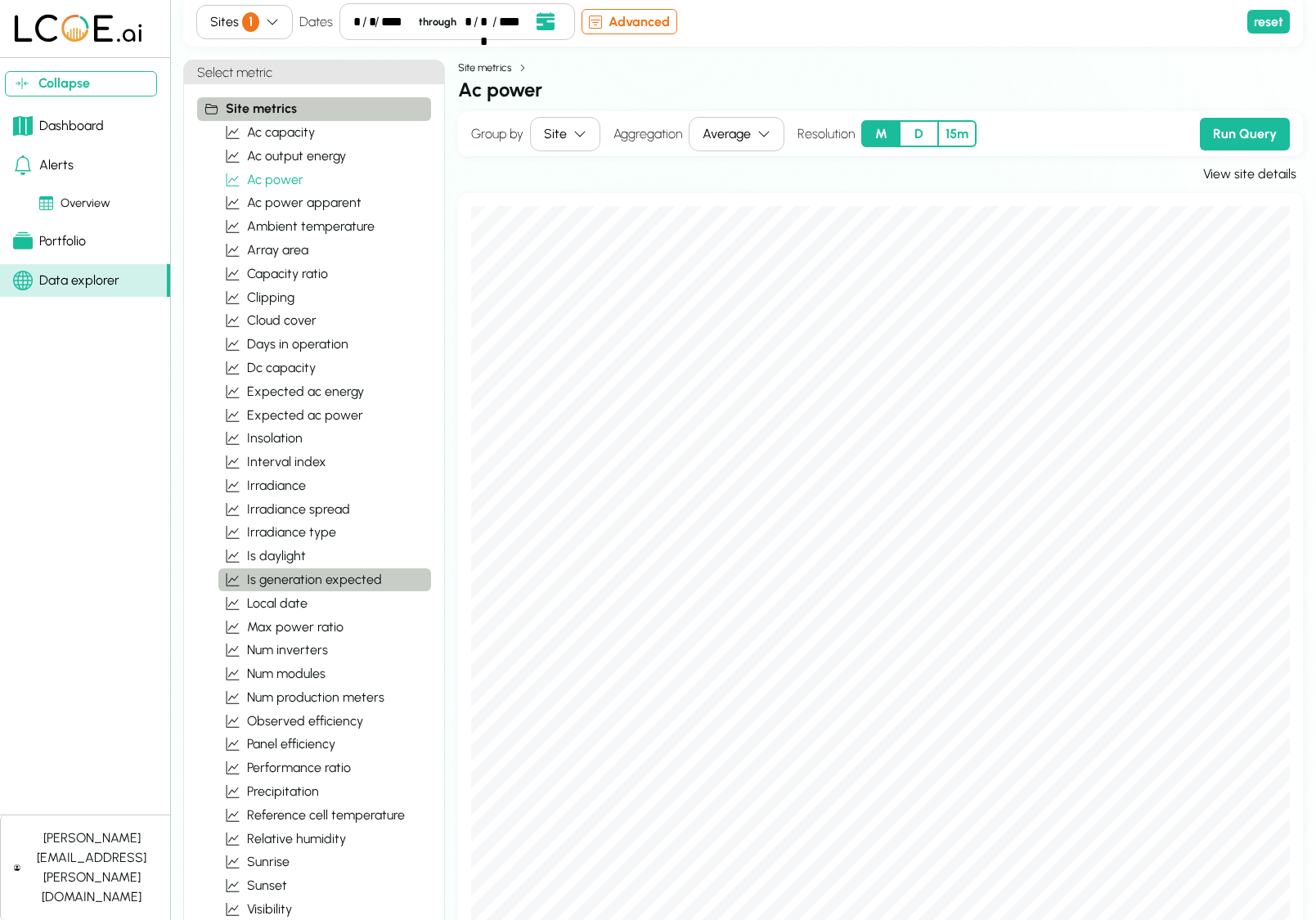
click at [296, 575] on span "is generation expected" at bounding box center [314, 579] width 135 height 19
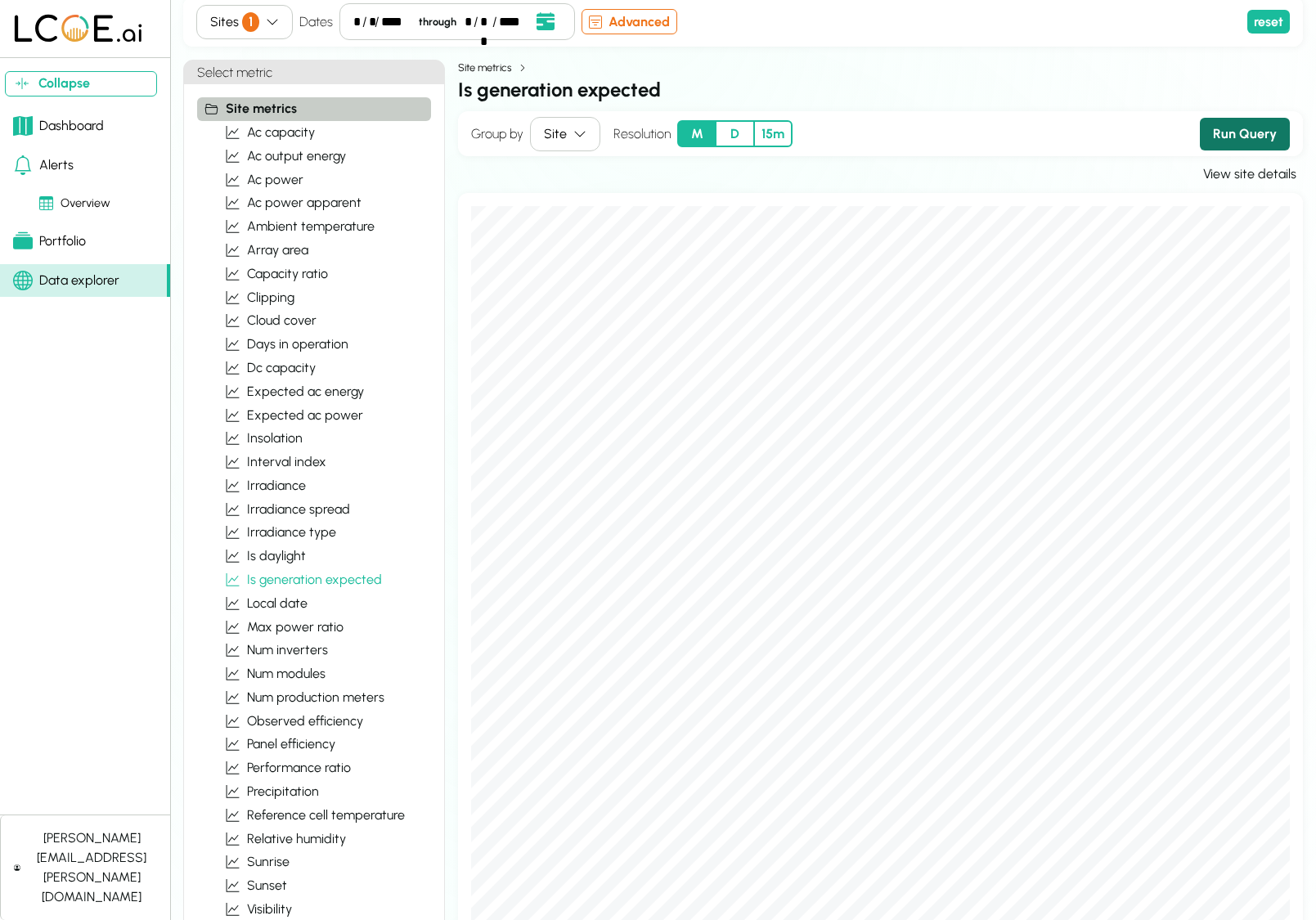
click at [1218, 138] on button "Run Query" at bounding box center [1244, 134] width 90 height 33
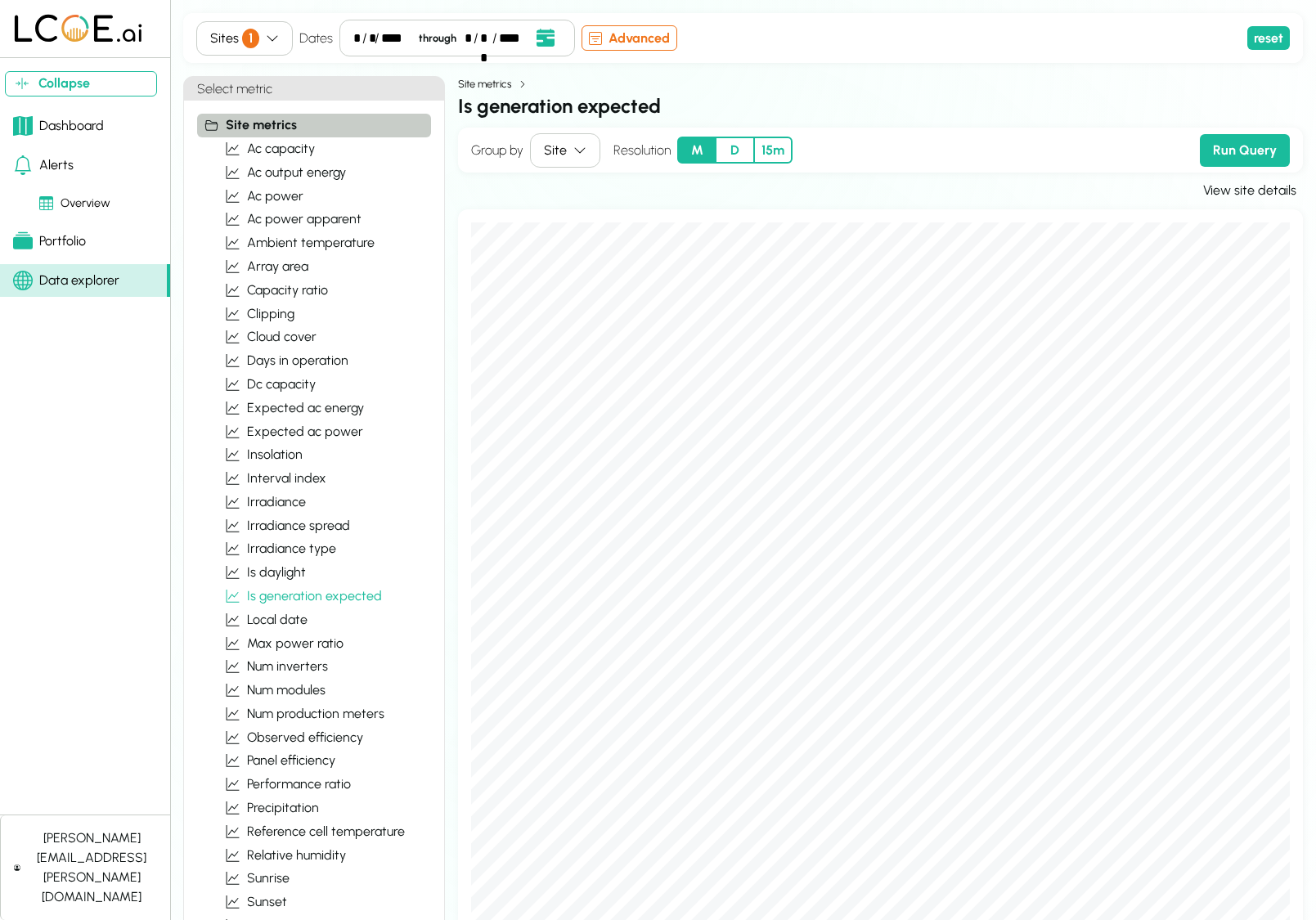
scroll to position [199, 0]
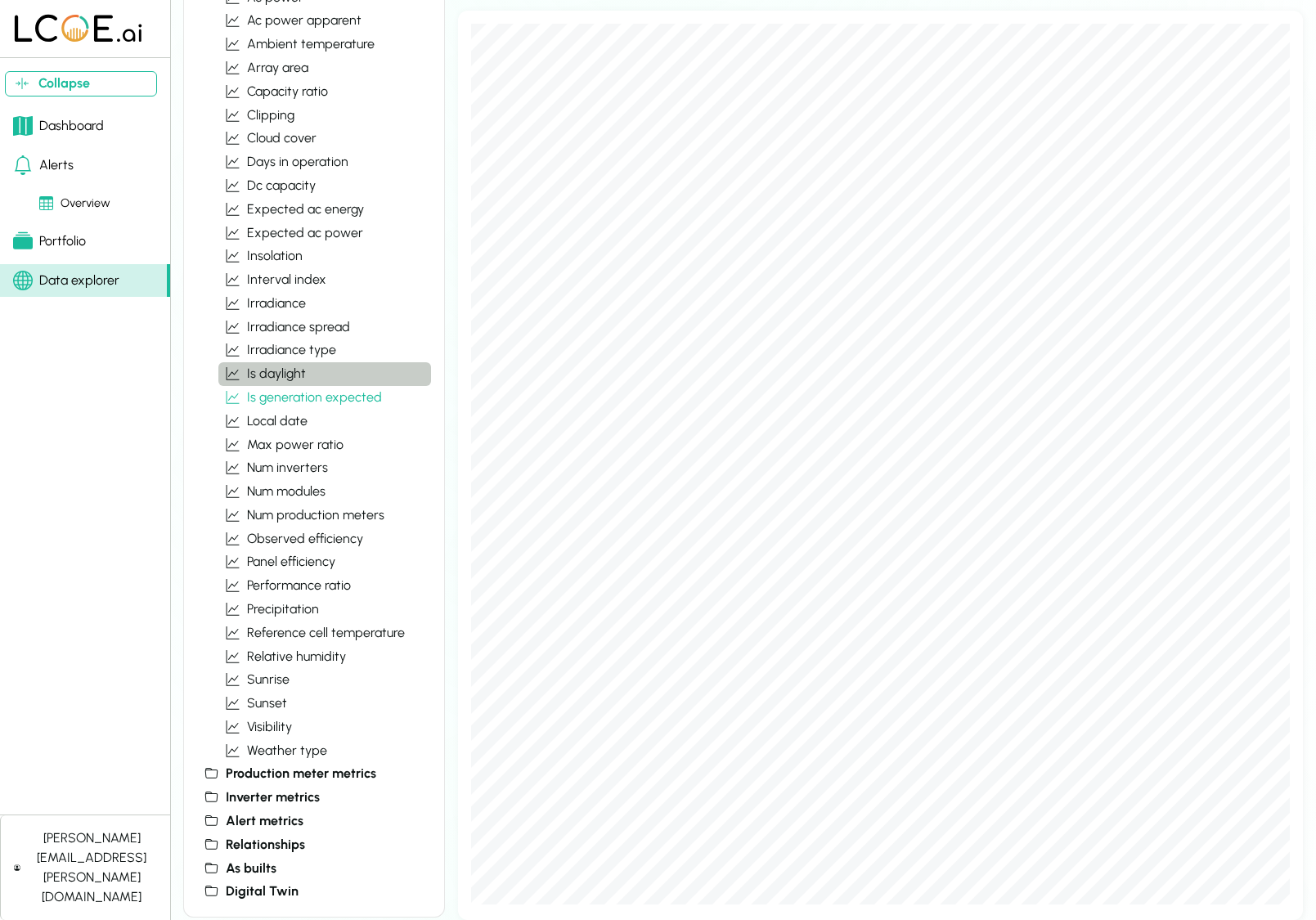
click at [324, 370] on button "is daylight" at bounding box center [325, 375] width 213 height 23
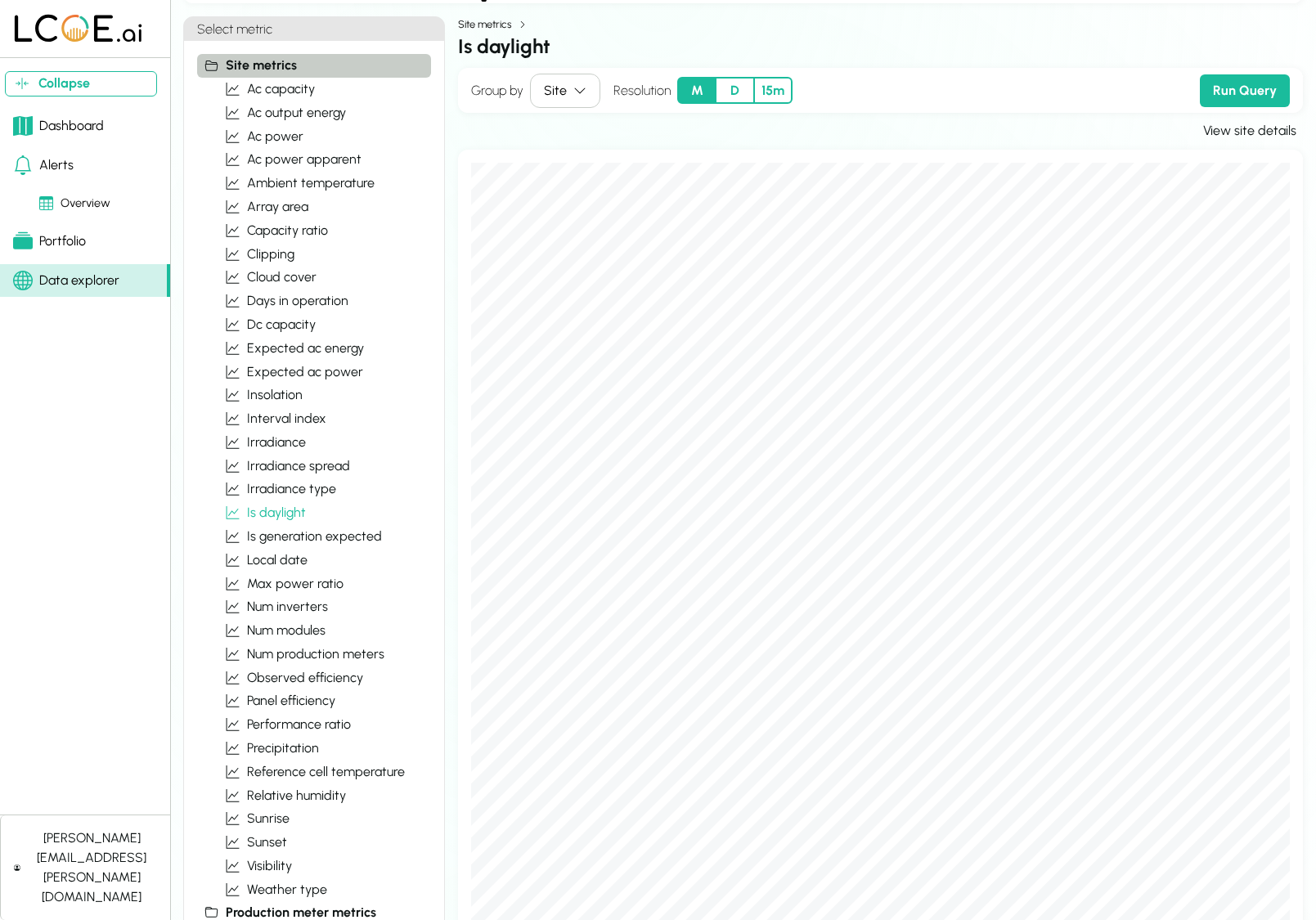
scroll to position [1, 0]
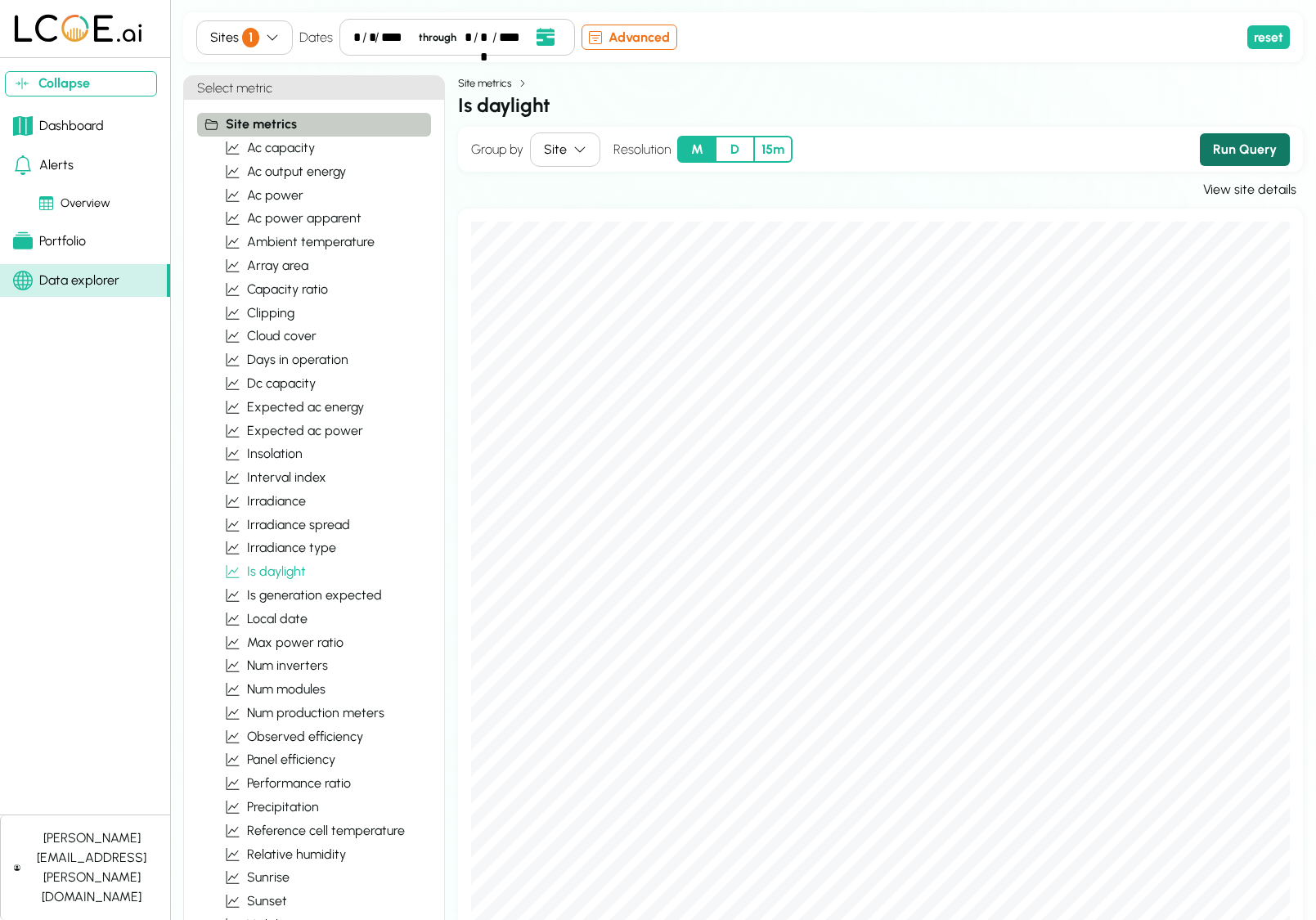
click at [1253, 153] on button "Run Query" at bounding box center [1244, 149] width 90 height 33
click at [354, 446] on button "insolation" at bounding box center [325, 455] width 213 height 23
click at [1226, 162] on button "Run Query" at bounding box center [1244, 150] width 90 height 33
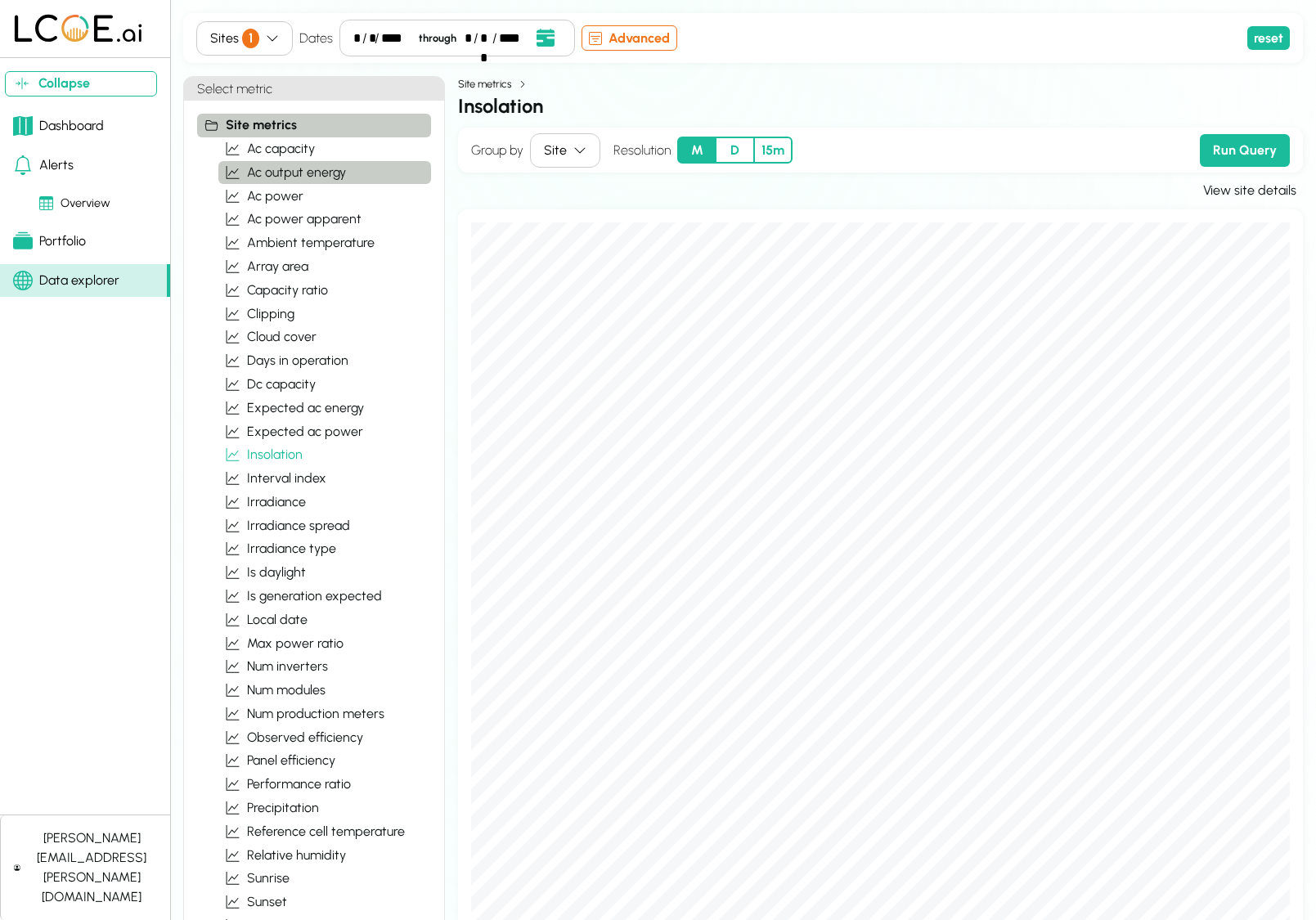
click at [302, 175] on span "ac output energy" at bounding box center [297, 172] width 99 height 19
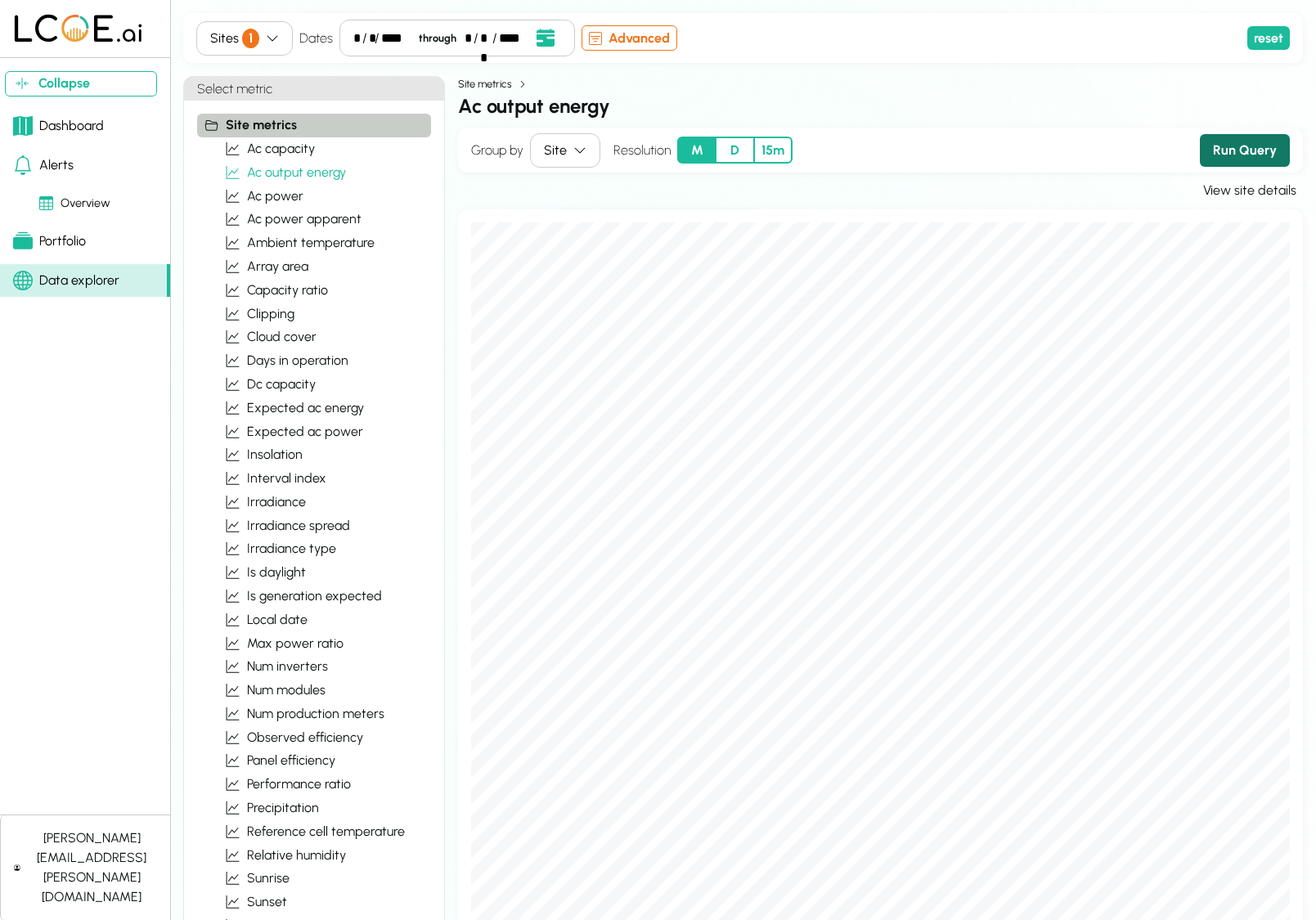
click at [1258, 152] on button "Run Query" at bounding box center [1244, 150] width 90 height 33
